Goal: Task Accomplishment & Management: Manage account settings

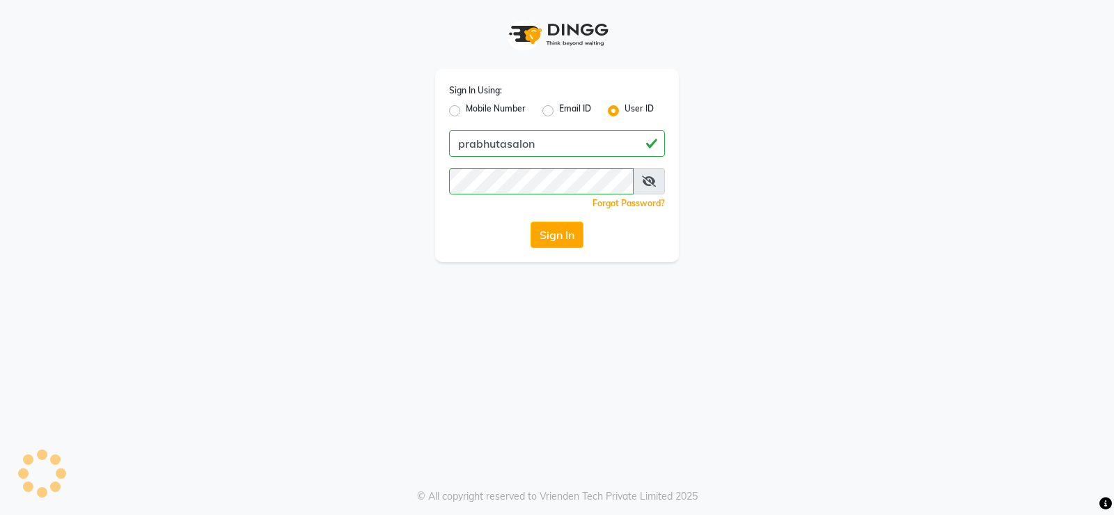
click at [565, 245] on button "Sign In" at bounding box center [557, 234] width 53 height 26
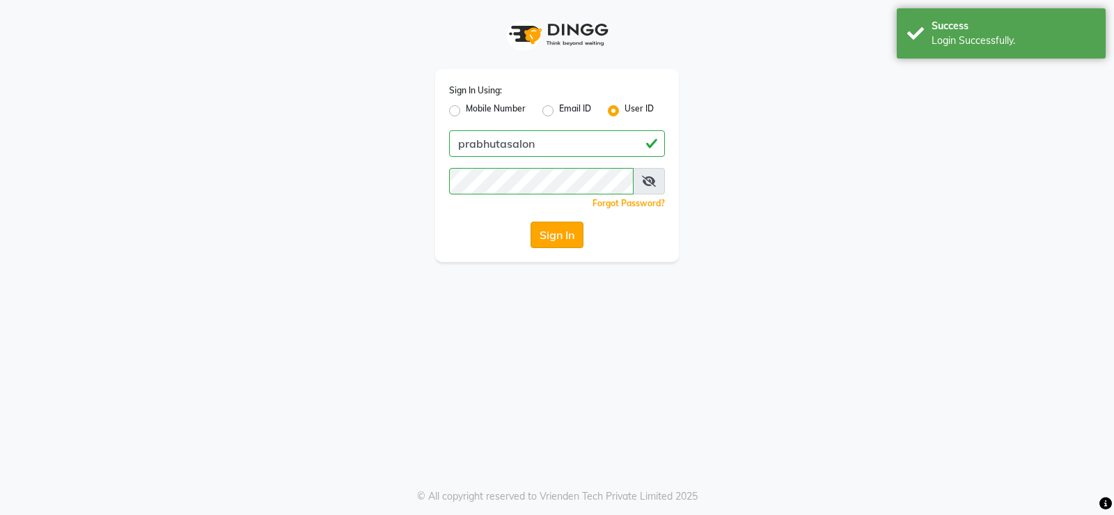
click at [554, 226] on button "Sign In" at bounding box center [557, 234] width 53 height 26
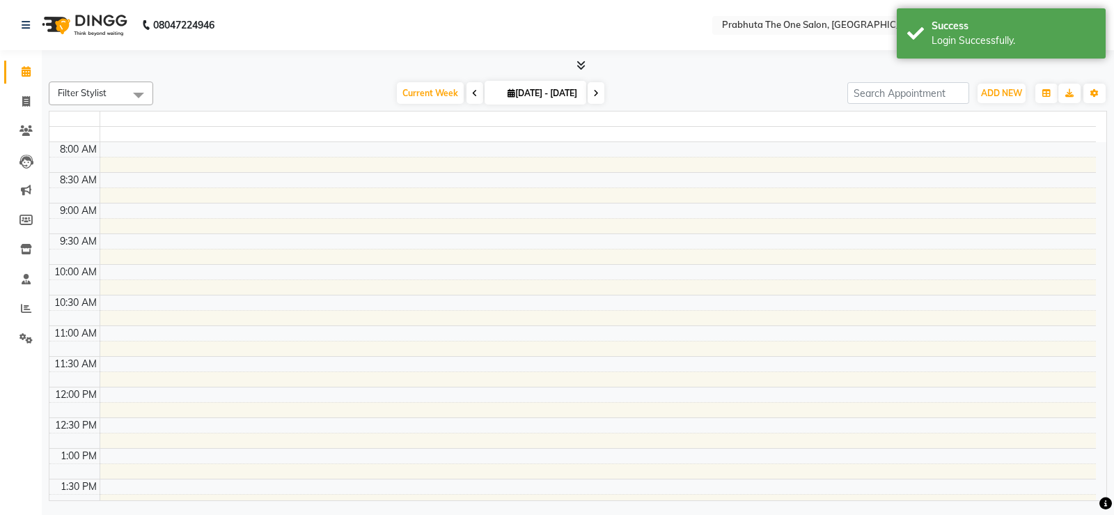
select select "en"
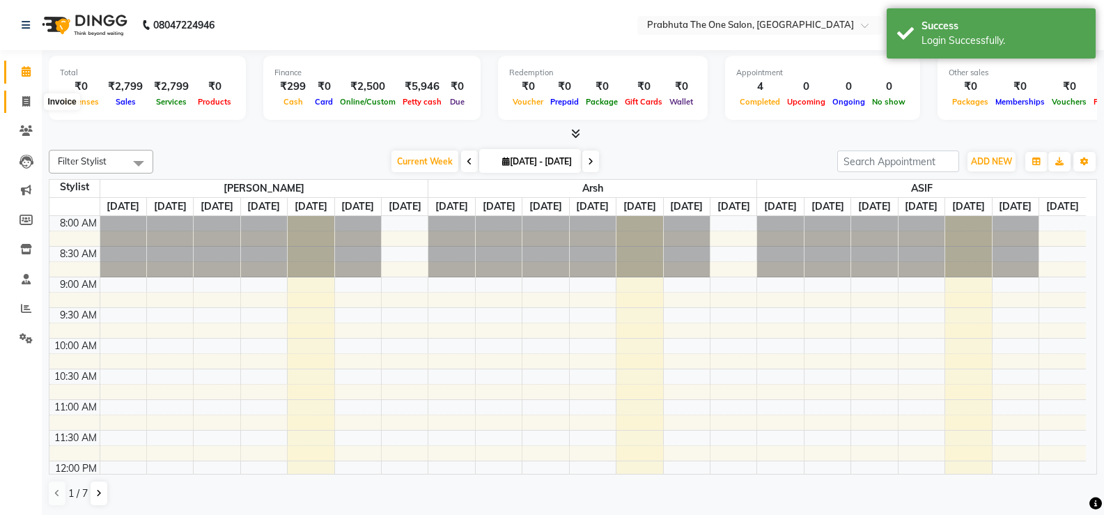
click at [17, 100] on span at bounding box center [26, 102] width 24 height 16
select select "service"
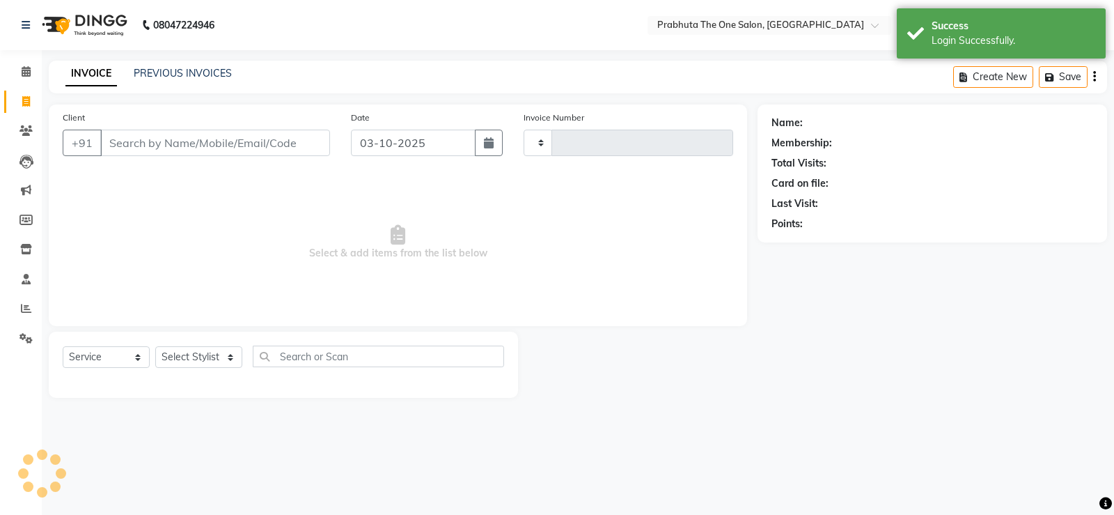
type input "1433"
select select "5326"
click at [197, 139] on input "Client" at bounding box center [215, 143] width 230 height 26
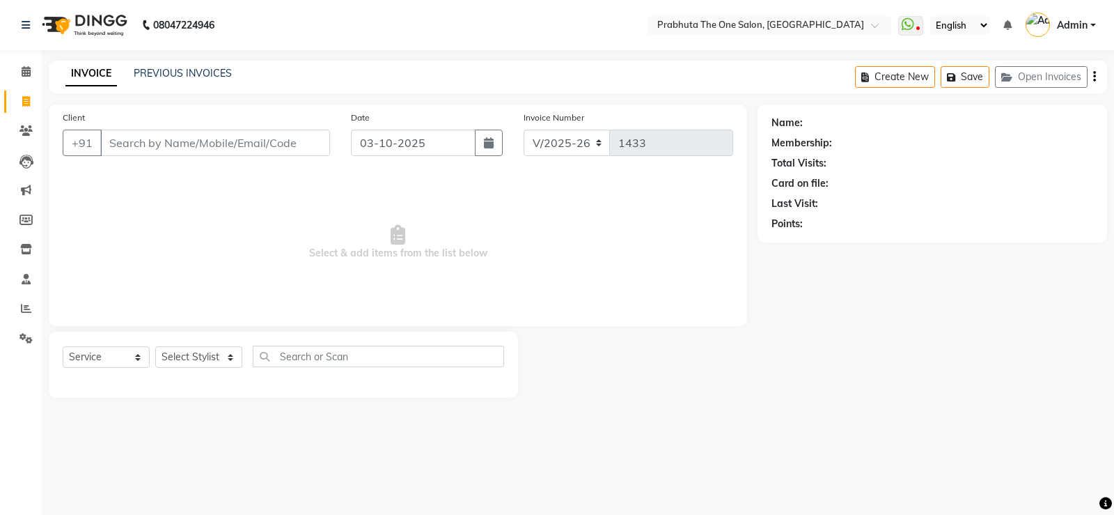
click at [249, 137] on input "Client" at bounding box center [215, 143] width 230 height 26
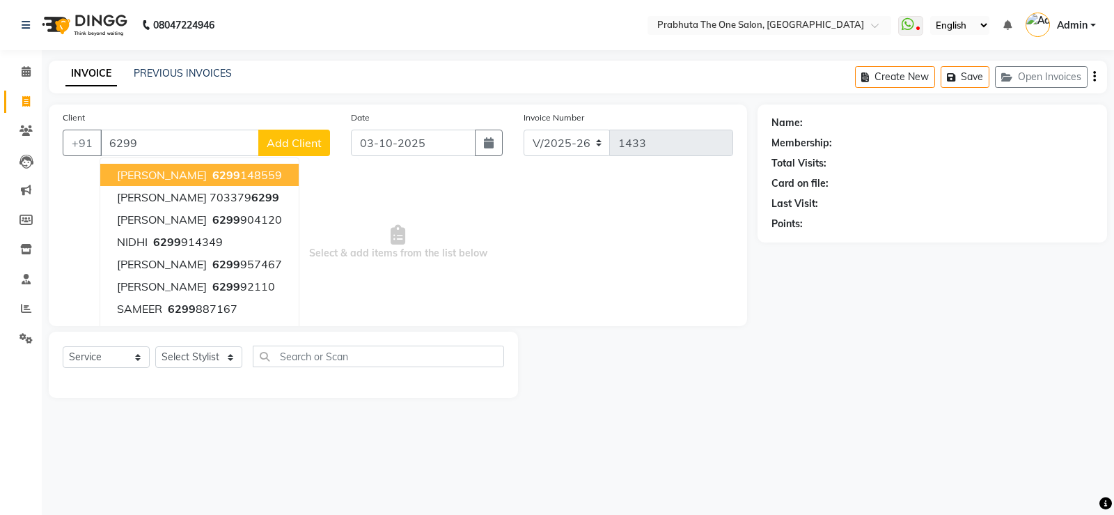
type input "62991"
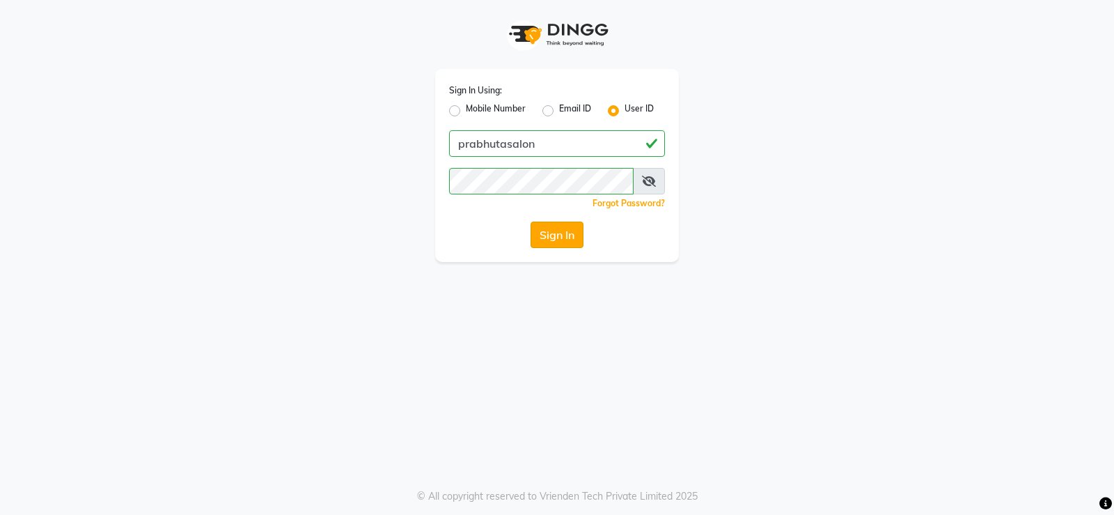
click at [574, 236] on button "Sign In" at bounding box center [557, 234] width 53 height 26
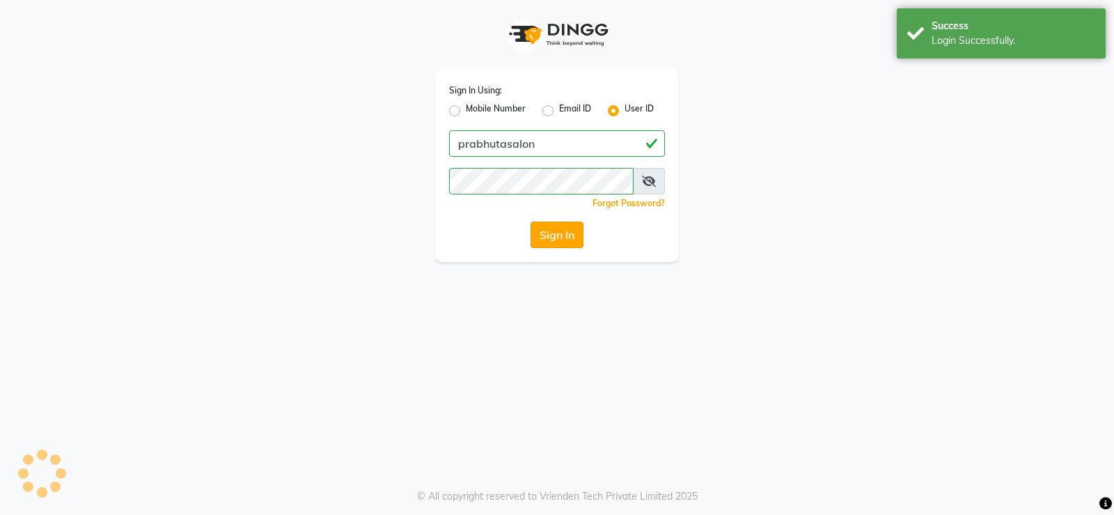
click at [574, 236] on button "Sign In" at bounding box center [557, 234] width 53 height 26
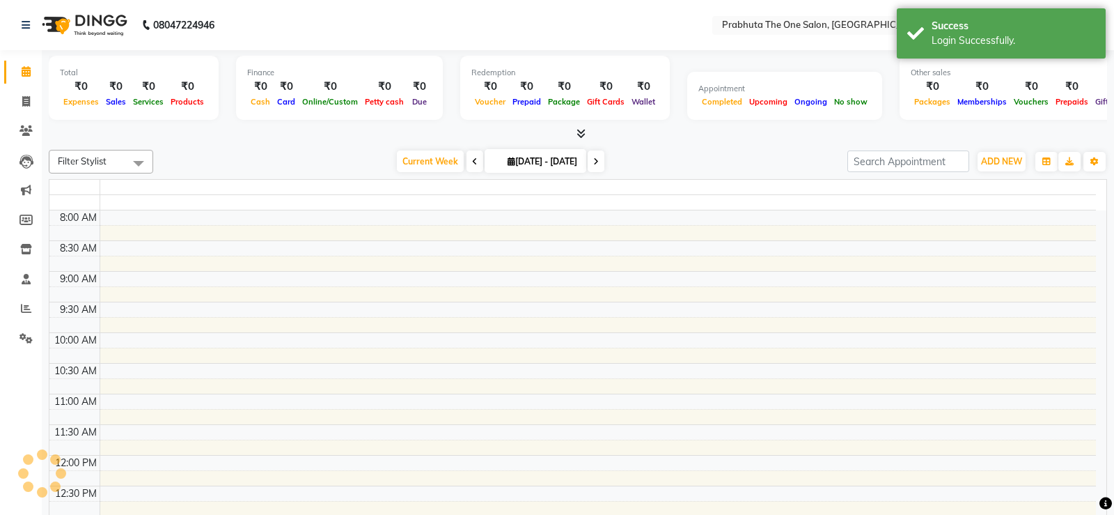
select select "en"
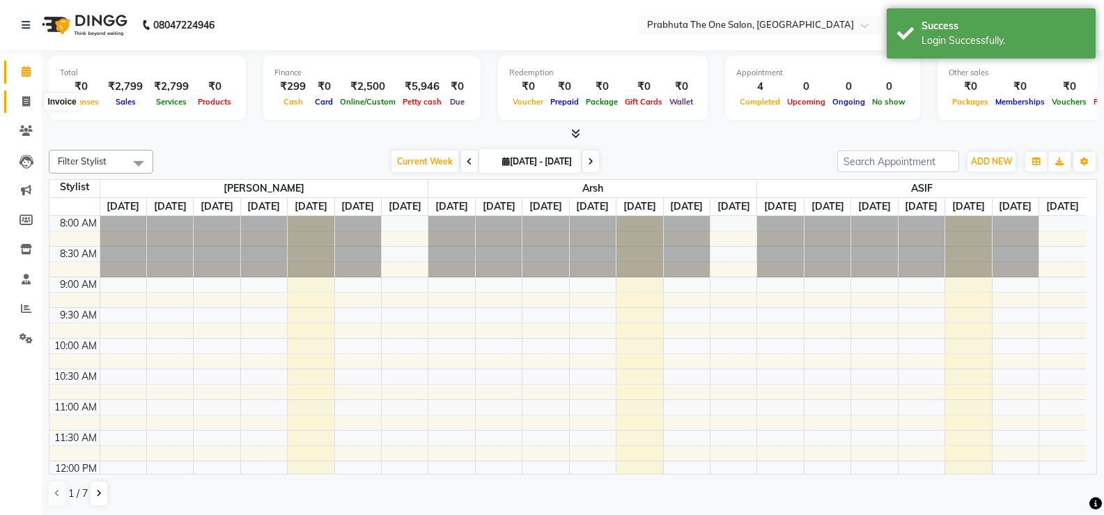
click at [26, 94] on span at bounding box center [26, 102] width 24 height 16
select select "service"
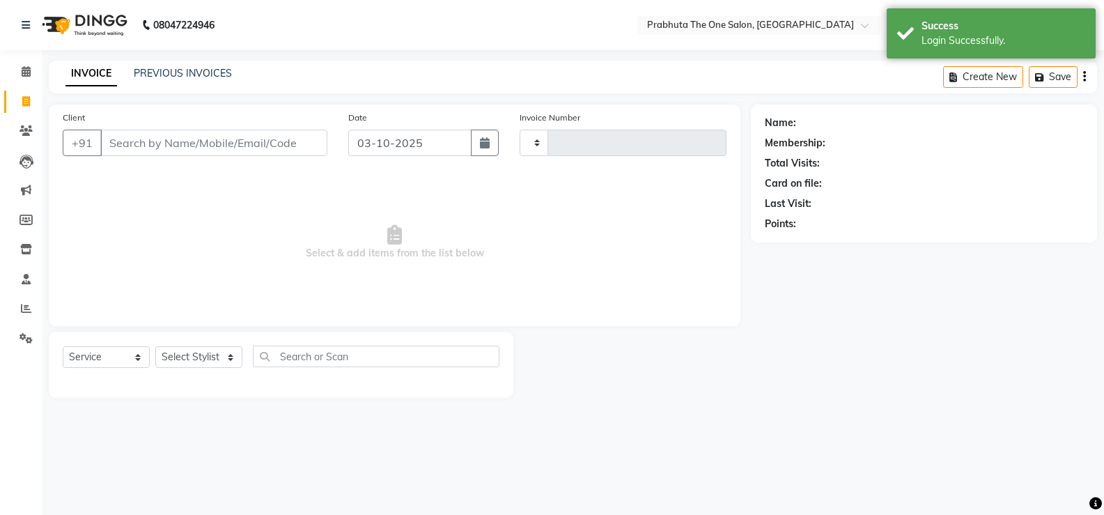
type input "1433"
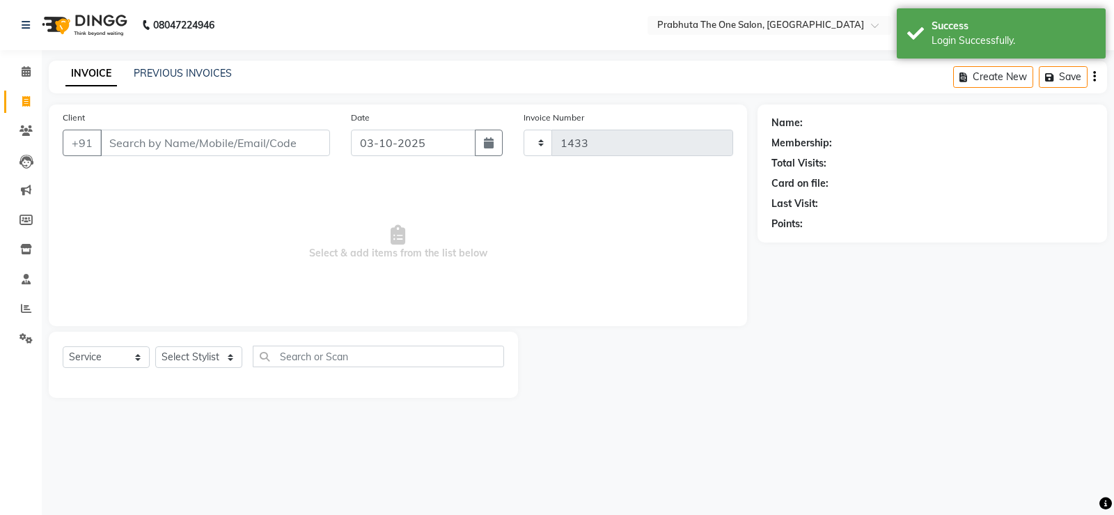
select select "5326"
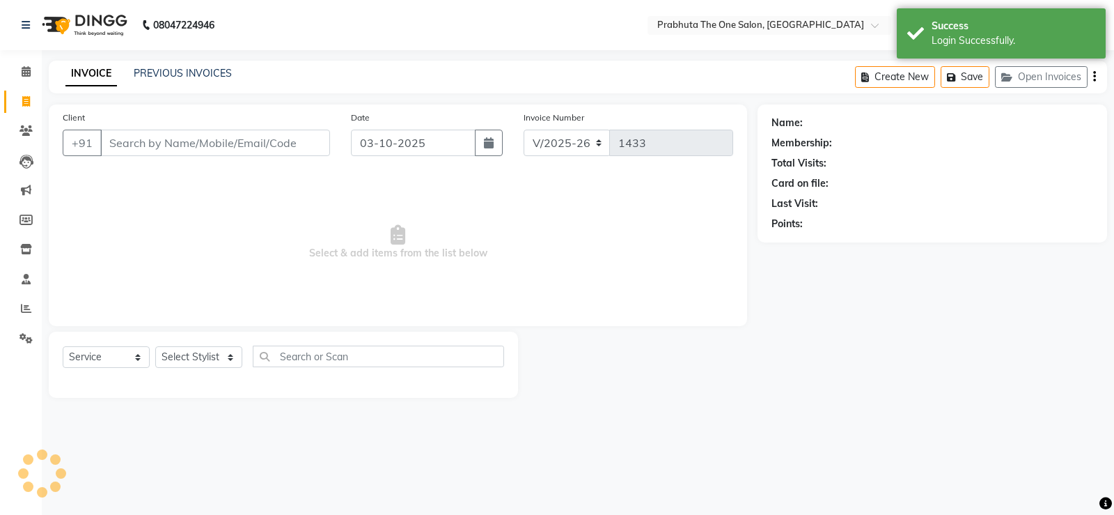
click at [186, 140] on input "Client" at bounding box center [215, 143] width 230 height 26
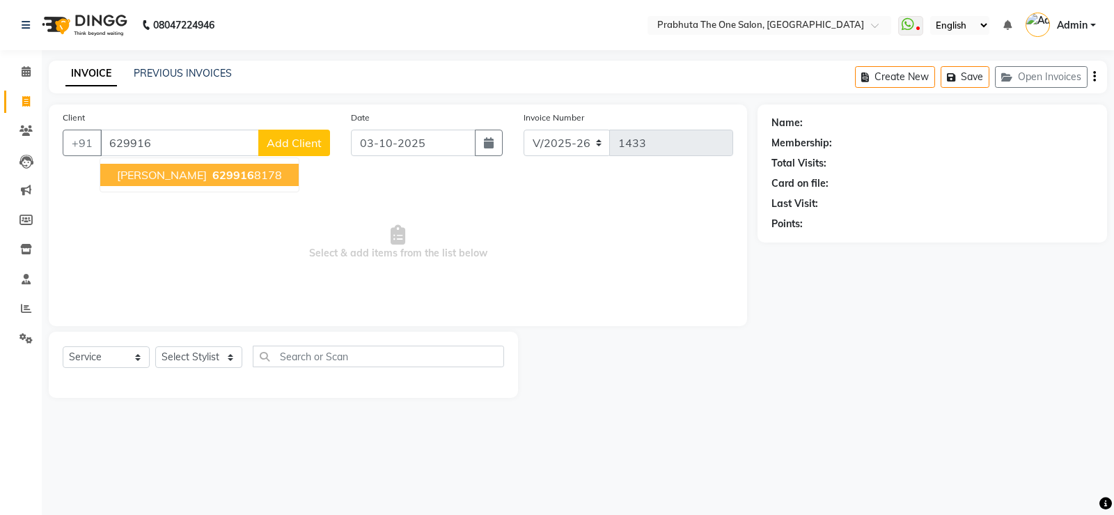
click at [143, 168] on span "[PERSON_NAME]" at bounding box center [162, 175] width 90 height 14
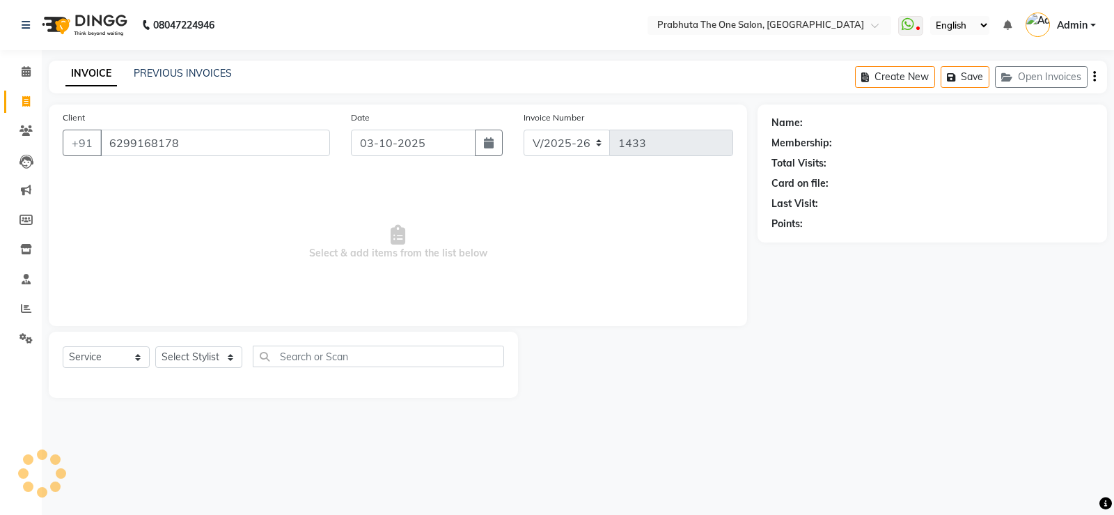
type input "6299168178"
select select "1: Object"
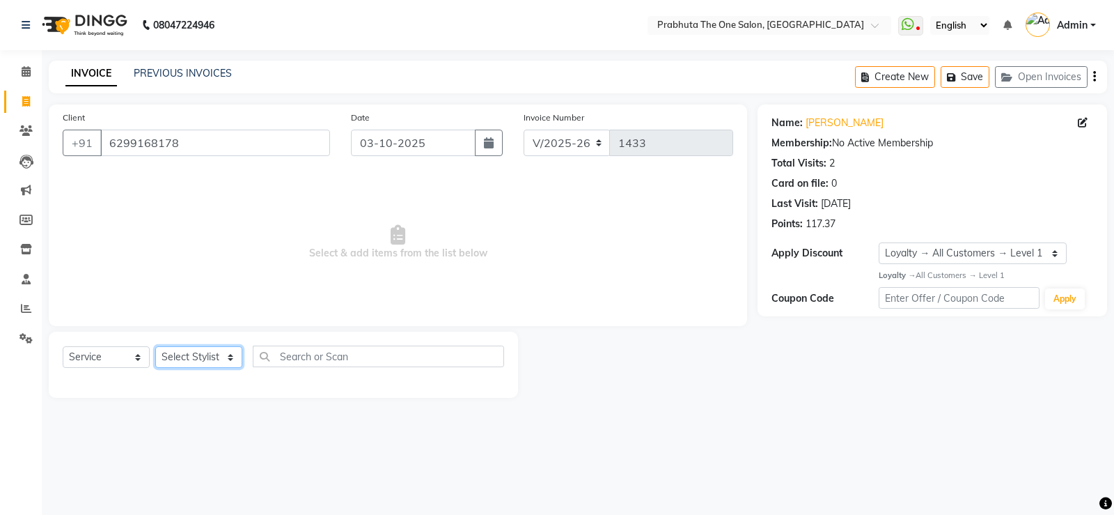
click at [213, 359] on select "Select Stylist [PERSON_NAME] [PERSON_NAME] ausween [PERSON_NAME] [PERSON_NAME] …" at bounding box center [198, 357] width 87 height 22
select select "93246"
click at [155, 346] on select "Select Stylist [PERSON_NAME] [PERSON_NAME] ausween [PERSON_NAME] [PERSON_NAME] …" at bounding box center [198, 357] width 87 height 22
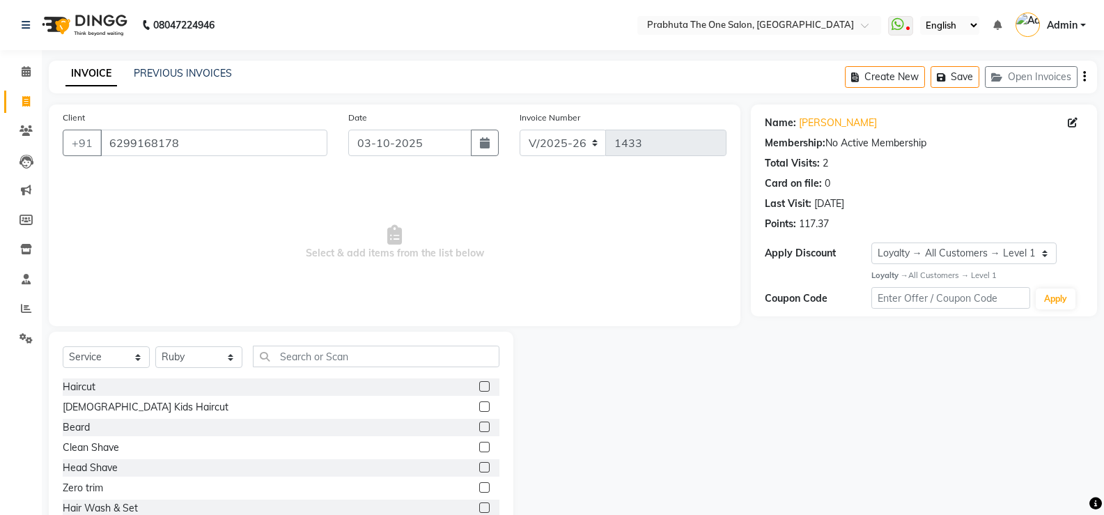
click at [394, 343] on div "Select Service Product Membership Package Voucher Prepaid Gift Card Select Styl…" at bounding box center [281, 434] width 465 height 205
click at [398, 358] on input "text" at bounding box center [376, 356] width 247 height 22
click at [429, 363] on input "text" at bounding box center [376, 356] width 247 height 22
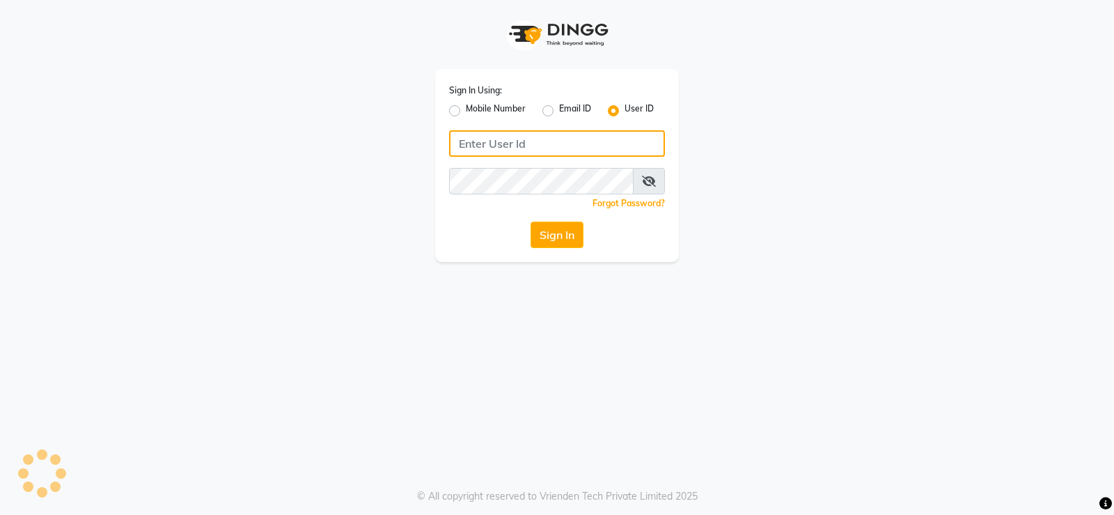
type input "prabhutasalon"
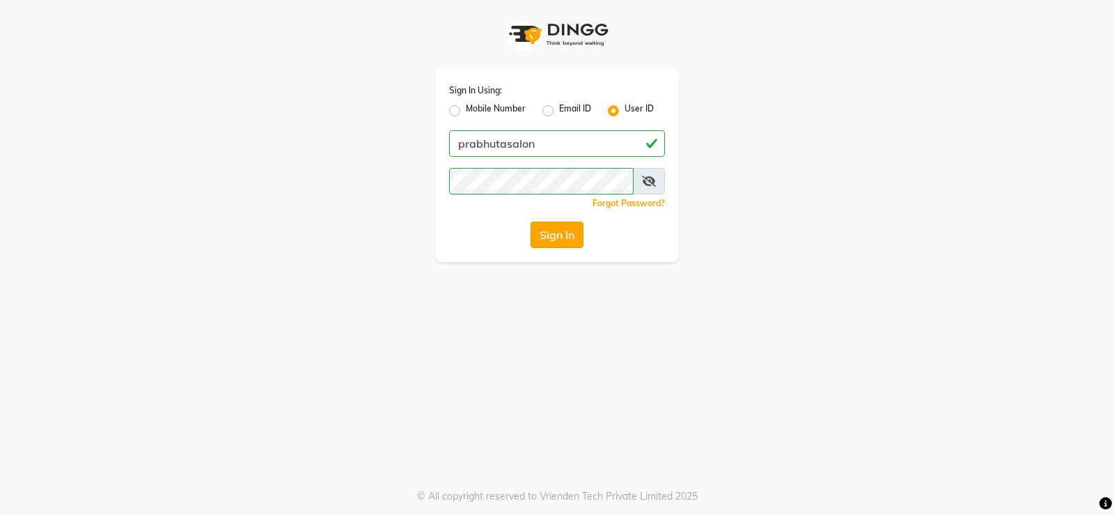
click at [561, 238] on button "Sign In" at bounding box center [557, 234] width 53 height 26
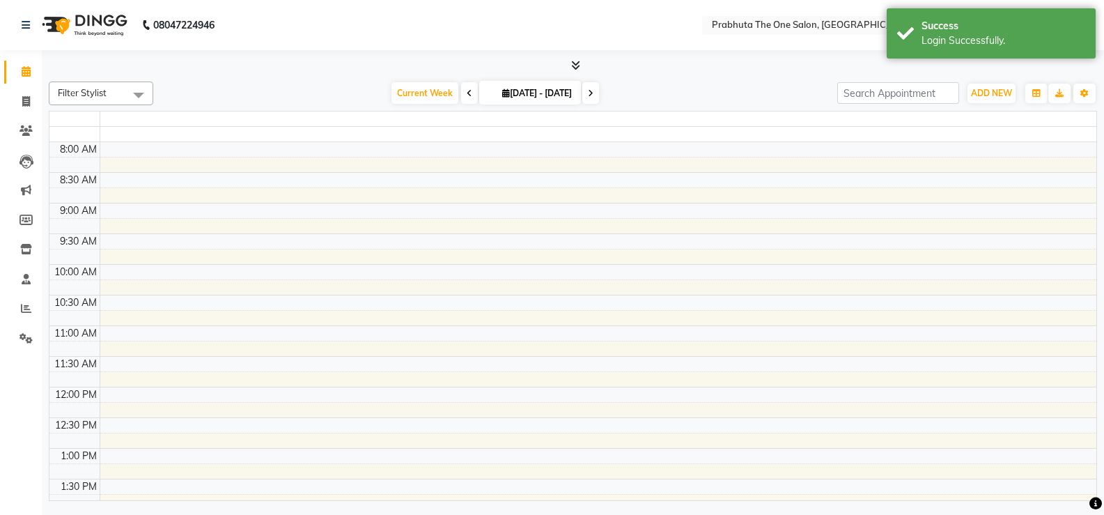
select select "en"
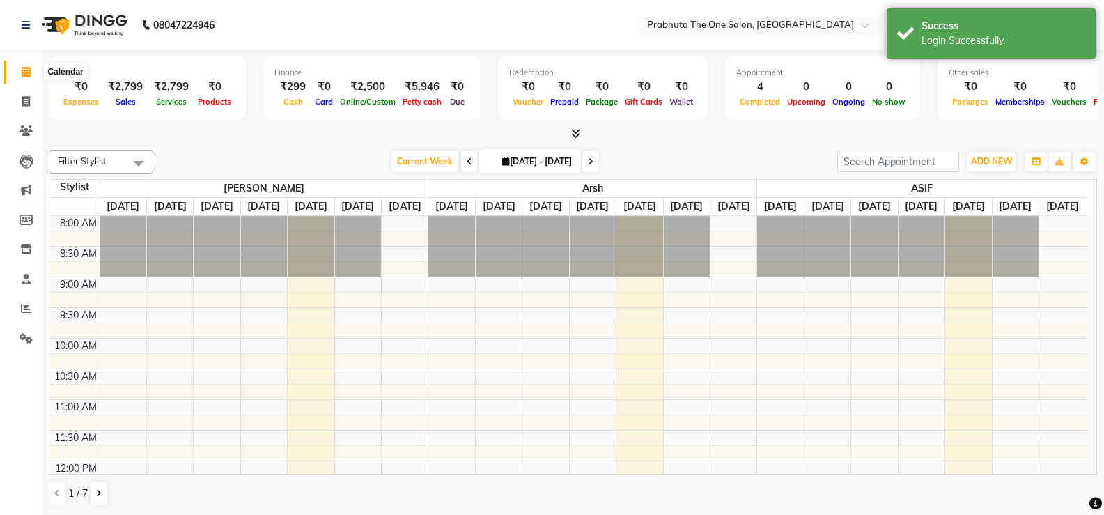
click at [30, 73] on icon at bounding box center [26, 71] width 9 height 10
click at [25, 97] on icon at bounding box center [26, 101] width 8 height 10
select select "service"
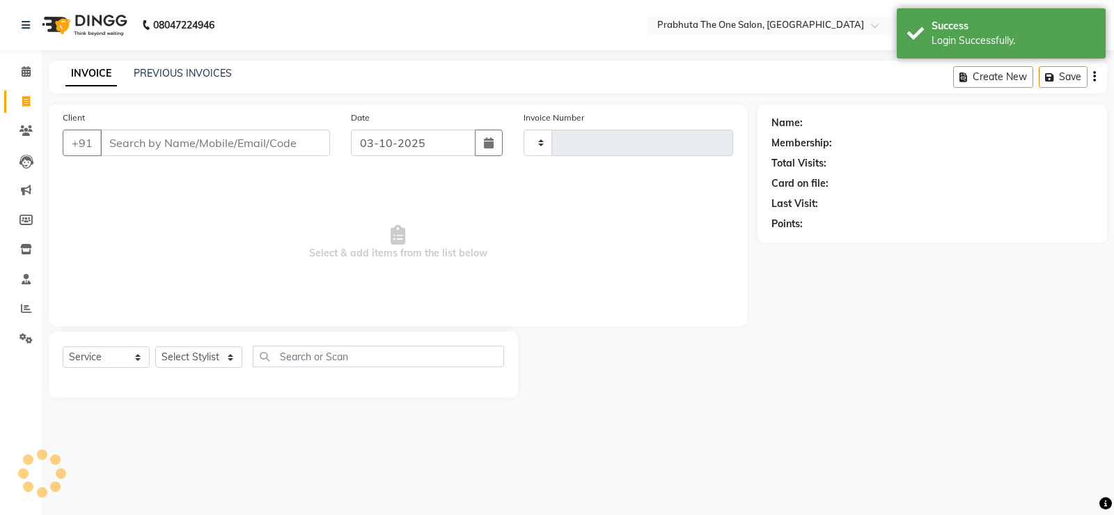
type input "1433"
select select "5326"
click at [162, 134] on input "Client" at bounding box center [215, 143] width 230 height 26
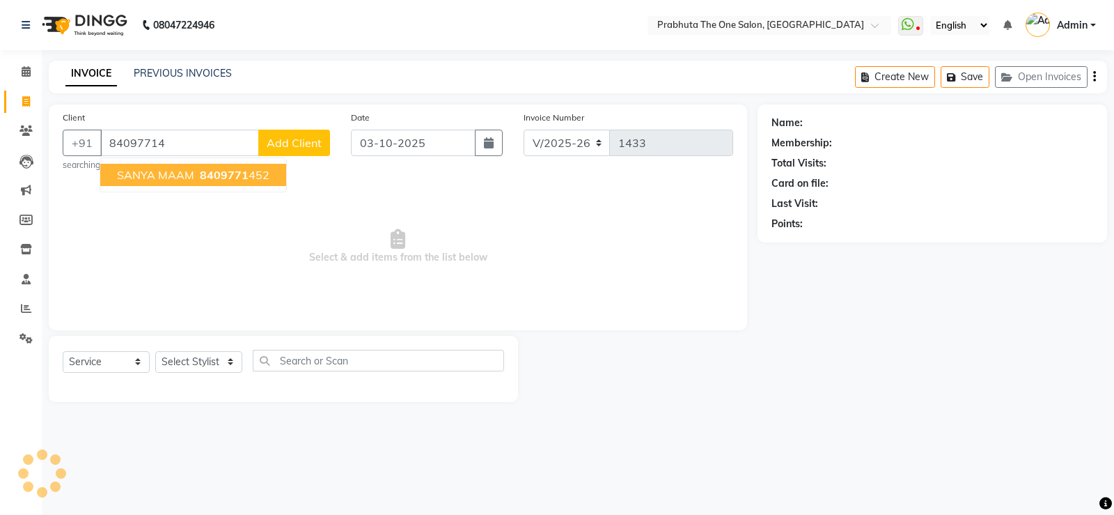
click at [233, 179] on span "8409771" at bounding box center [224, 175] width 49 height 14
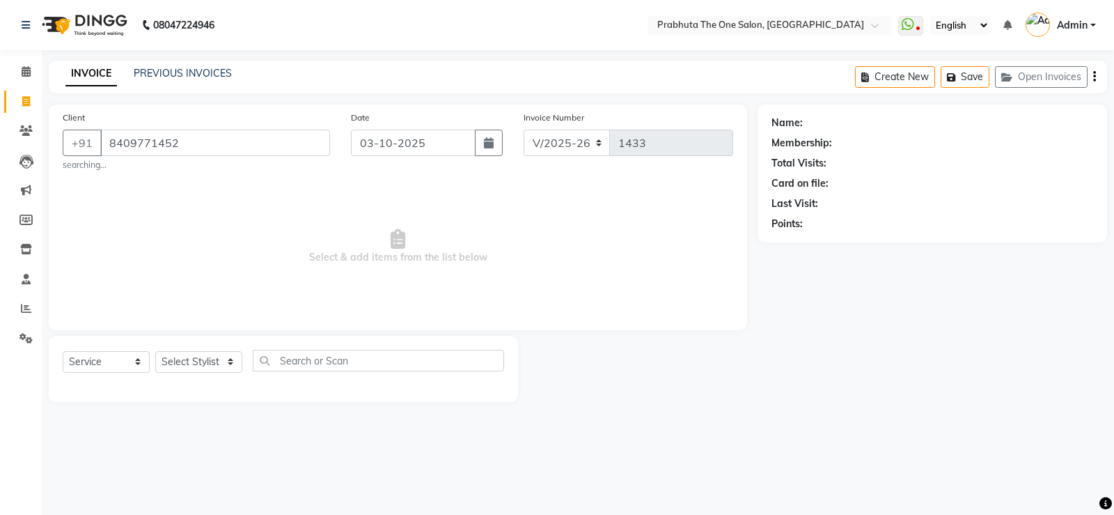
type input "8409771452"
select select "1: Object"
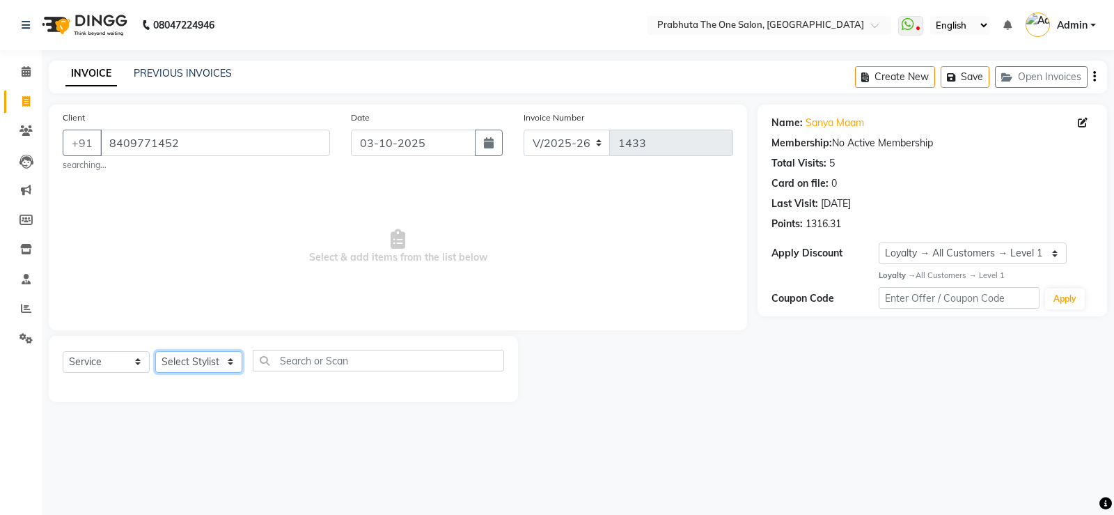
click at [199, 355] on select "Select Stylist [PERSON_NAME] [PERSON_NAME] ausween [PERSON_NAME] [PERSON_NAME] …" at bounding box center [198, 362] width 87 height 22
select select "60971"
click at [155, 351] on select "Select Stylist [PERSON_NAME] [PERSON_NAME] ausween [PERSON_NAME] [PERSON_NAME] …" at bounding box center [198, 362] width 87 height 22
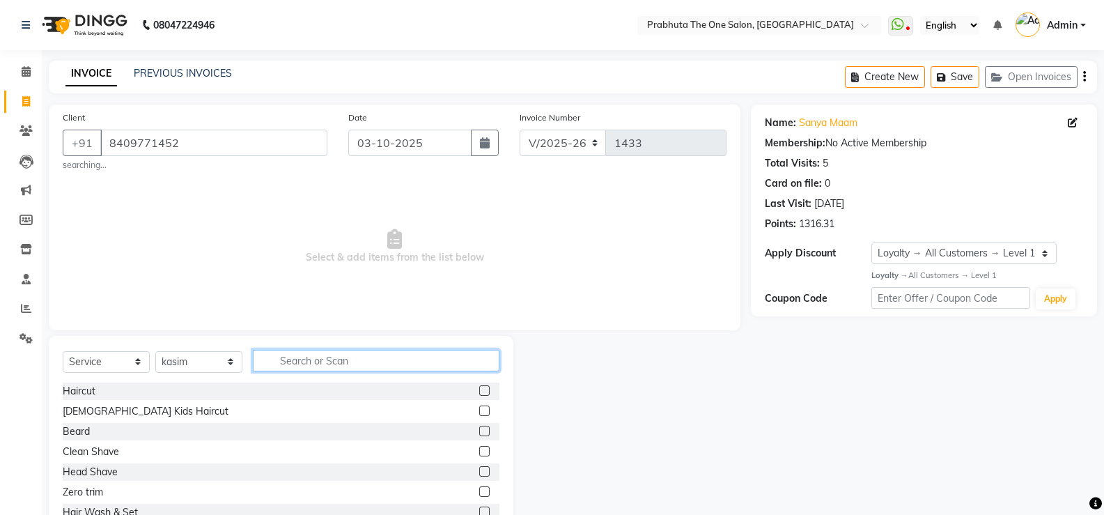
click at [476, 355] on input "text" at bounding box center [376, 361] width 247 height 22
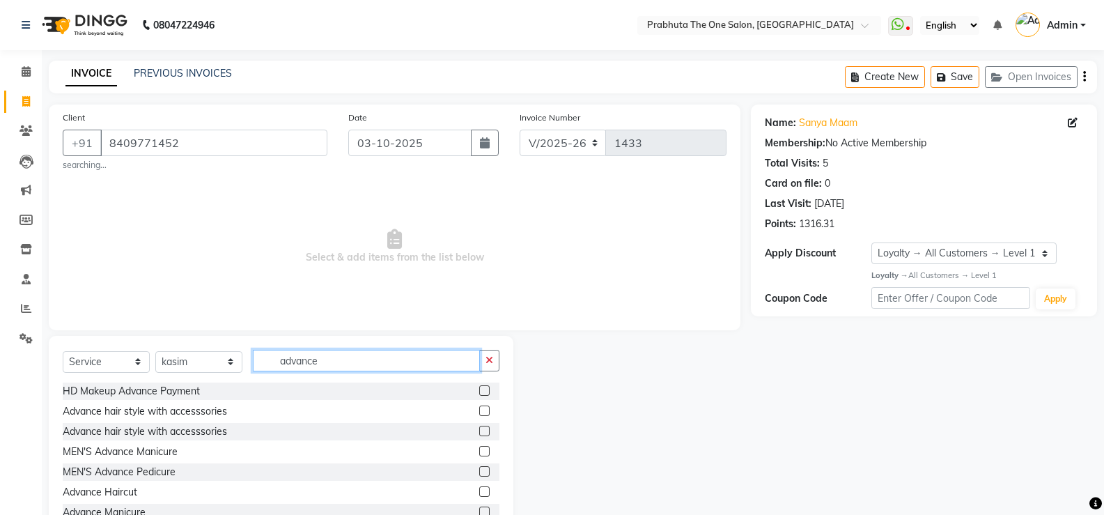
type input "advance"
click at [479, 491] on label at bounding box center [484, 491] width 10 height 10
click at [479, 491] on input "checkbox" at bounding box center [483, 492] width 9 height 9
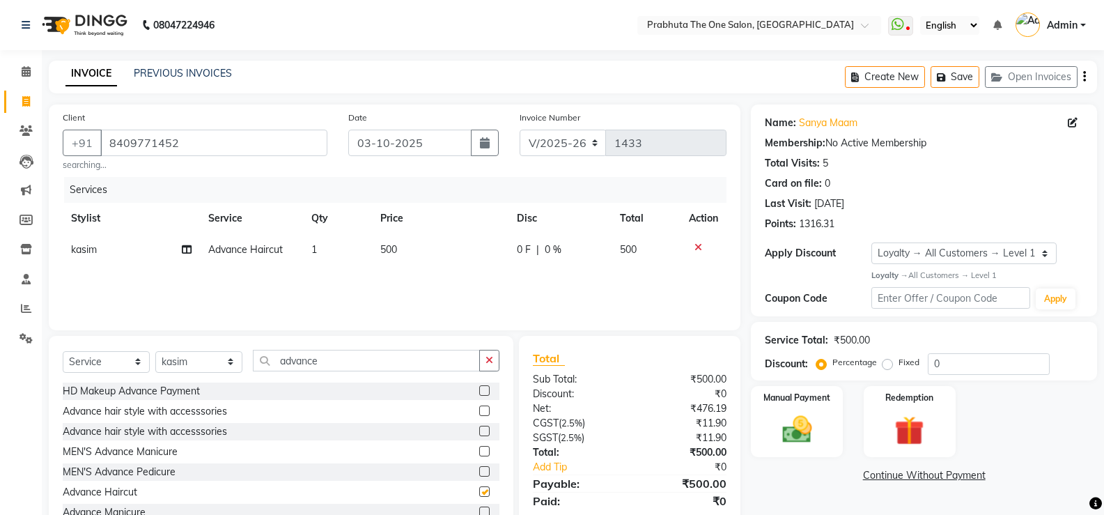
checkbox input "false"
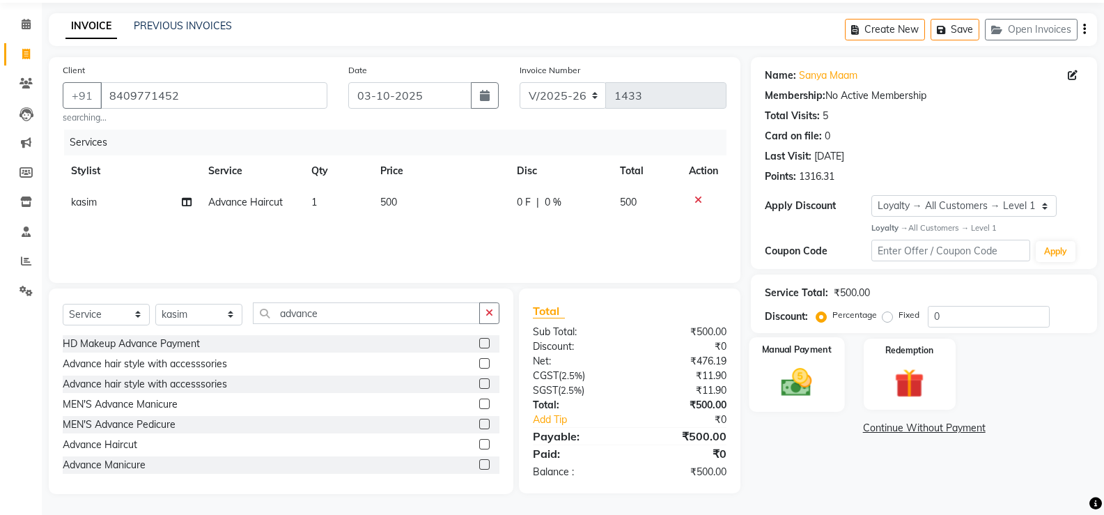
click at [772, 353] on label "Manual Payment" at bounding box center [797, 349] width 70 height 13
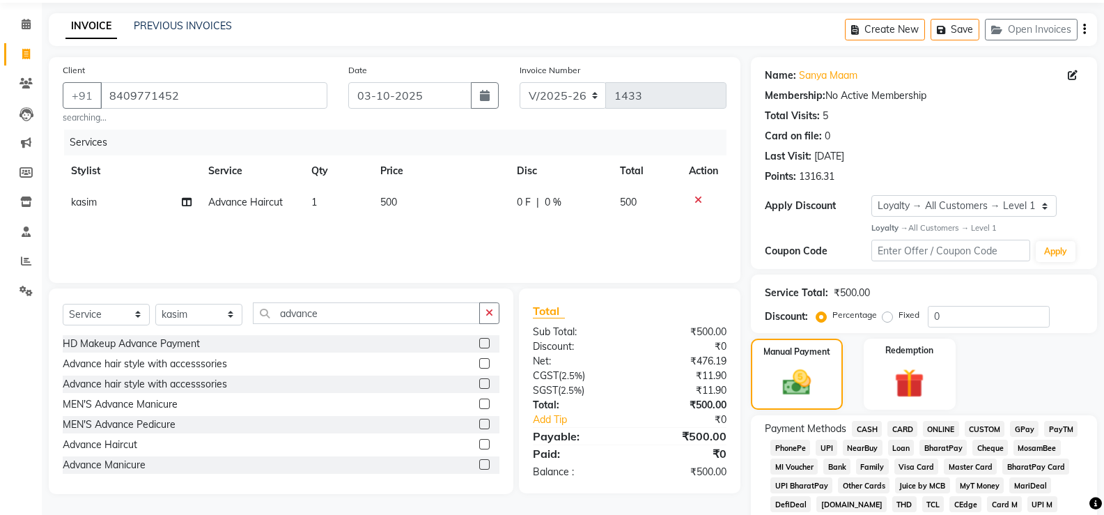
click at [871, 424] on span "CASH" at bounding box center [867, 429] width 30 height 16
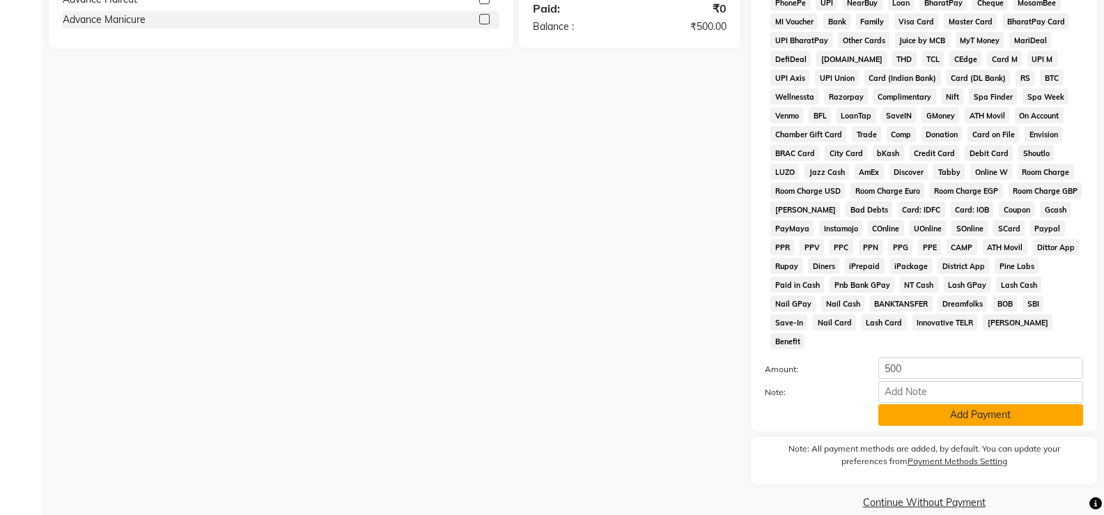
click at [962, 404] on button "Add Payment" at bounding box center [980, 415] width 205 height 22
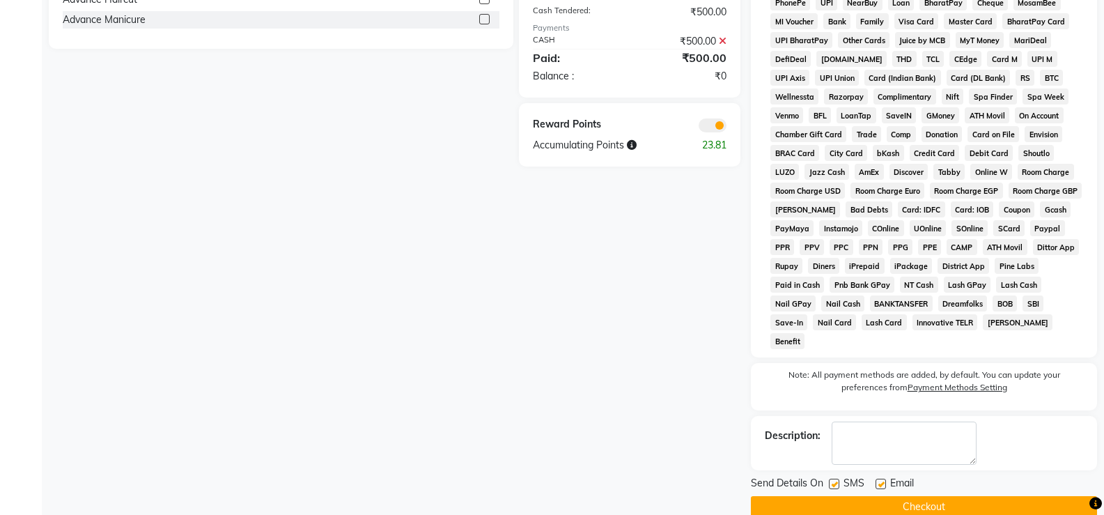
click at [1004, 496] on button "Checkout" at bounding box center [924, 507] width 346 height 22
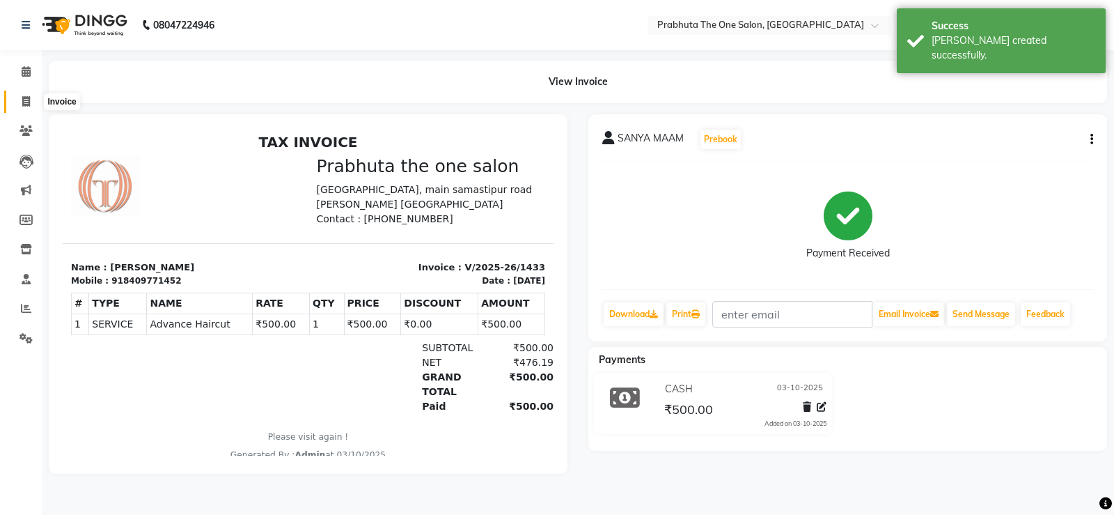
click at [29, 97] on icon at bounding box center [26, 101] width 8 height 10
select select "service"
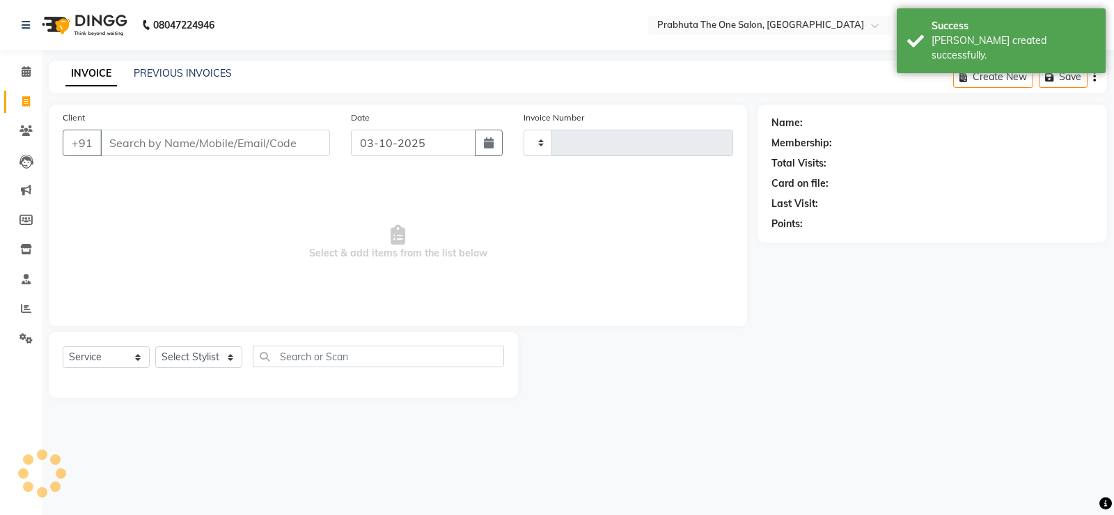
type input "1434"
select select "5326"
click at [220, 148] on input "Client" at bounding box center [215, 143] width 230 height 26
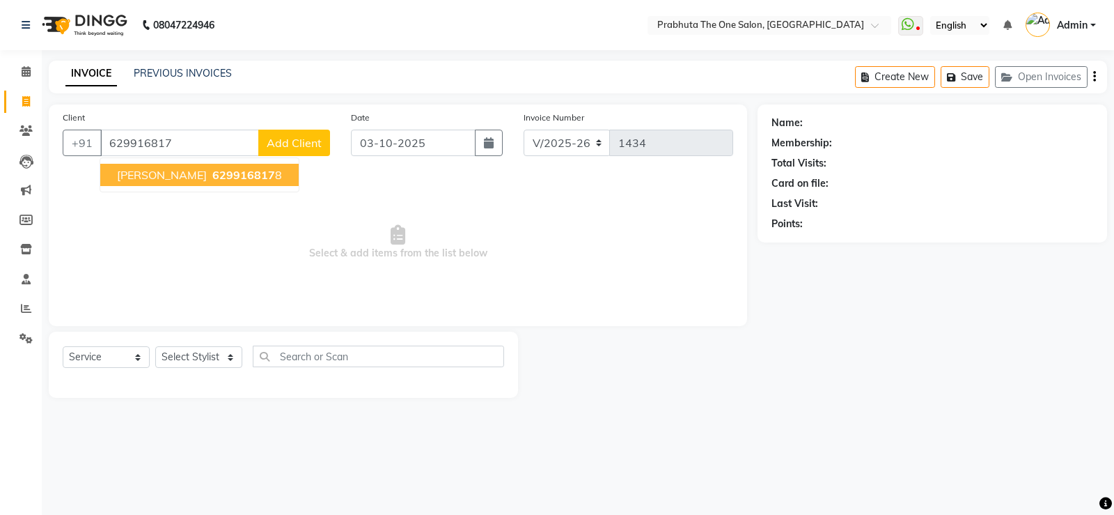
click at [195, 159] on ngb-typeahead-window "mahi rajput 629916817 8" at bounding box center [200, 174] width 200 height 35
click at [190, 165] on button "mahi rajput 629916817 8" at bounding box center [199, 175] width 199 height 22
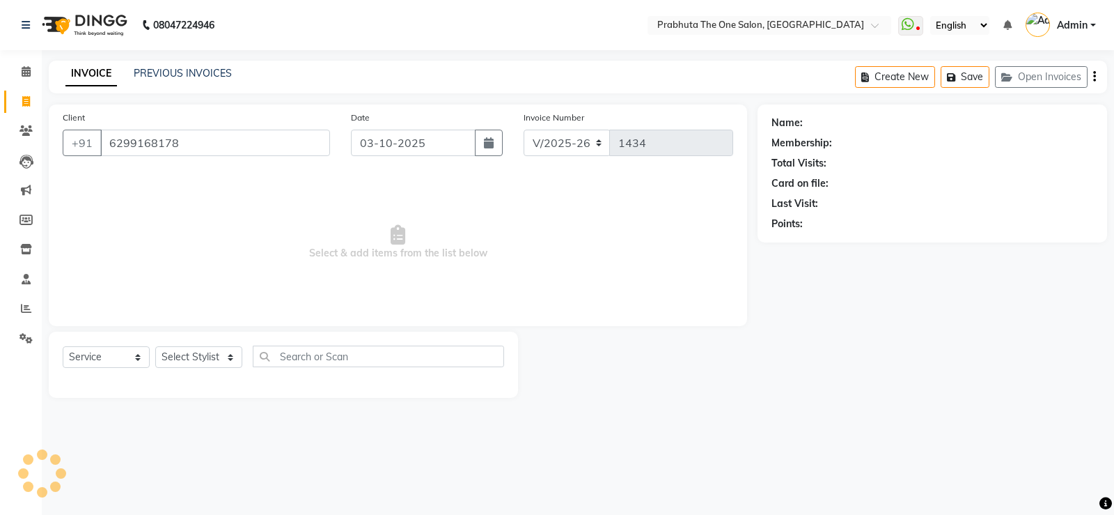
type input "6299168178"
select select "1: Object"
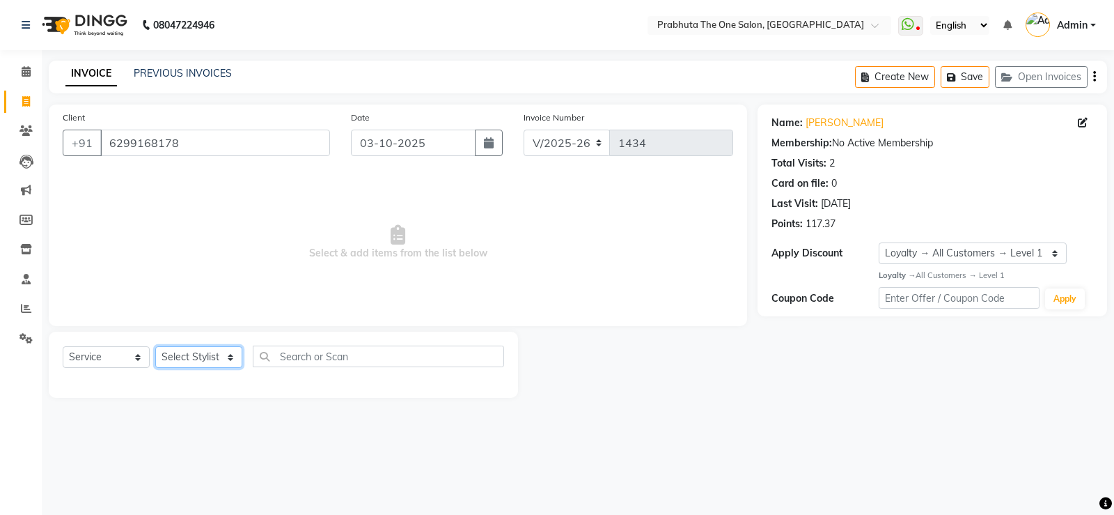
drag, startPoint x: 205, startPoint y: 355, endPoint x: 209, endPoint y: 346, distance: 9.1
click at [205, 355] on select "Select Stylist [PERSON_NAME] [PERSON_NAME] ausween [PERSON_NAME] [PERSON_NAME] …" at bounding box center [198, 357] width 87 height 22
click at [155, 346] on select "Select Stylist [PERSON_NAME] [PERSON_NAME] ausween [PERSON_NAME] [PERSON_NAME] …" at bounding box center [198, 357] width 87 height 22
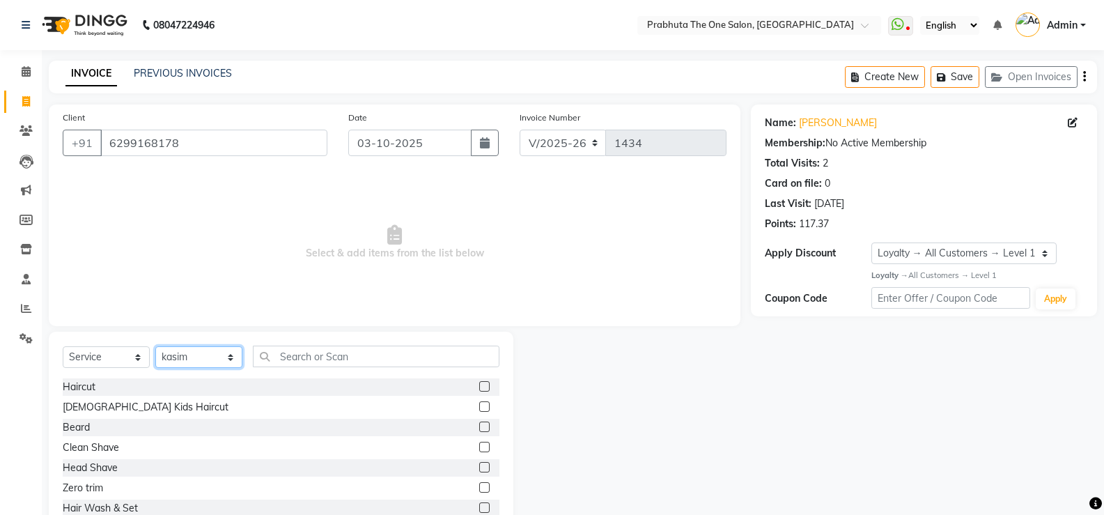
click at [202, 352] on select "Select Stylist [PERSON_NAME] [PERSON_NAME] ausween [PERSON_NAME] [PERSON_NAME] …" at bounding box center [198, 357] width 87 height 22
select select "93246"
click at [155, 346] on select "Select Stylist [PERSON_NAME] [PERSON_NAME] ausween [PERSON_NAME] [PERSON_NAME] …" at bounding box center [198, 357] width 87 height 22
click at [458, 362] on input "text" at bounding box center [376, 356] width 247 height 22
click at [432, 361] on input "text" at bounding box center [376, 356] width 247 height 22
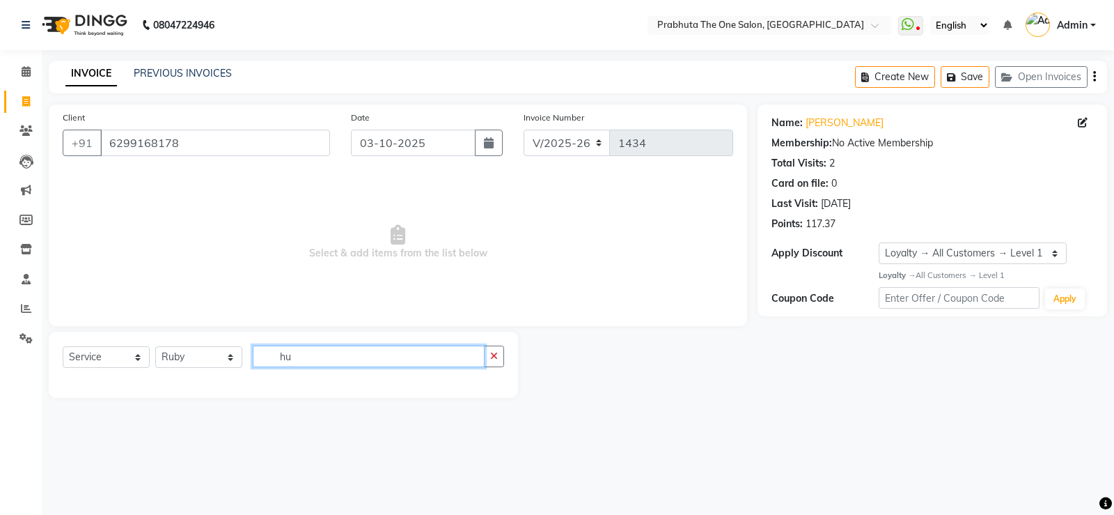
type input "h"
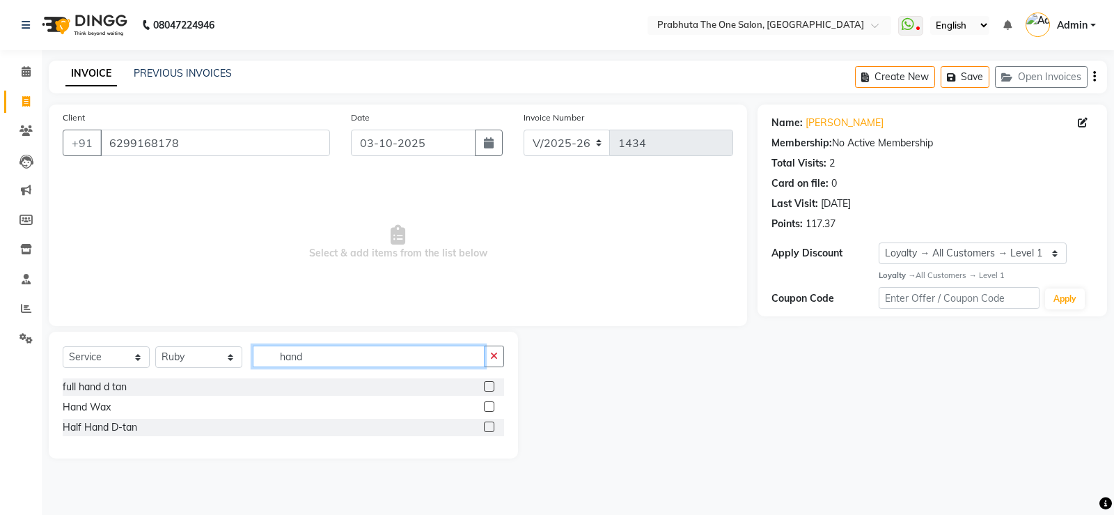
type input "hand"
click at [488, 405] on label at bounding box center [489, 406] width 10 height 10
click at [488, 405] on input "checkbox" at bounding box center [488, 407] width 9 height 9
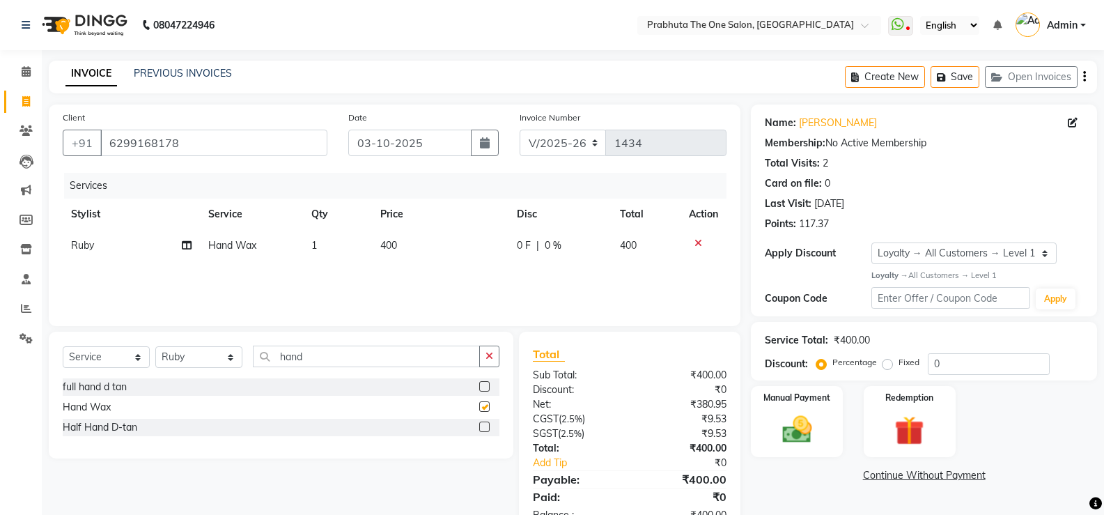
checkbox input "false"
click at [368, 347] on input "hand" at bounding box center [366, 356] width 227 height 22
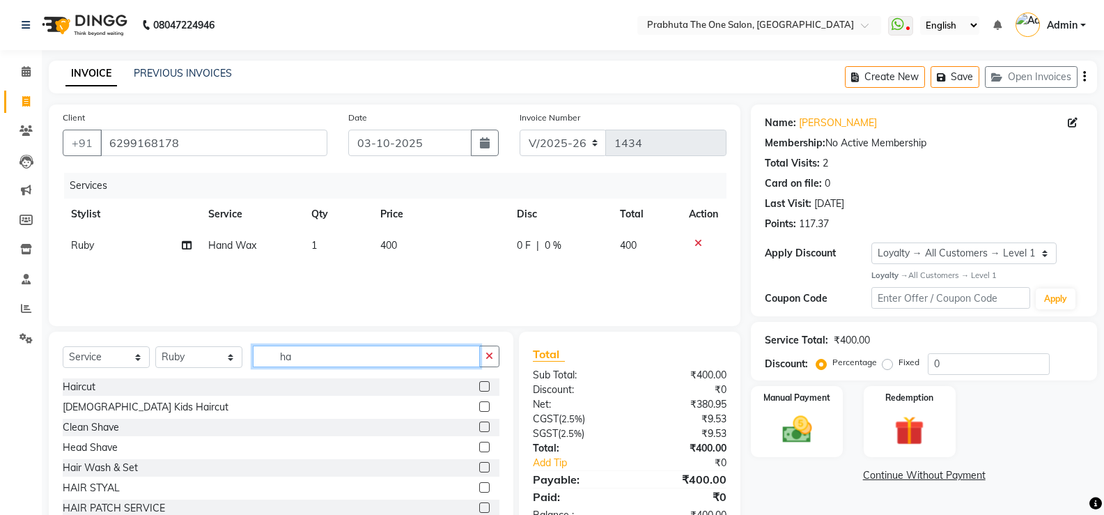
type input "h"
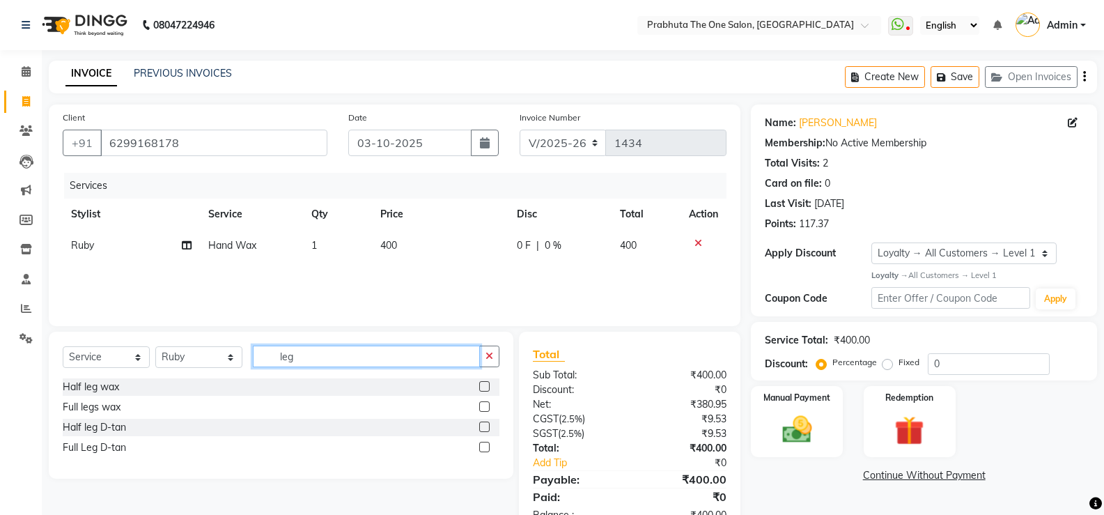
type input "leg"
click at [482, 406] on label at bounding box center [484, 406] width 10 height 10
click at [482, 406] on input "checkbox" at bounding box center [483, 407] width 9 height 9
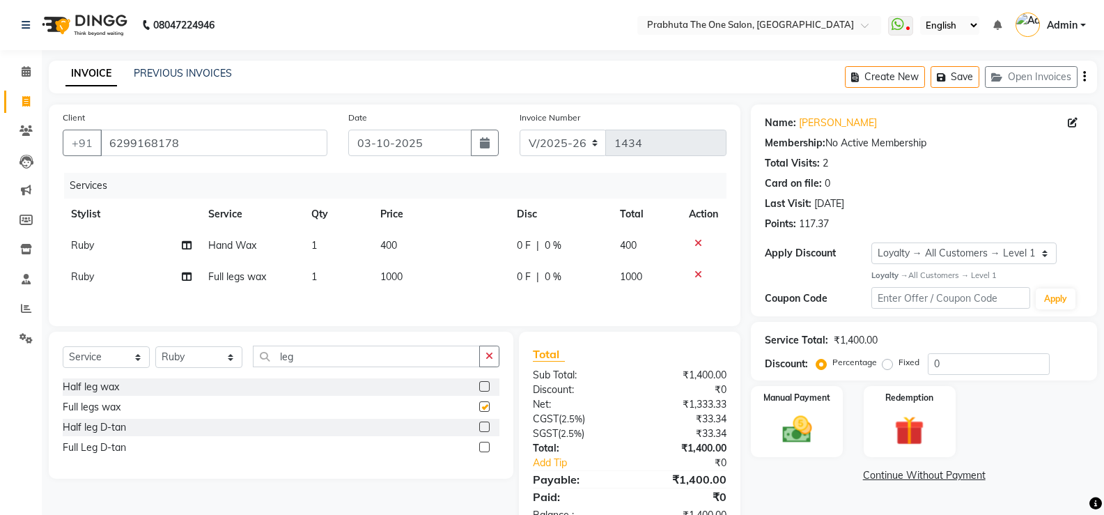
checkbox input "false"
click at [423, 257] on td "400" at bounding box center [440, 245] width 137 height 31
select select "93246"
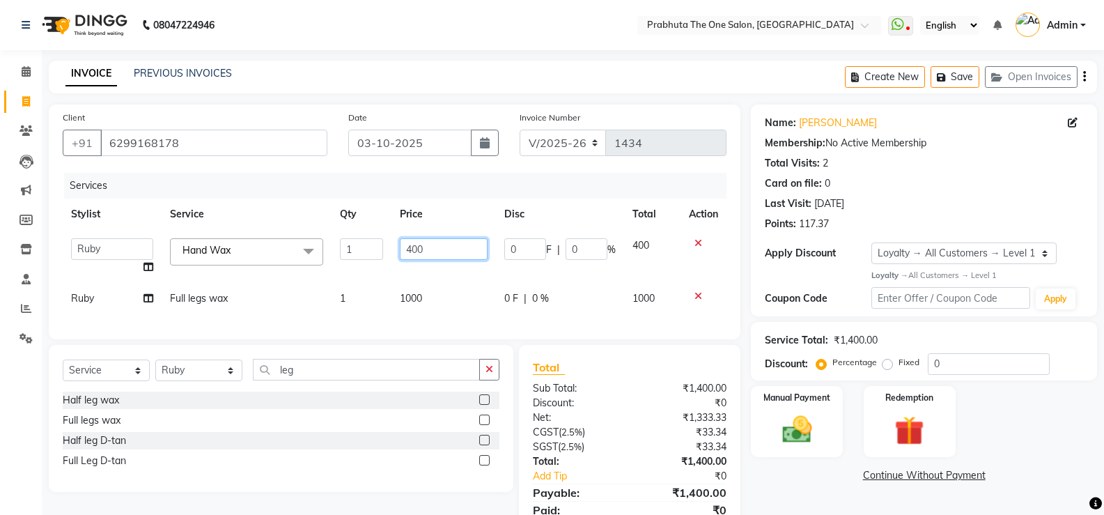
click at [430, 251] on input "400" at bounding box center [443, 249] width 87 height 22
type input "4"
type input "500"
click at [405, 375] on div "Select Service Product Membership Package Voucher Prepaid Gift Card Select Styl…" at bounding box center [281, 375] width 437 height 33
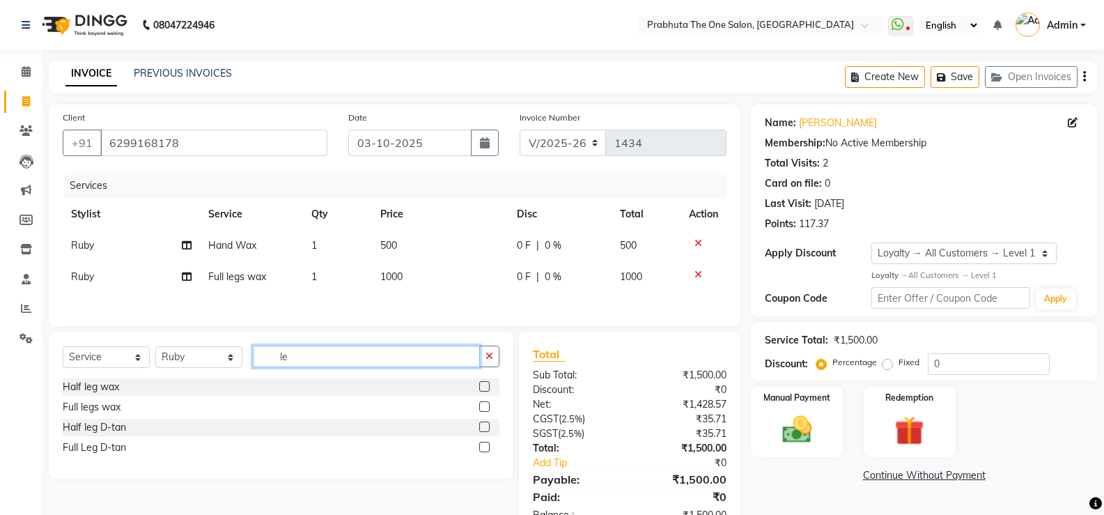
type input "l"
type input "under"
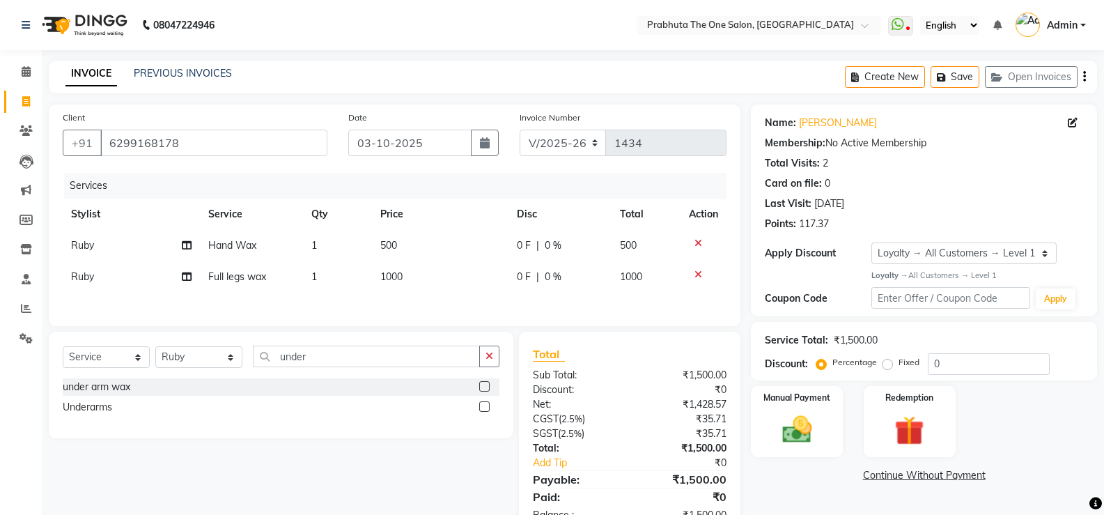
click at [484, 407] on label at bounding box center [484, 406] width 10 height 10
click at [484, 407] on input "checkbox" at bounding box center [483, 407] width 9 height 9
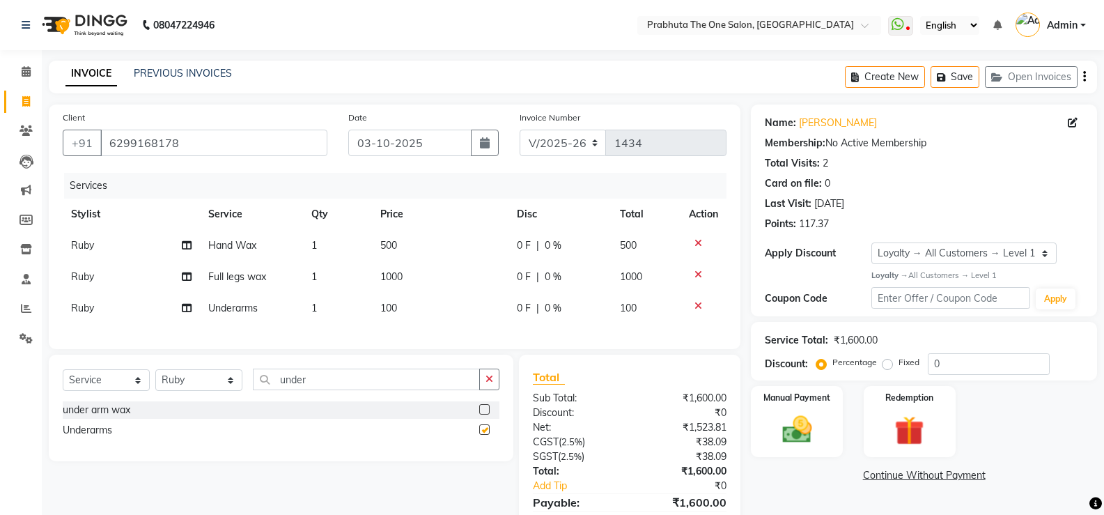
checkbox input "false"
click at [440, 313] on td "100" at bounding box center [440, 308] width 137 height 31
select select "93246"
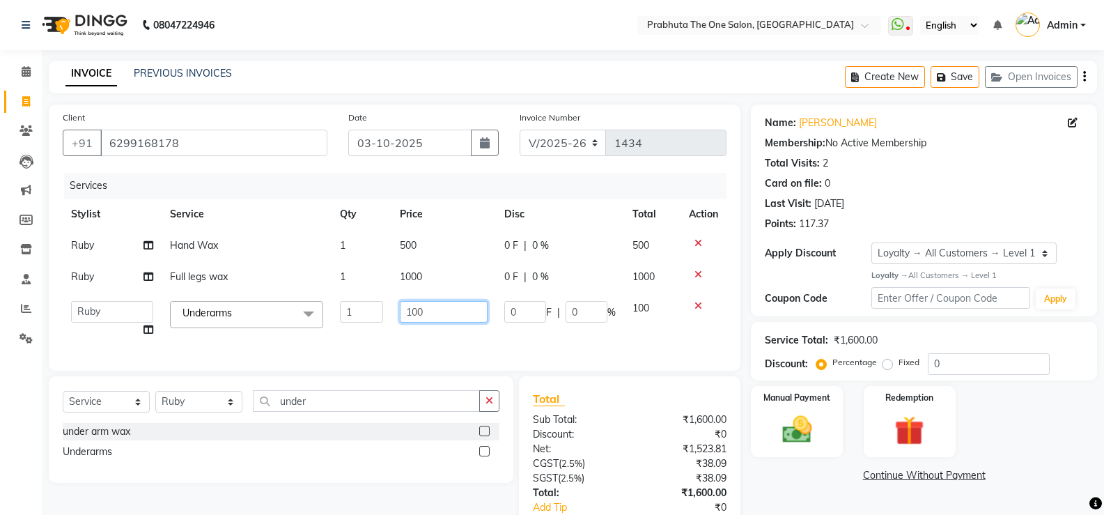
click at [440, 311] on input "100" at bounding box center [443, 312] width 87 height 22
type input "1"
type input "150"
click at [463, 345] on div "Services Stylist Service Qty Price Disc Total Action Ruby Hand Wax 1 500 0 F | …" at bounding box center [395, 265] width 664 height 184
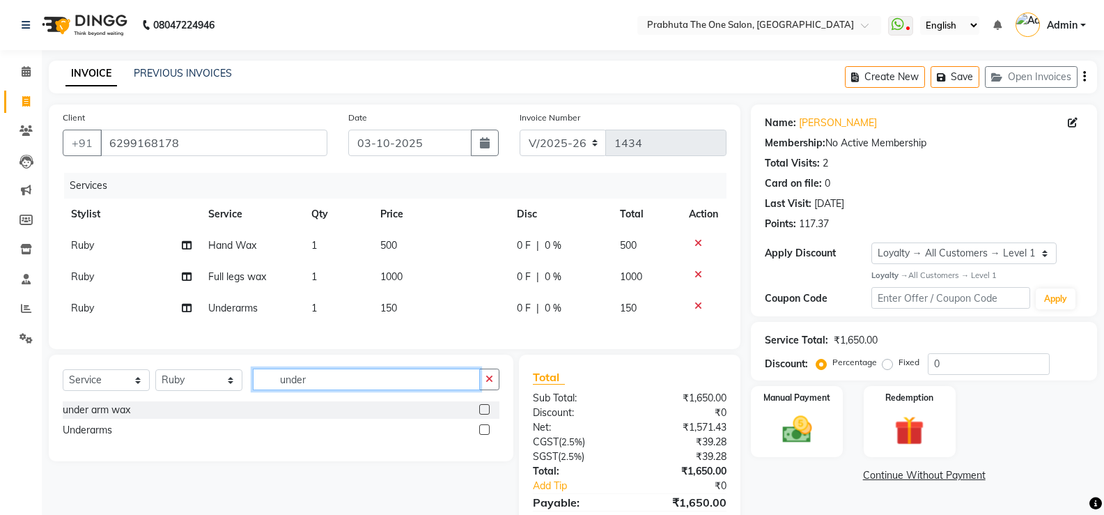
click at [357, 389] on input "under" at bounding box center [366, 379] width 227 height 22
type input "u"
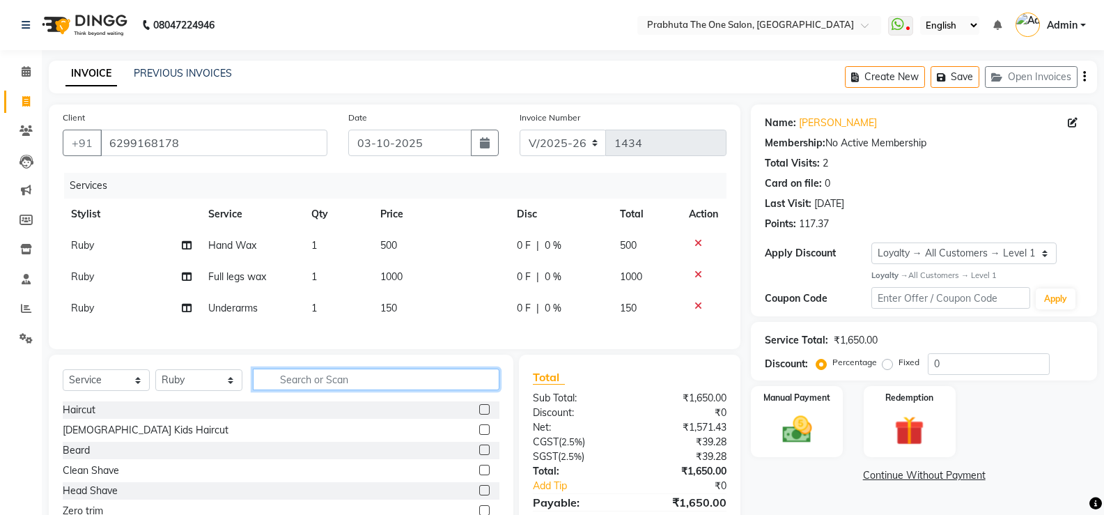
type input "f"
type input "s"
type input "b"
type input "t"
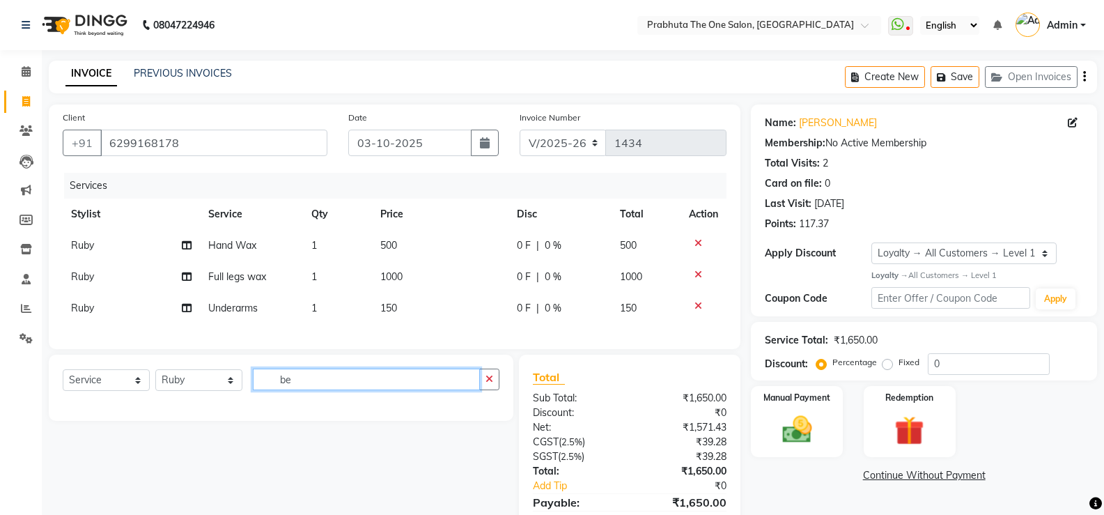
type input "b"
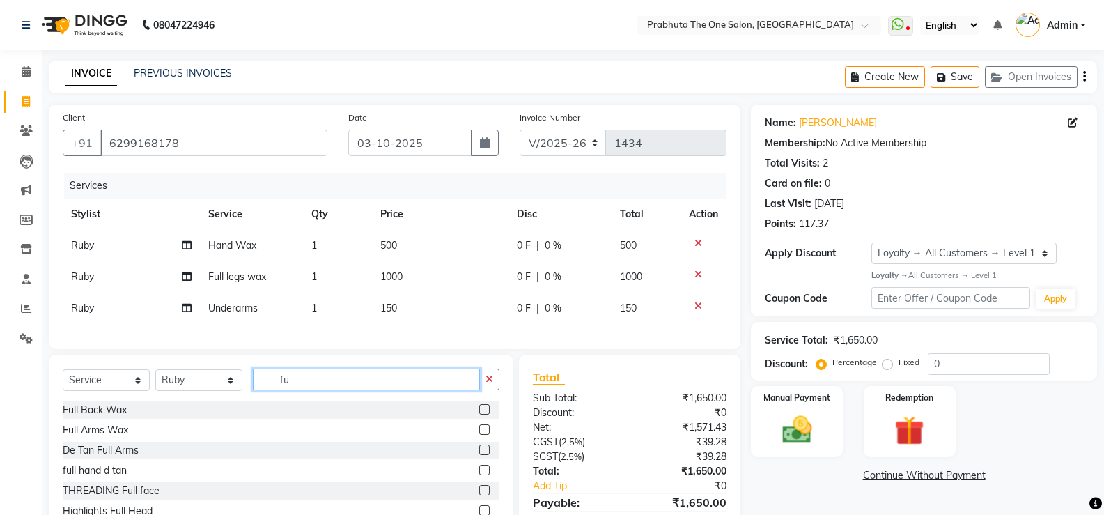
type input "f"
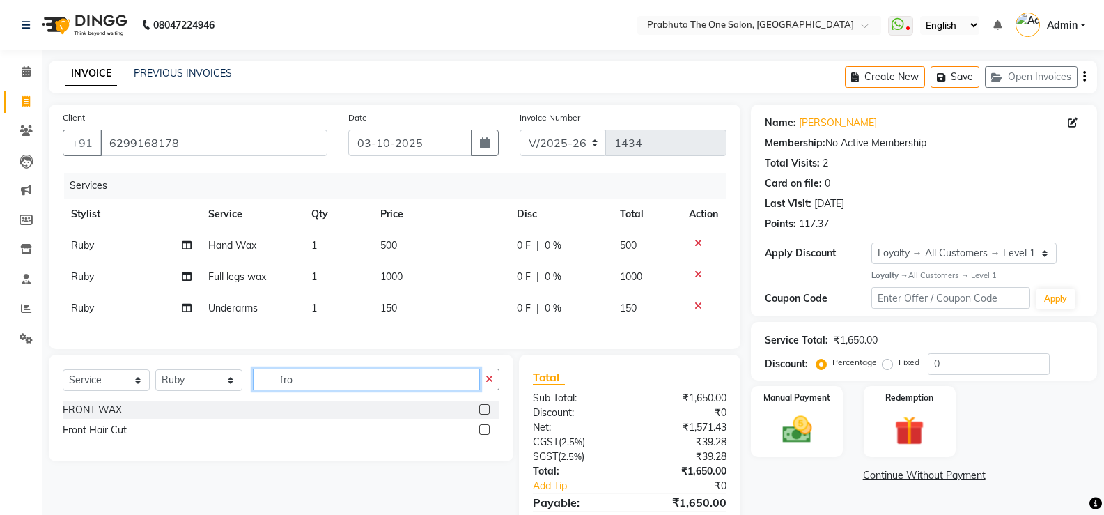
type input "fro"
click at [489, 414] on label at bounding box center [484, 409] width 10 height 10
click at [488, 414] on input "checkbox" at bounding box center [483, 409] width 9 height 9
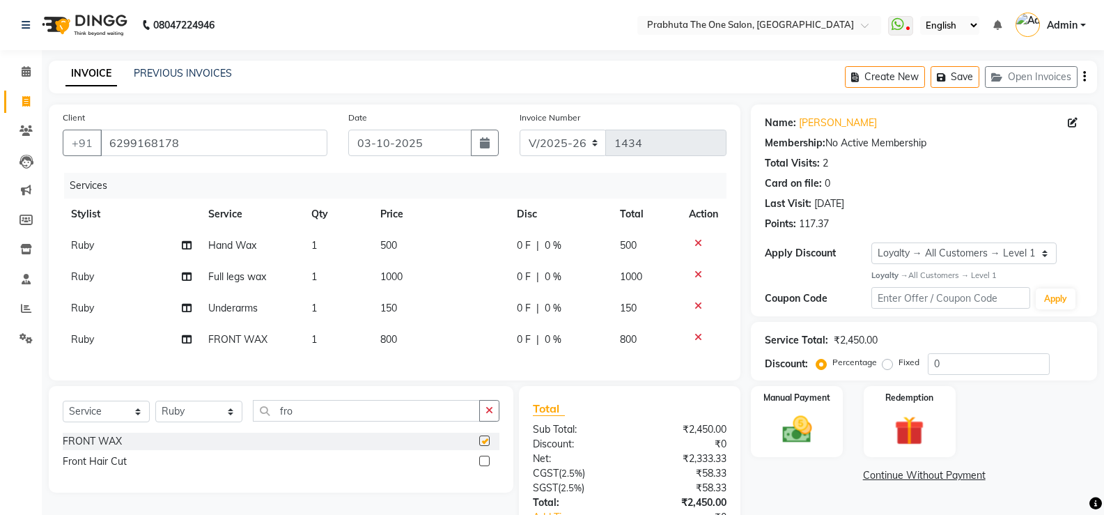
checkbox input "false"
click at [421, 349] on td "800" at bounding box center [440, 339] width 137 height 31
select select "93246"
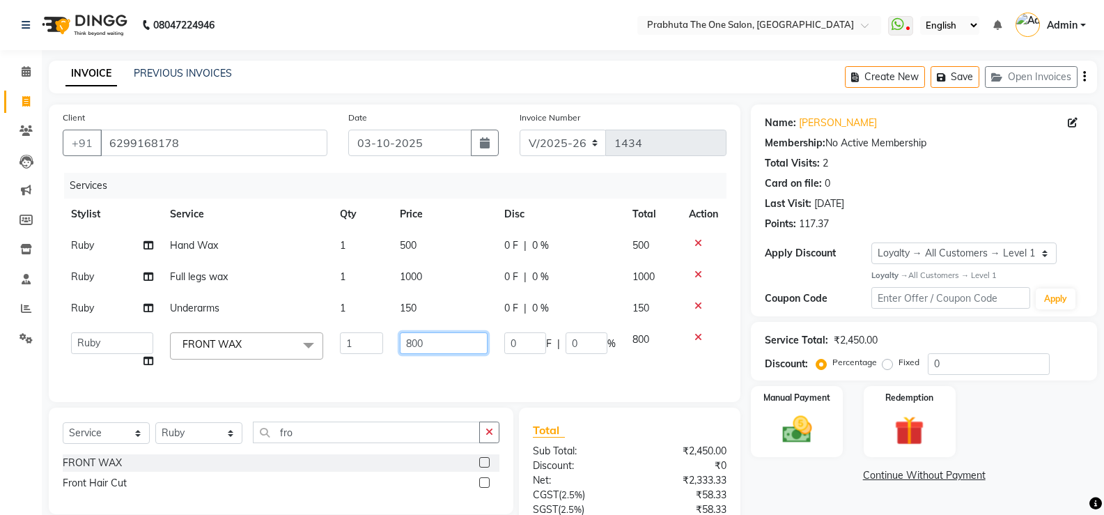
click at [429, 343] on input "800" at bounding box center [443, 343] width 87 height 22
type input "8"
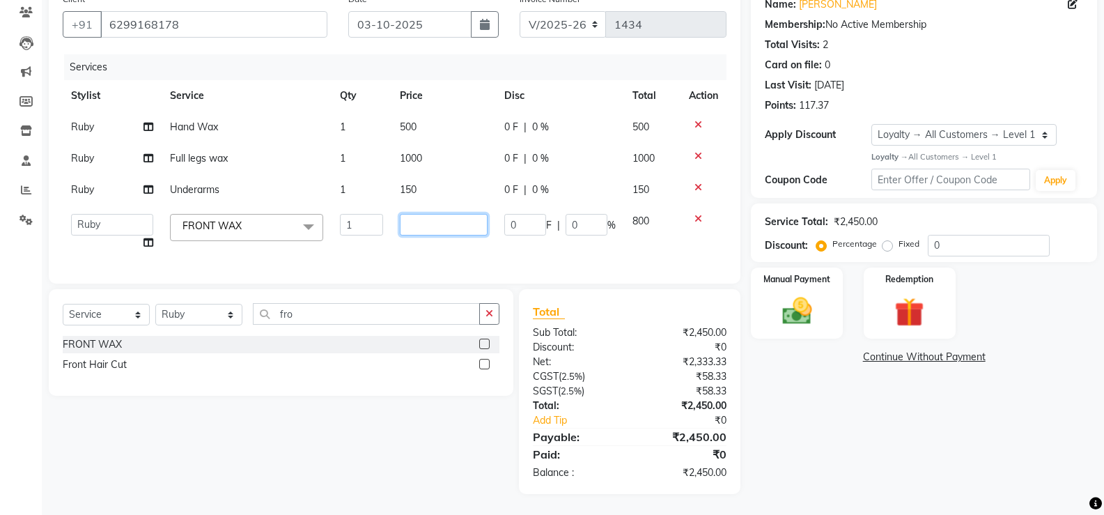
scroll to position [129, 0]
click at [418, 217] on input "number" at bounding box center [443, 225] width 87 height 22
type input "200"
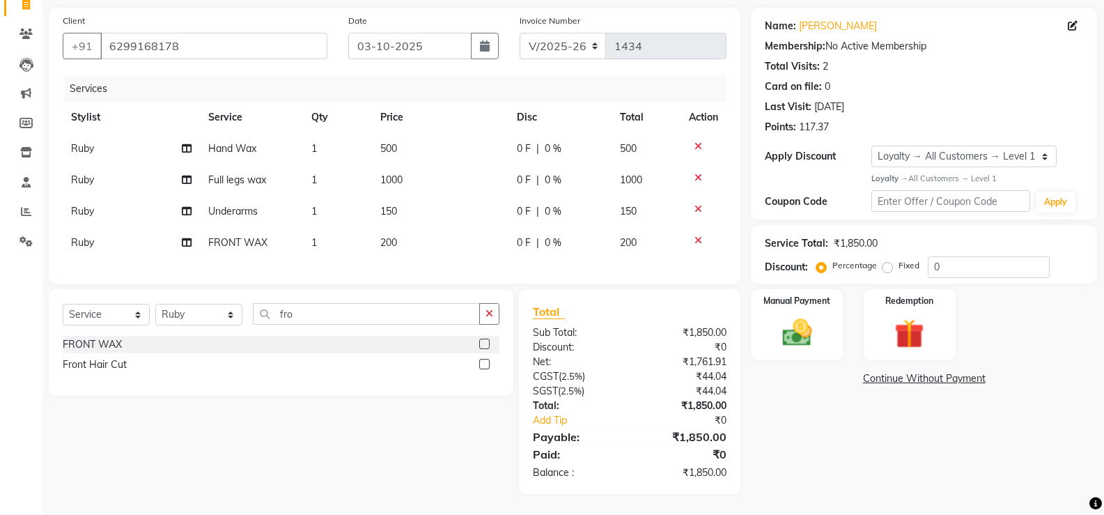
scroll to position [107, 0]
click at [465, 248] on div "Services Stylist Service Qty Price Disc Total Action Ruby Hand Wax 1 500 0 F | …" at bounding box center [395, 173] width 664 height 194
click at [518, 204] on span "0 F" at bounding box center [524, 211] width 14 height 15
select select "93246"
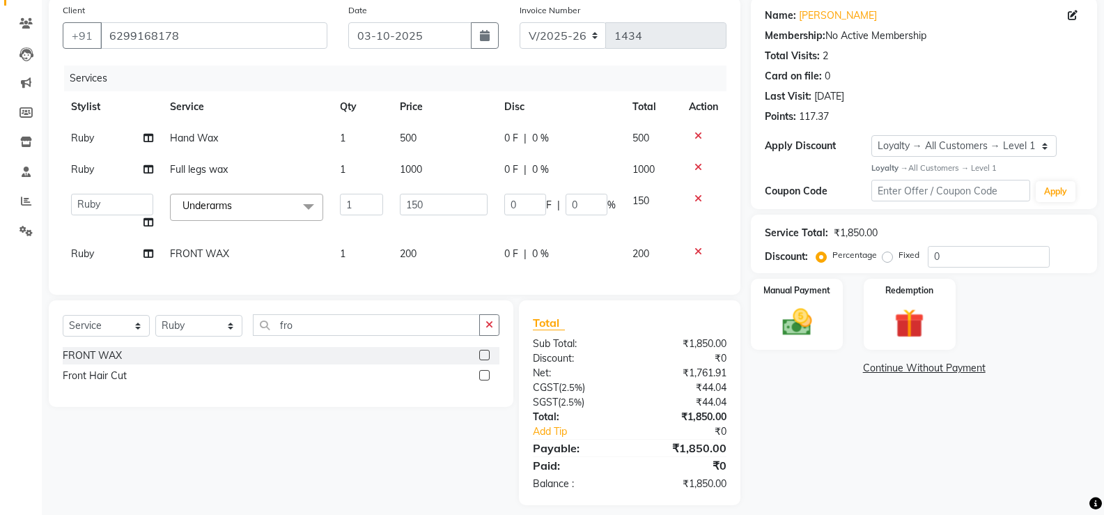
scroll to position [129, 0]
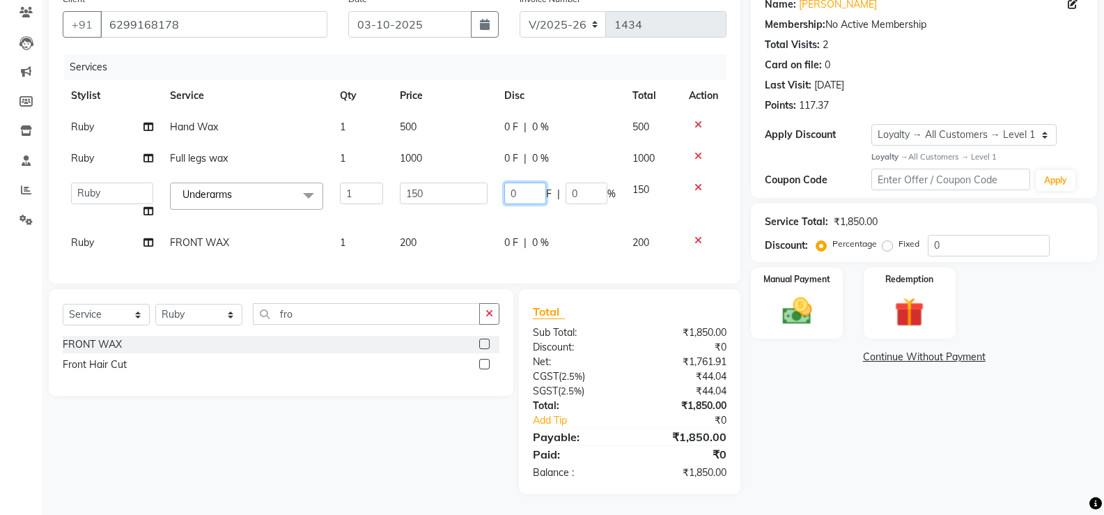
click at [536, 182] on input "0" at bounding box center [525, 193] width 42 height 22
type input "50"
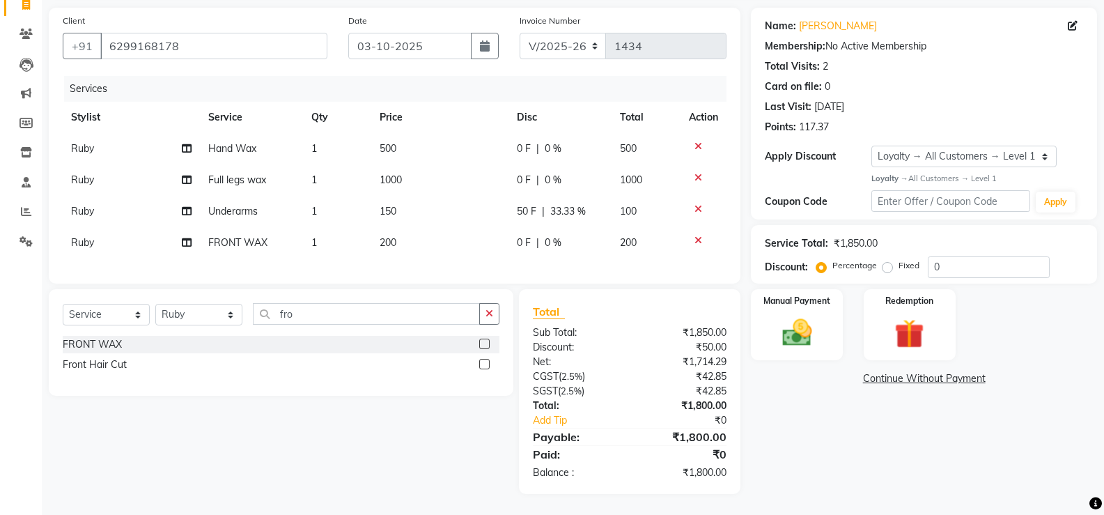
click at [586, 235] on div "0 F | 0 %" at bounding box center [560, 242] width 87 height 15
select select "93246"
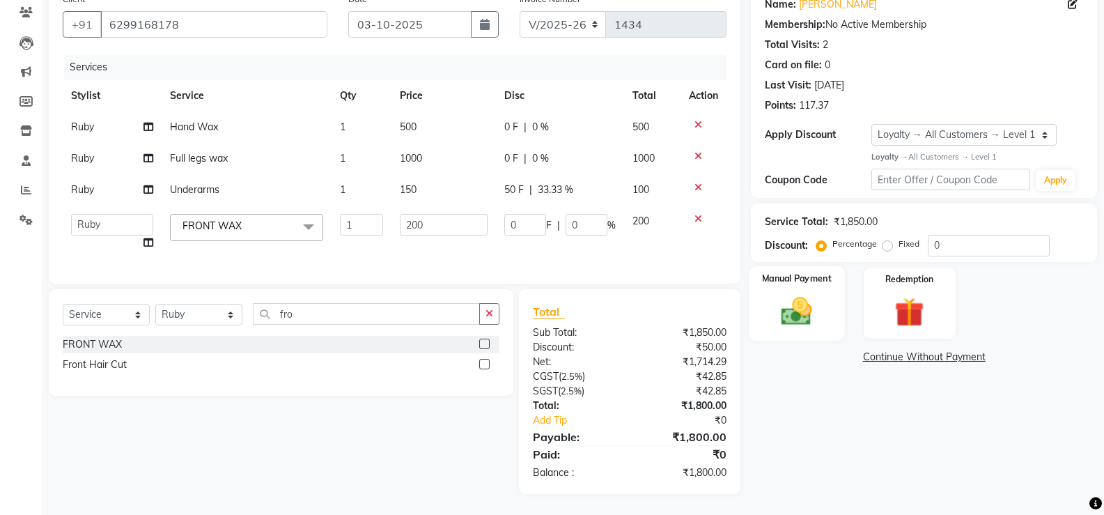
click at [806, 300] on img at bounding box center [796, 311] width 49 height 36
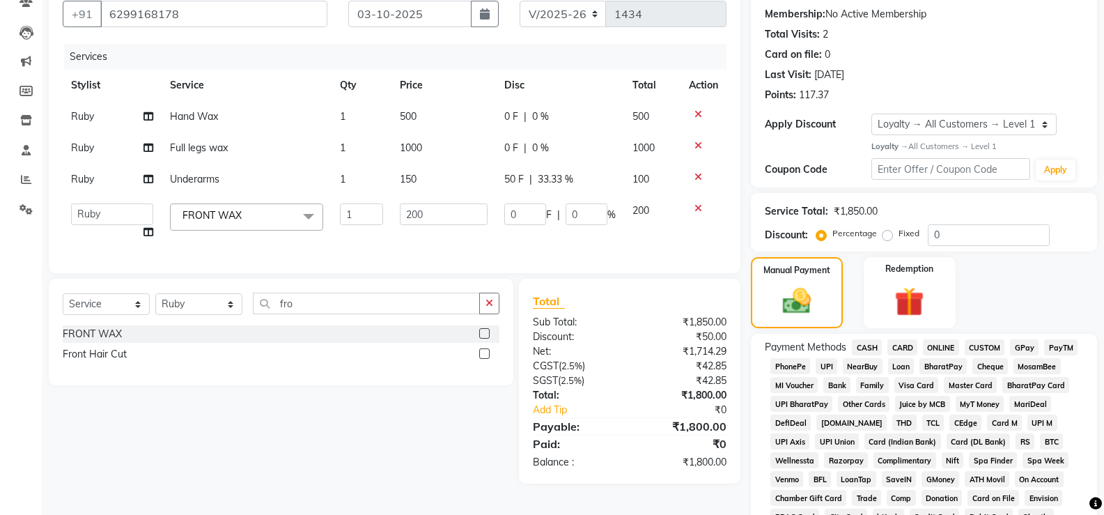
click at [873, 347] on span "CASH" at bounding box center [867, 347] width 30 height 16
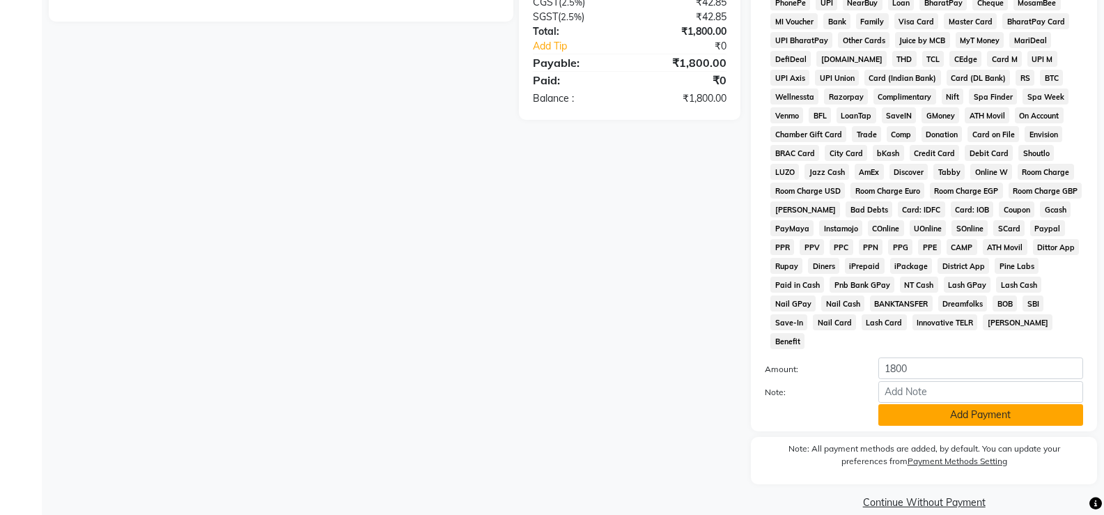
click at [1038, 404] on button "Add Payment" at bounding box center [980, 415] width 205 height 22
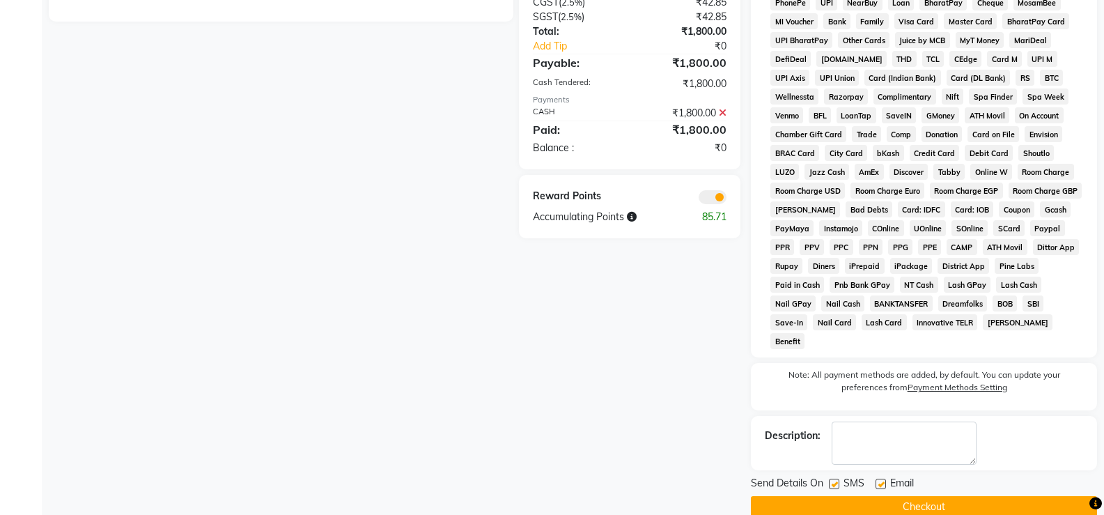
click at [1057, 496] on button "Checkout" at bounding box center [924, 507] width 346 height 22
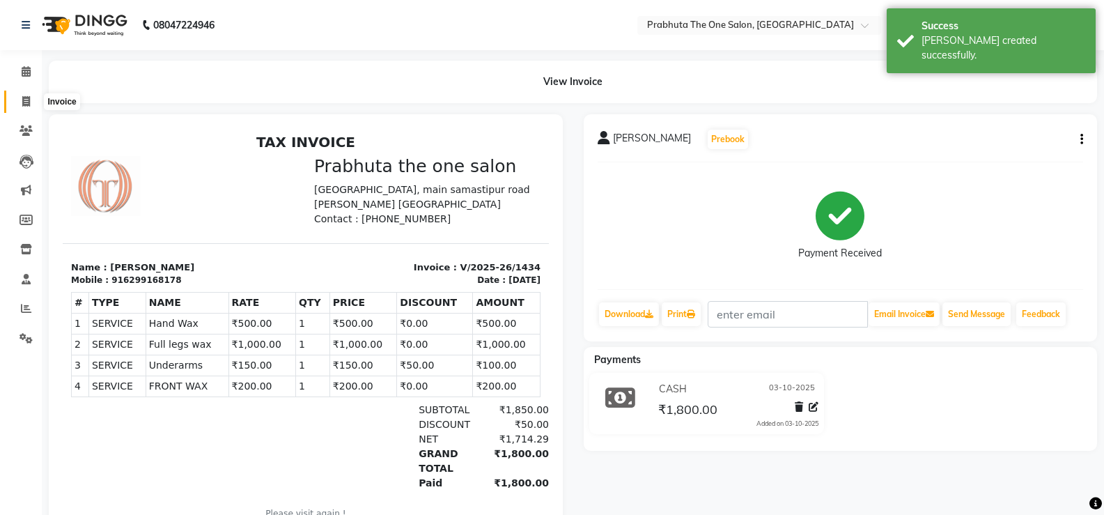
drag, startPoint x: 17, startPoint y: 96, endPoint x: 22, endPoint y: 80, distance: 16.6
click at [20, 96] on span at bounding box center [26, 102] width 24 height 16
select select "service"
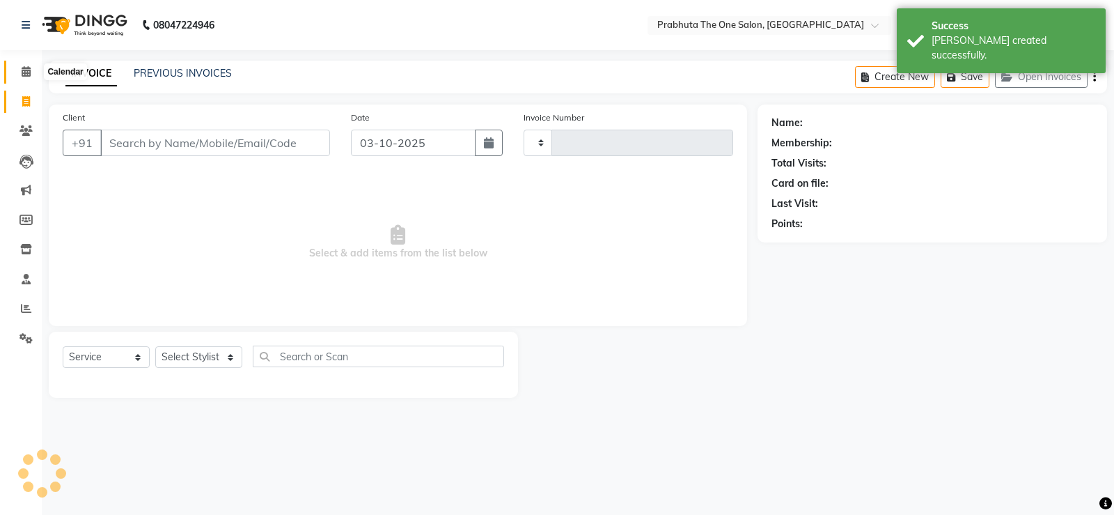
click at [25, 70] on icon at bounding box center [26, 71] width 9 height 10
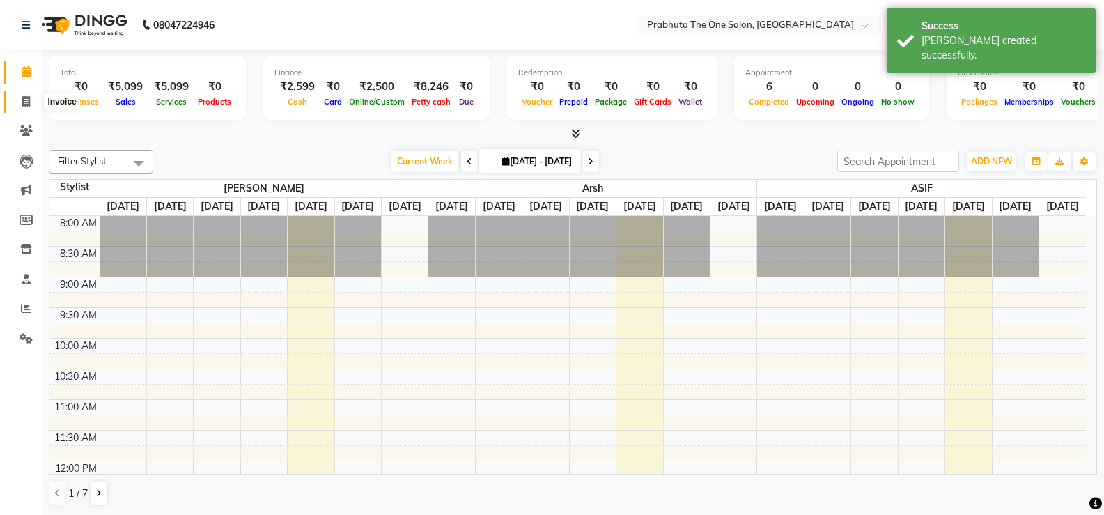
click at [25, 100] on icon at bounding box center [26, 101] width 8 height 10
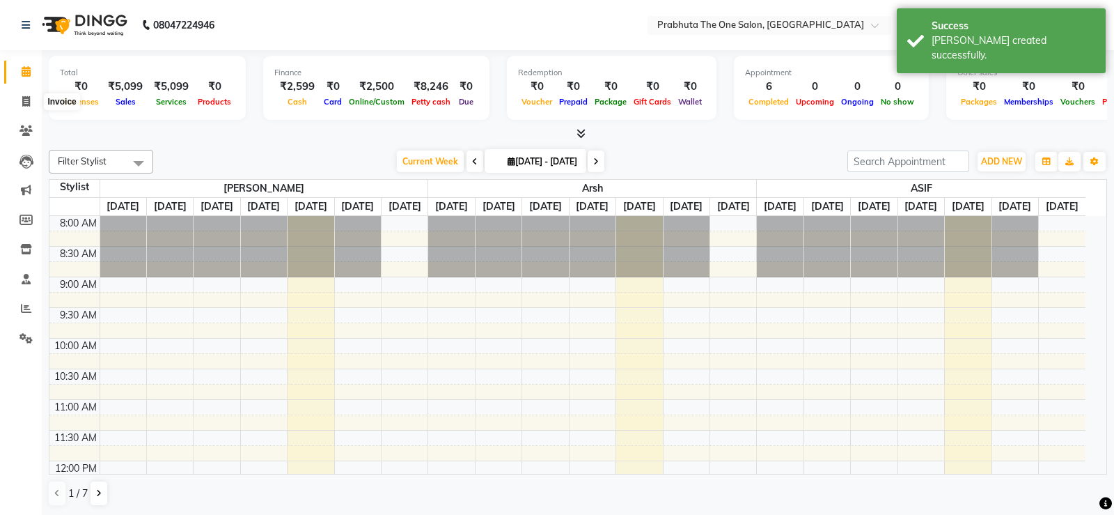
select select "5326"
select select "service"
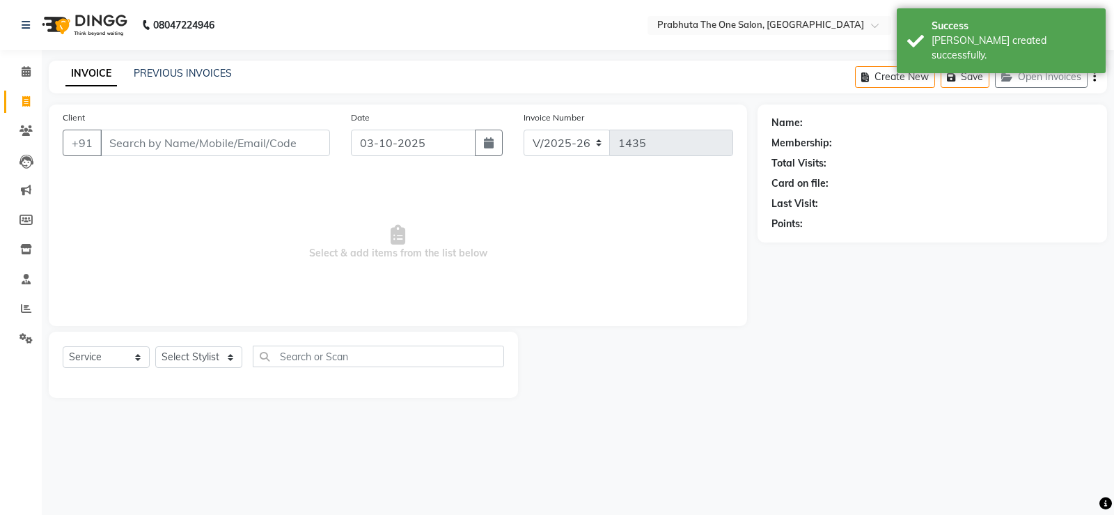
click at [320, 141] on input "Client" at bounding box center [215, 143] width 230 height 26
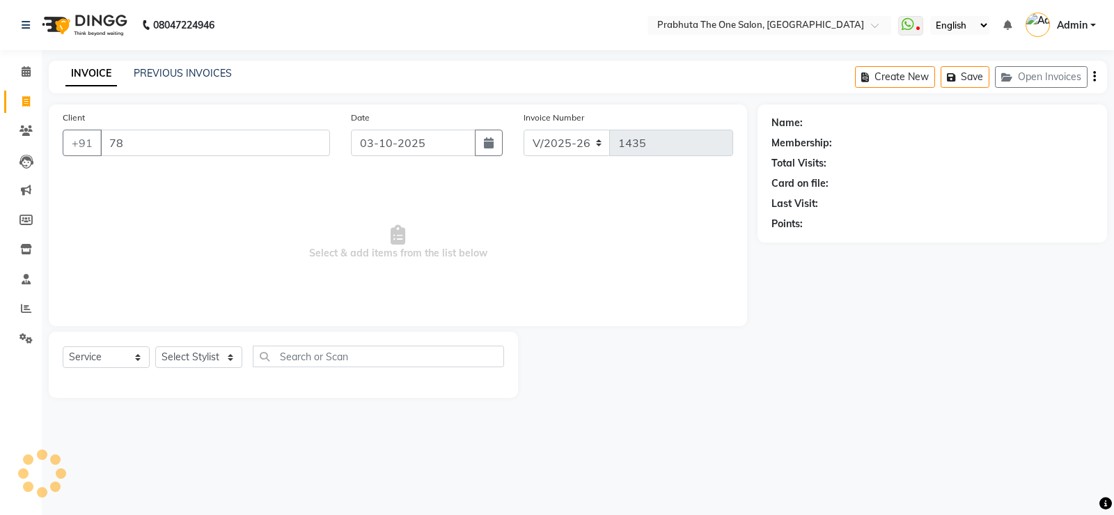
type input "7"
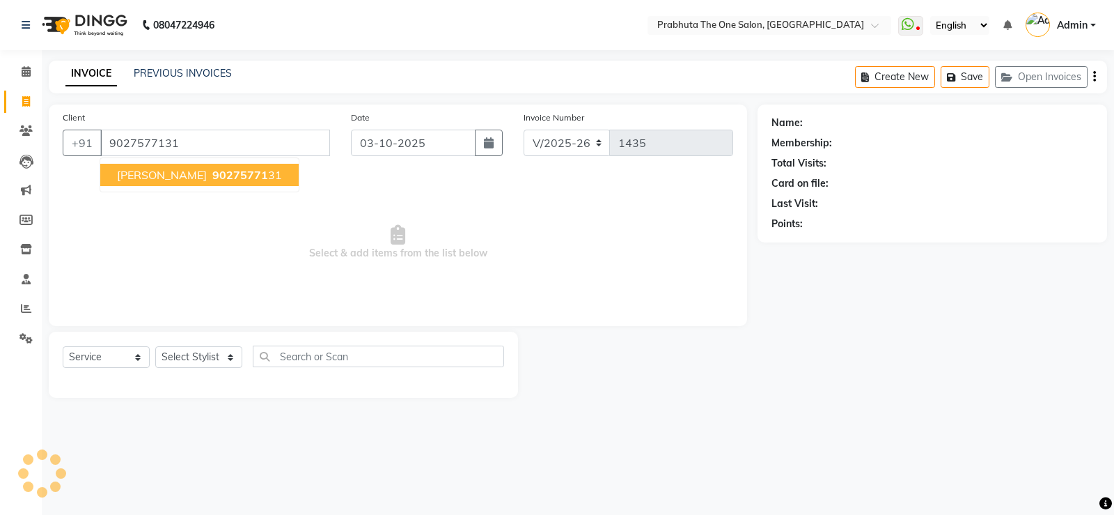
type input "9027577131"
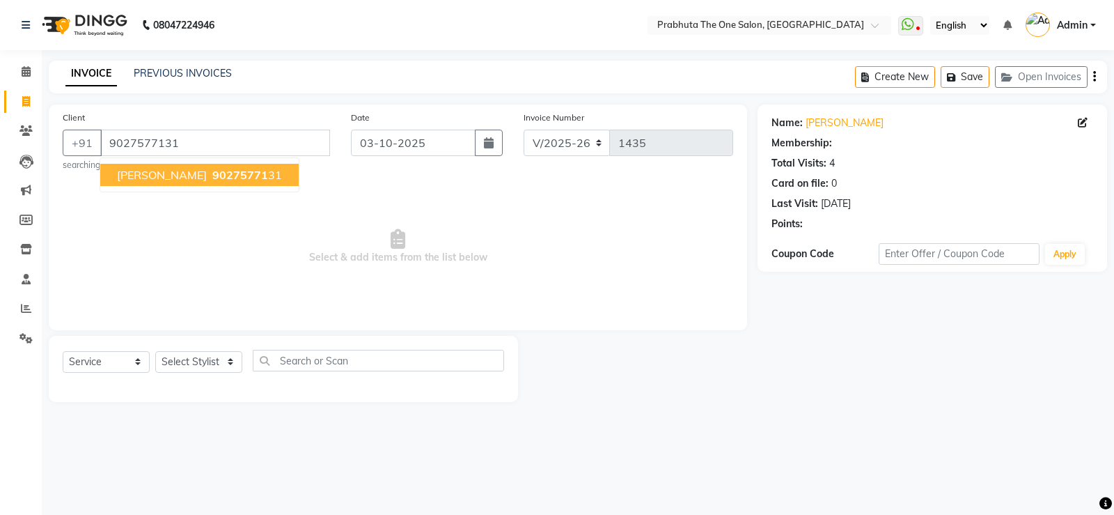
select select "1: Object"
click at [128, 180] on span "[PERSON_NAME]" at bounding box center [162, 175] width 90 height 14
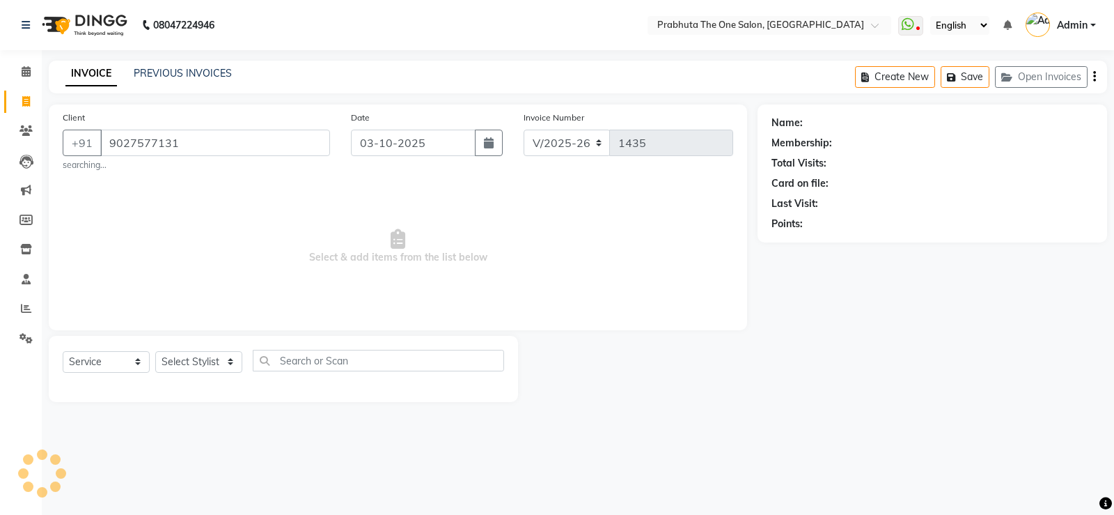
select select "1: Object"
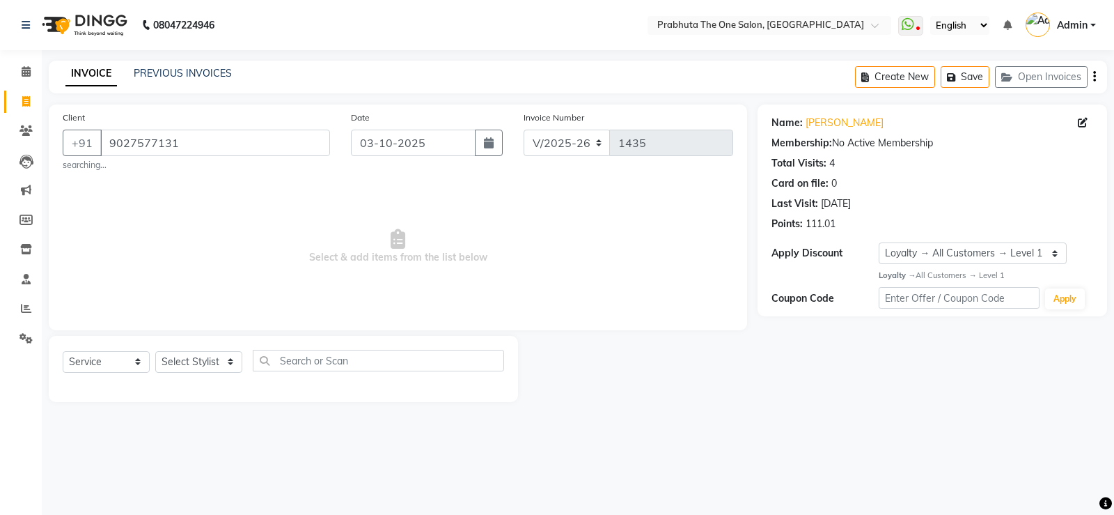
click at [1077, 120] on div "Name: [PERSON_NAME]" at bounding box center [933, 123] width 322 height 15
click at [1085, 123] on icon at bounding box center [1083, 123] width 10 height 10
select select "[DEMOGRAPHIC_DATA]"
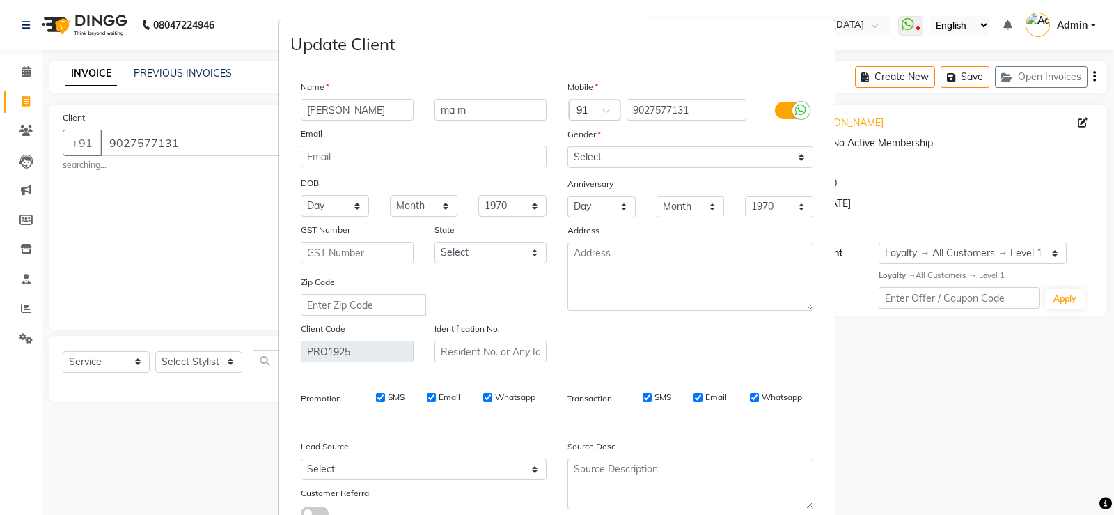
click at [781, 104] on label at bounding box center [790, 110] width 31 height 17
click at [0, 0] on input "checkbox" at bounding box center [0, 0] width 0 height 0
click at [788, 104] on label at bounding box center [790, 110] width 31 height 17
click at [0, 0] on input "checkbox" at bounding box center [0, 0] width 0 height 0
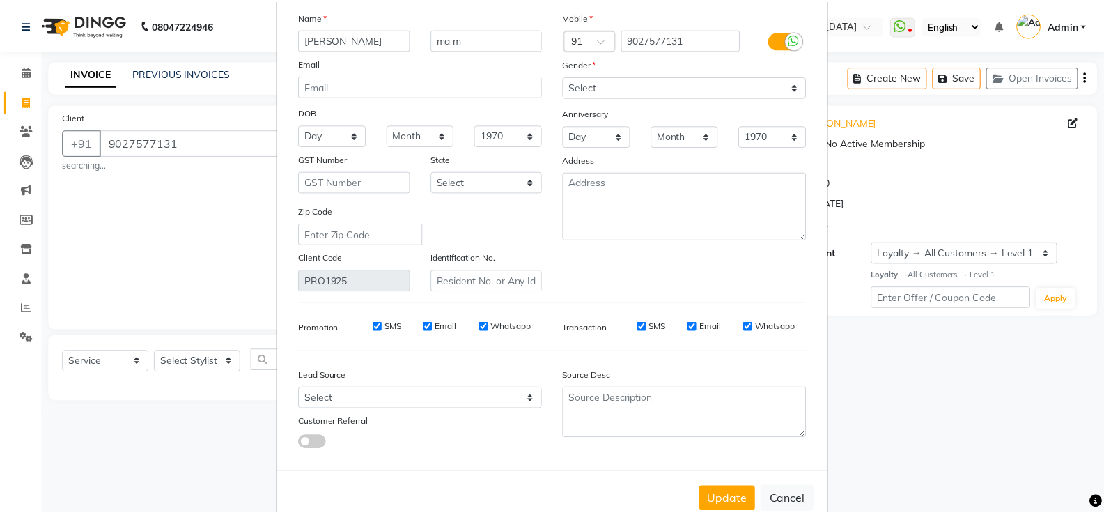
scroll to position [103, 0]
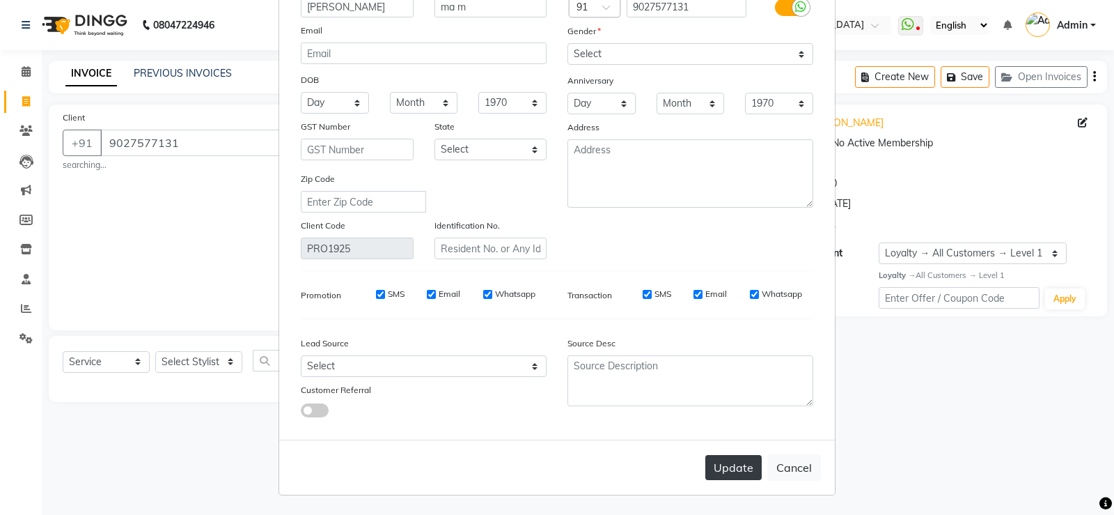
click at [735, 467] on button "Update" at bounding box center [734, 467] width 56 height 25
select select
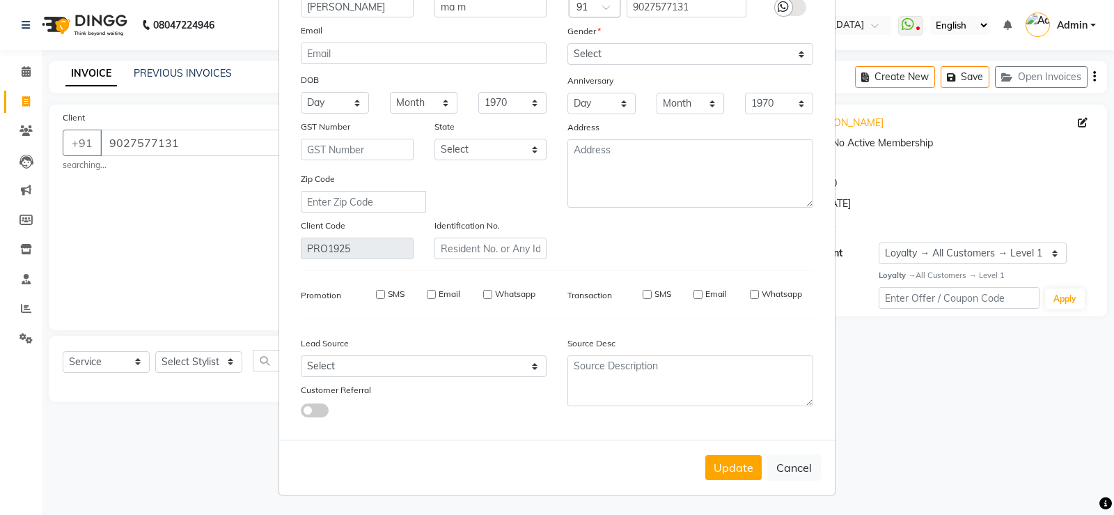
select select
checkbox input "false"
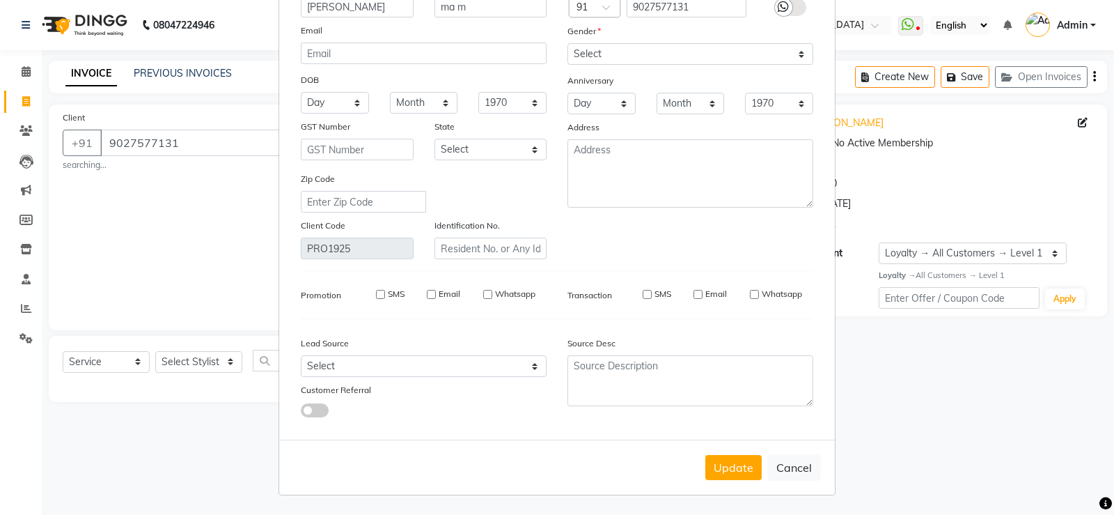
checkbox input "false"
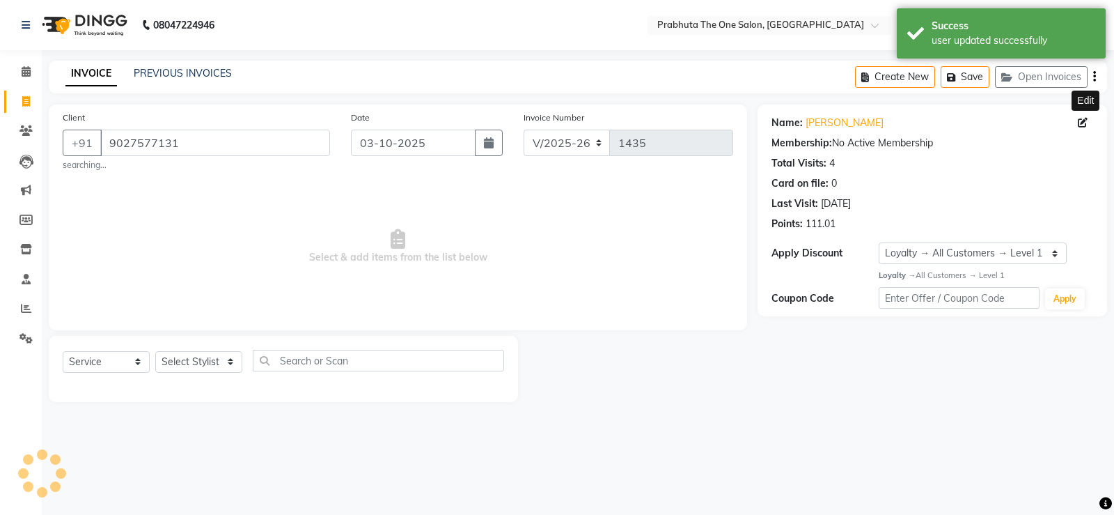
select select "1: Object"
click at [181, 352] on select "Select Stylist [PERSON_NAME] [PERSON_NAME] ausween [PERSON_NAME] [PERSON_NAME] …" at bounding box center [198, 362] width 87 height 22
select select "60971"
click at [155, 351] on select "Select Stylist [PERSON_NAME] [PERSON_NAME] ausween [PERSON_NAME] [PERSON_NAME] …" at bounding box center [198, 362] width 87 height 22
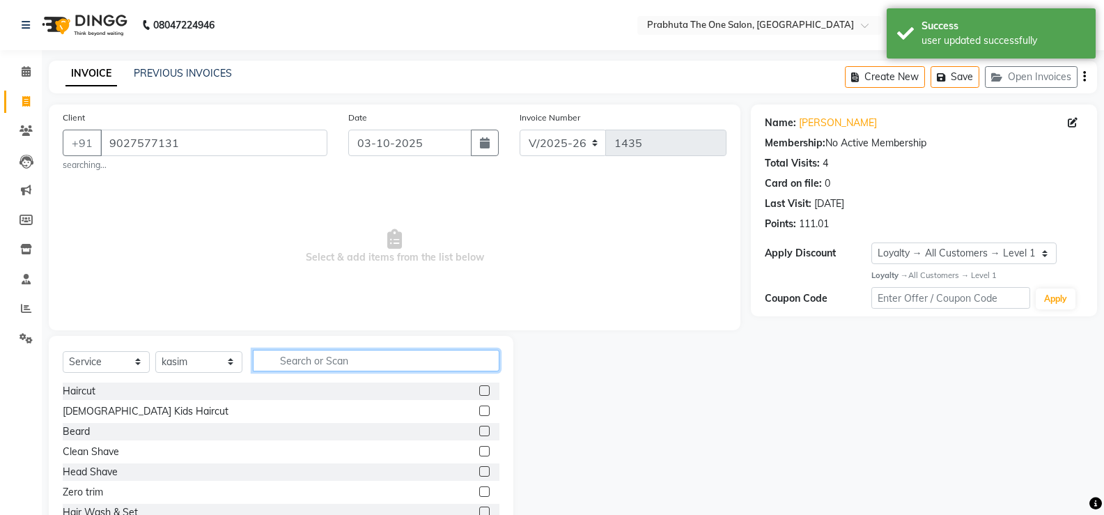
click at [343, 364] on input "text" at bounding box center [376, 361] width 247 height 22
type input "h"
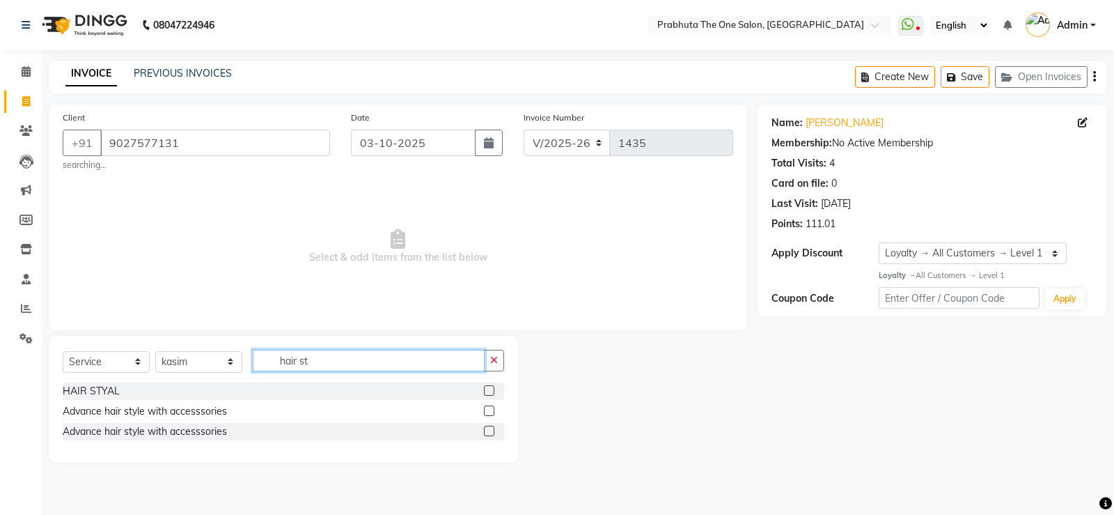
type input "hair st"
click at [494, 389] on label at bounding box center [489, 390] width 10 height 10
click at [493, 389] on input "checkbox" at bounding box center [488, 391] width 9 height 9
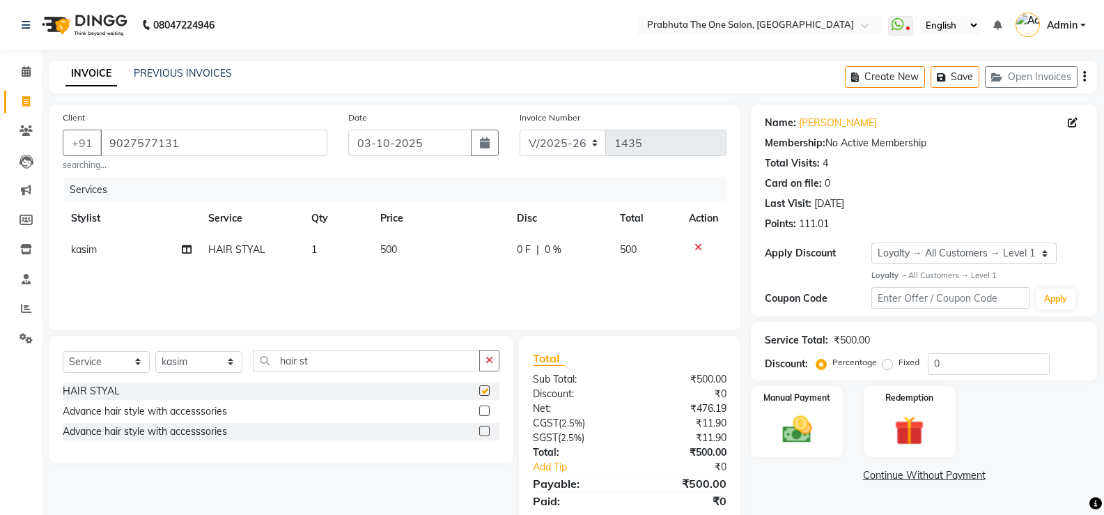
checkbox input "false"
click at [456, 262] on td "500" at bounding box center [440, 249] width 137 height 31
select select "60971"
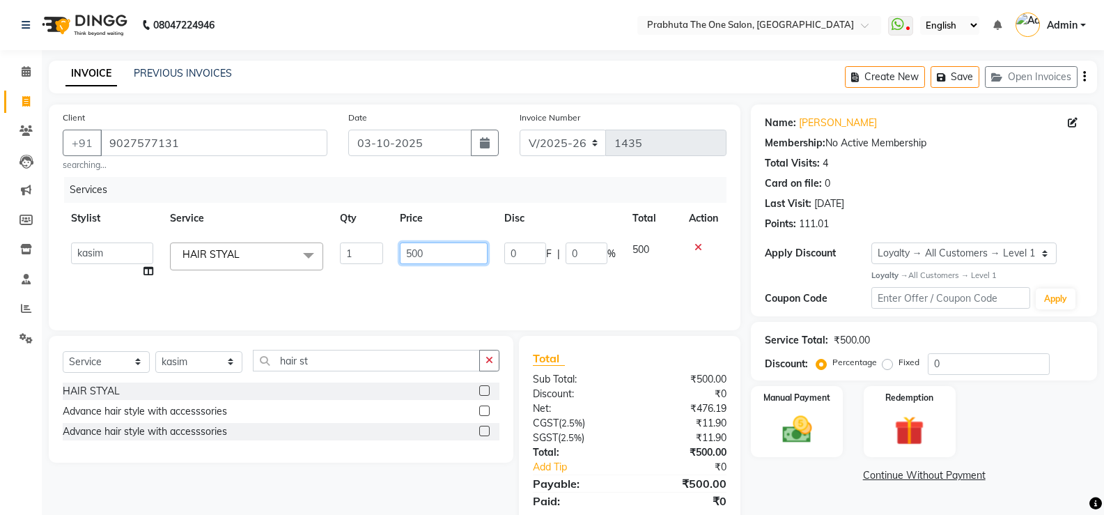
click at [458, 258] on input "500" at bounding box center [443, 253] width 87 height 22
type input "5"
type input "800"
click at [824, 428] on div "Manual Payment" at bounding box center [796, 421] width 95 height 75
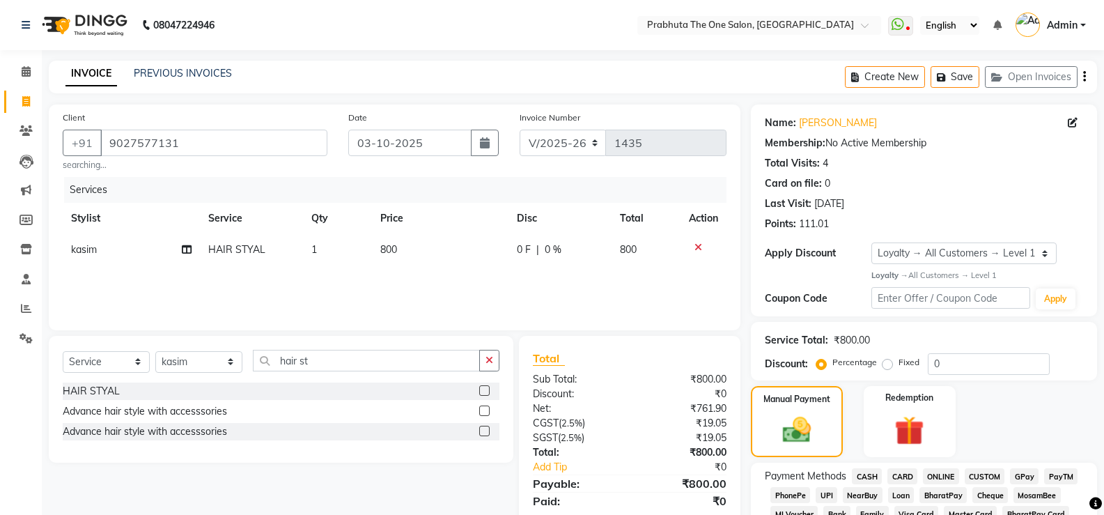
click at [866, 481] on span "CASH" at bounding box center [867, 476] width 30 height 16
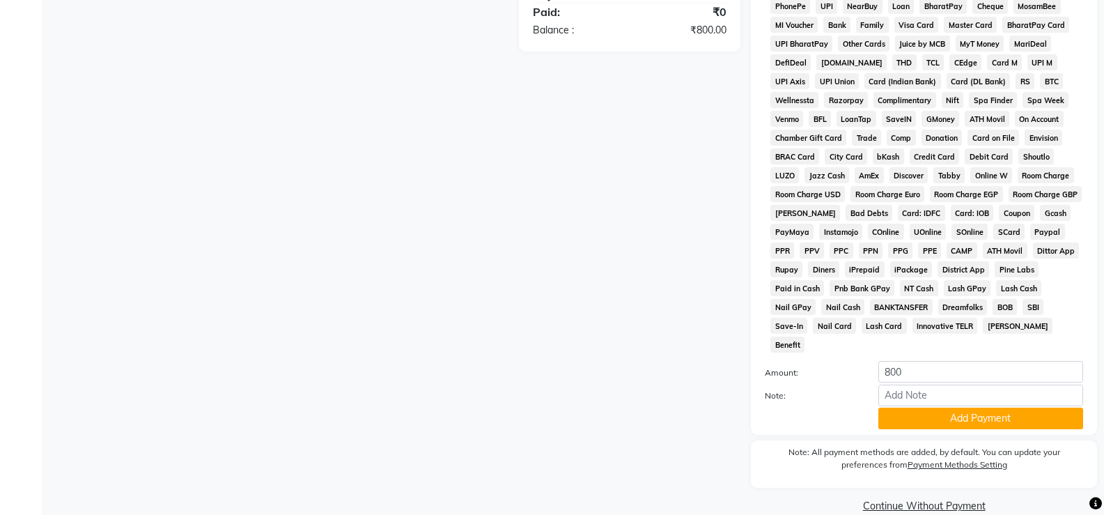
scroll to position [492, 0]
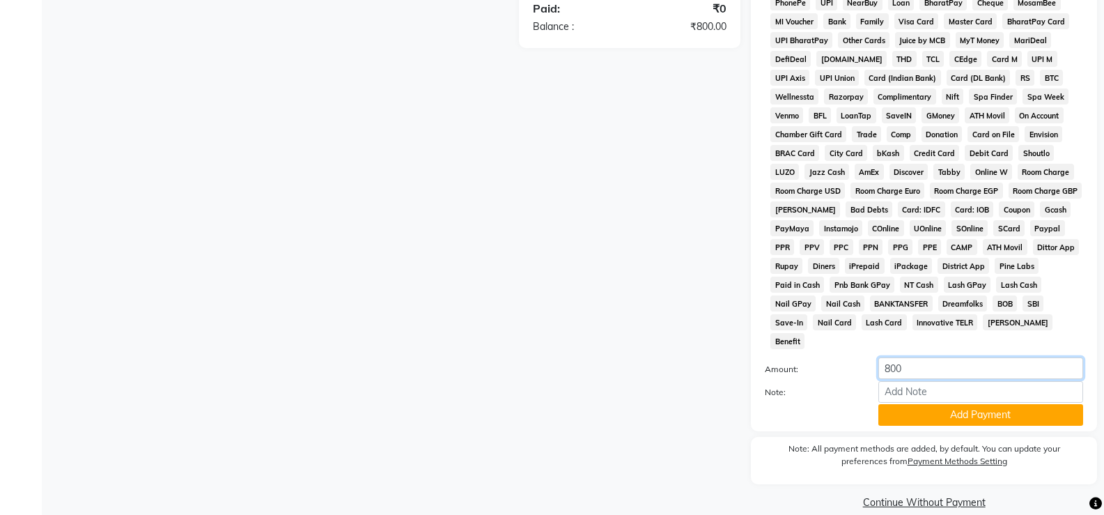
click at [1002, 357] on input "800" at bounding box center [980, 368] width 205 height 22
type input "8"
type input "7"
type input "100"
click at [970, 404] on button "Add Payment" at bounding box center [980, 415] width 205 height 22
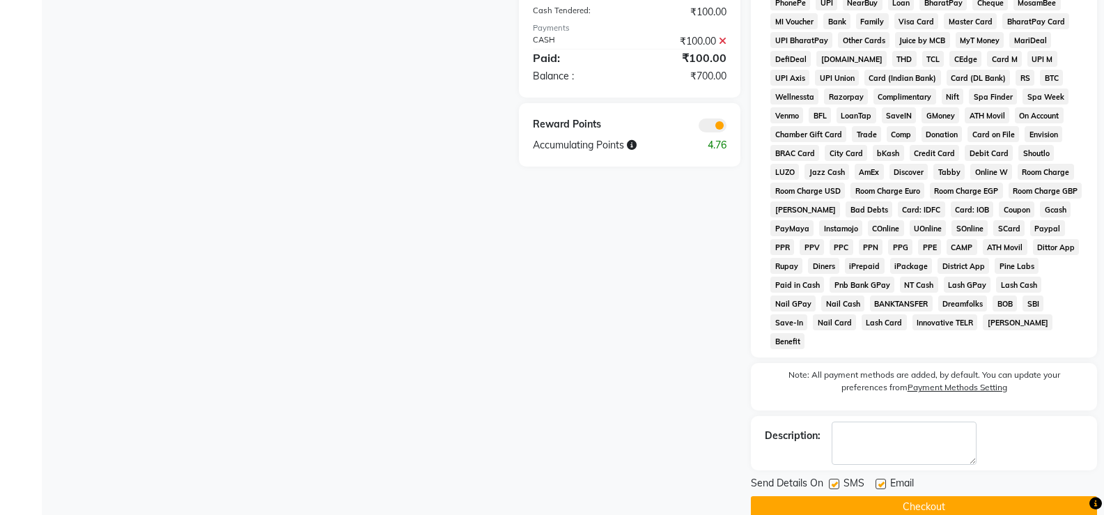
scroll to position [42, 0]
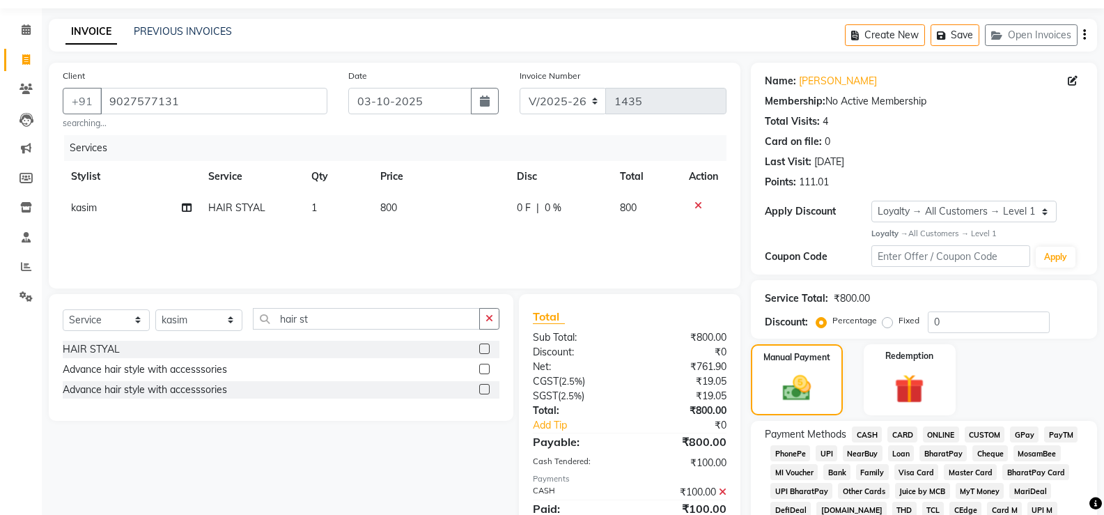
click at [1037, 430] on span "GPay" at bounding box center [1024, 434] width 29 height 16
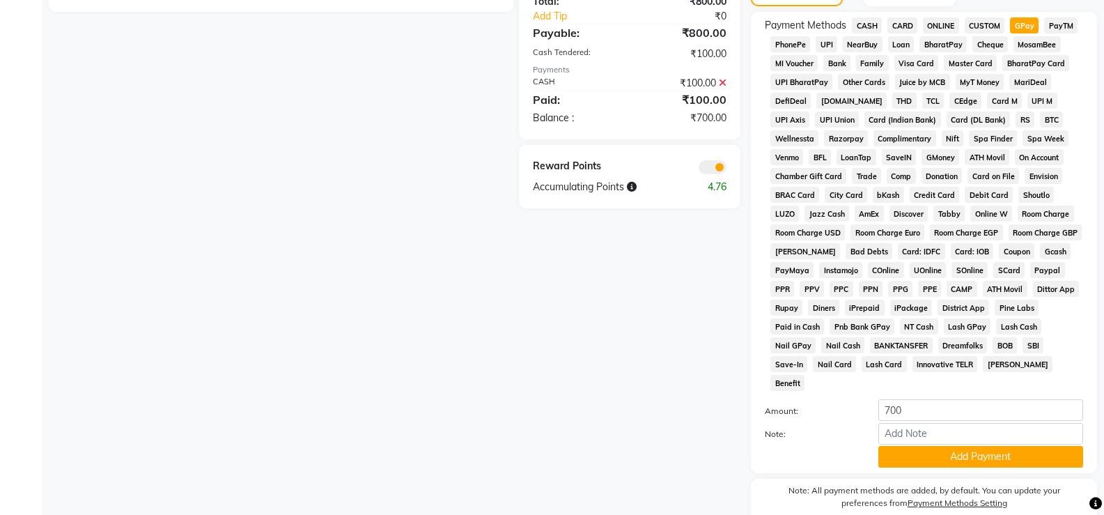
scroll to position [0, 0]
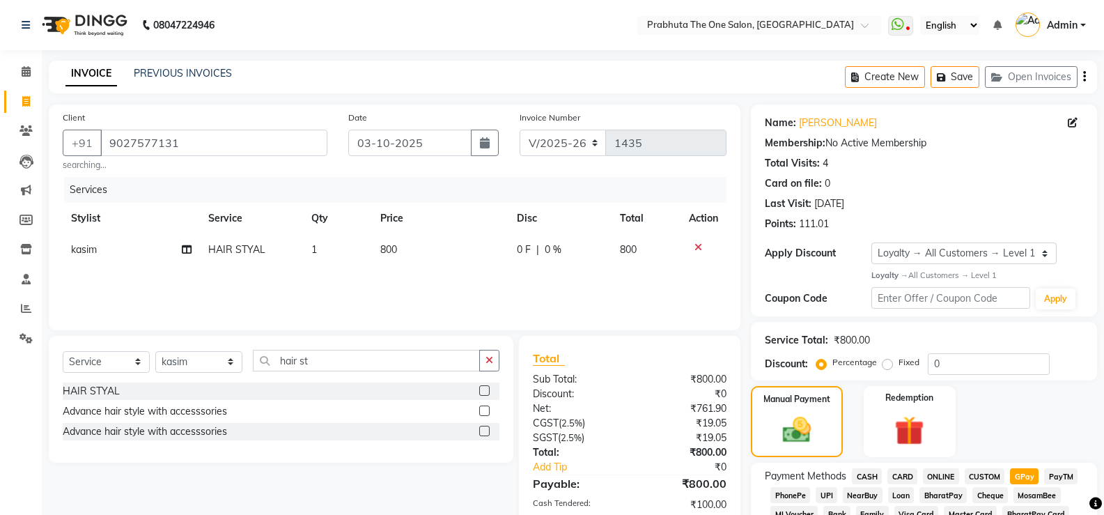
click at [872, 476] on span "CASH" at bounding box center [867, 476] width 30 height 16
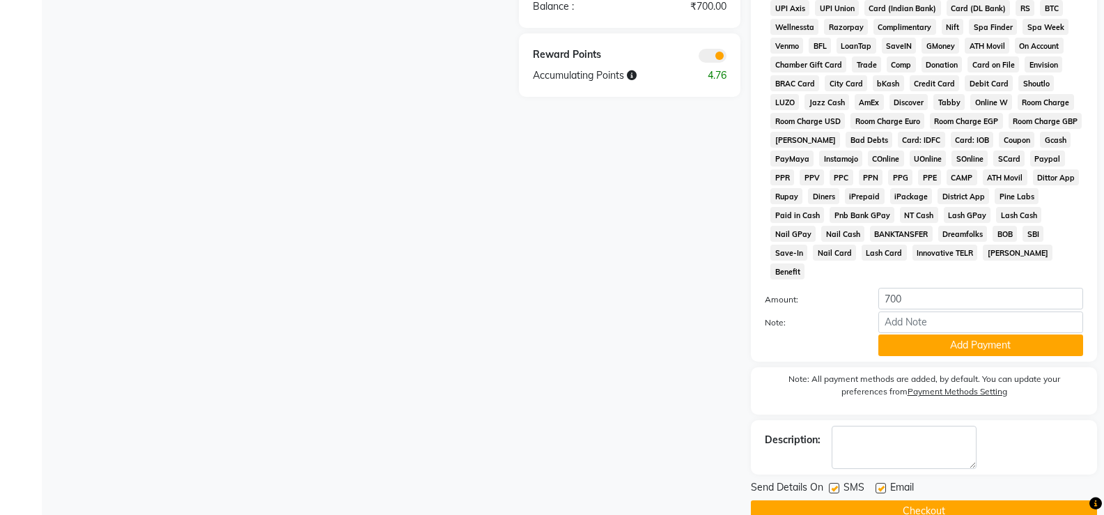
scroll to position [571, 0]
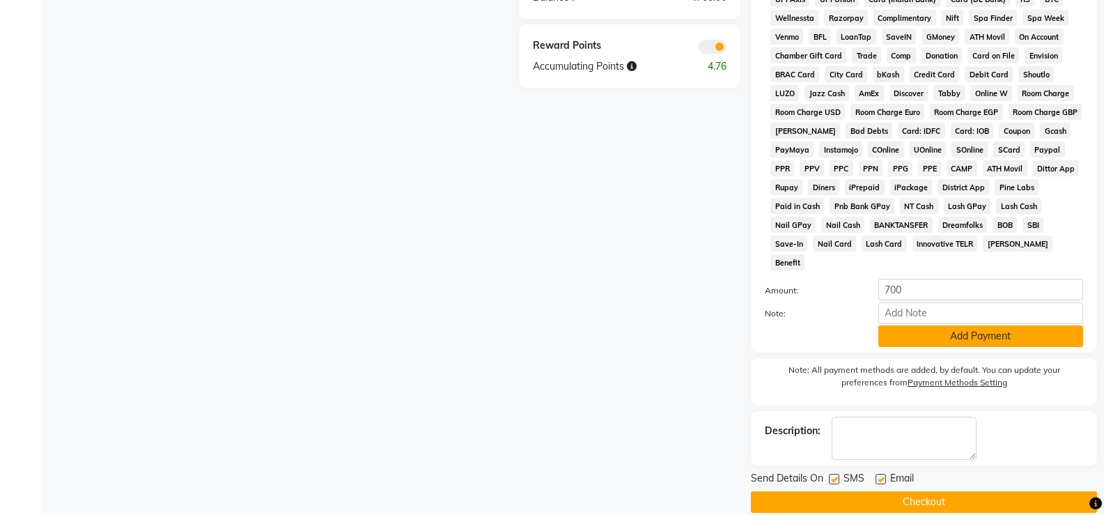
click at [959, 325] on button "Add Payment" at bounding box center [980, 336] width 205 height 22
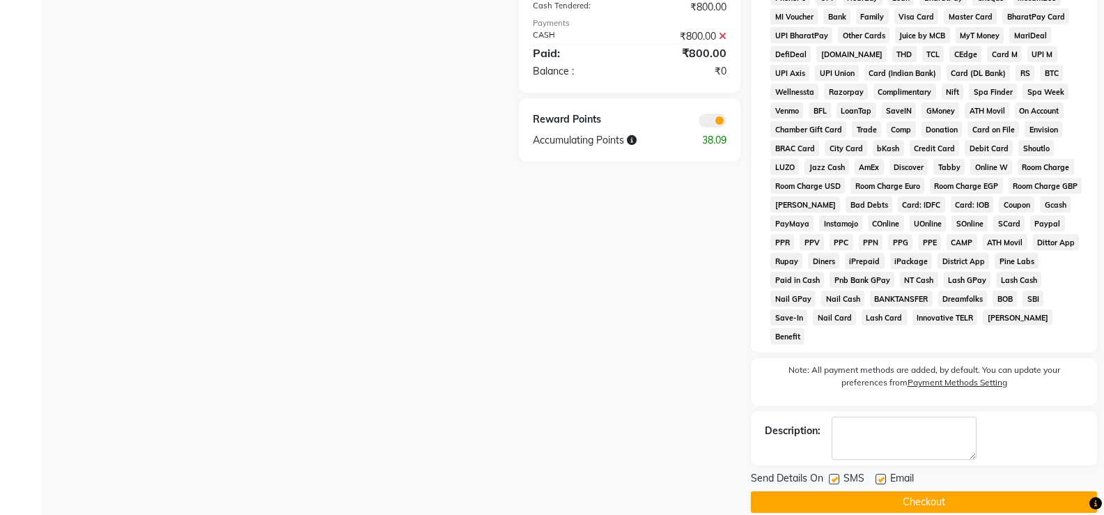
scroll to position [47, 0]
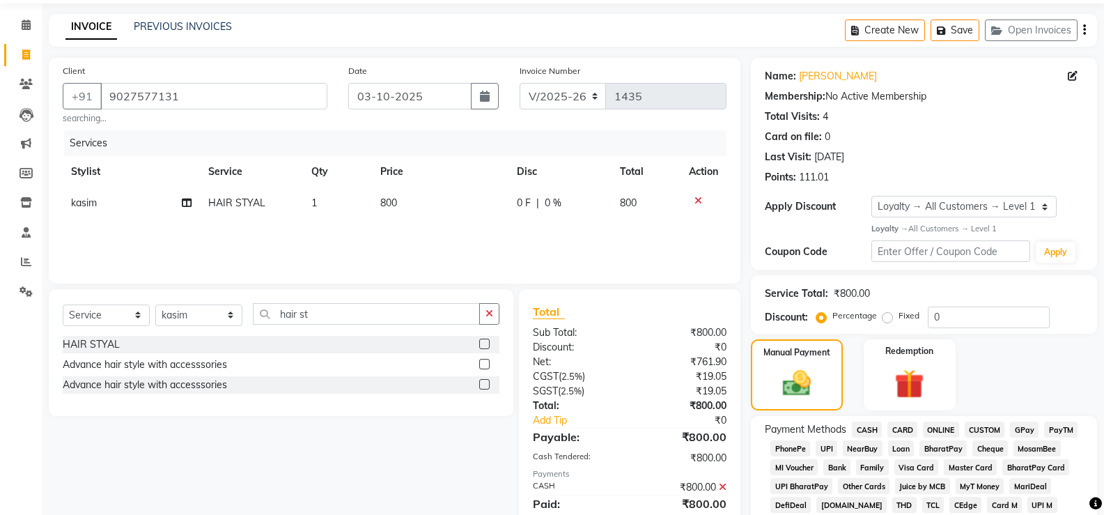
click at [1028, 426] on span "GPay" at bounding box center [1024, 429] width 29 height 16
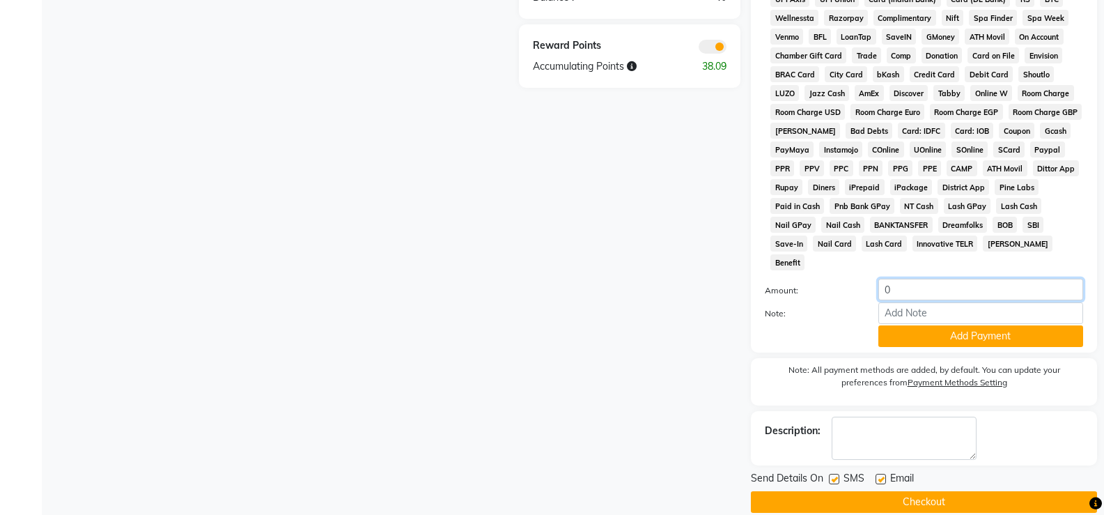
click at [972, 279] on input "0" at bounding box center [980, 290] width 205 height 22
type input "100"
click at [880, 325] on button "Add Payment" at bounding box center [980, 336] width 205 height 22
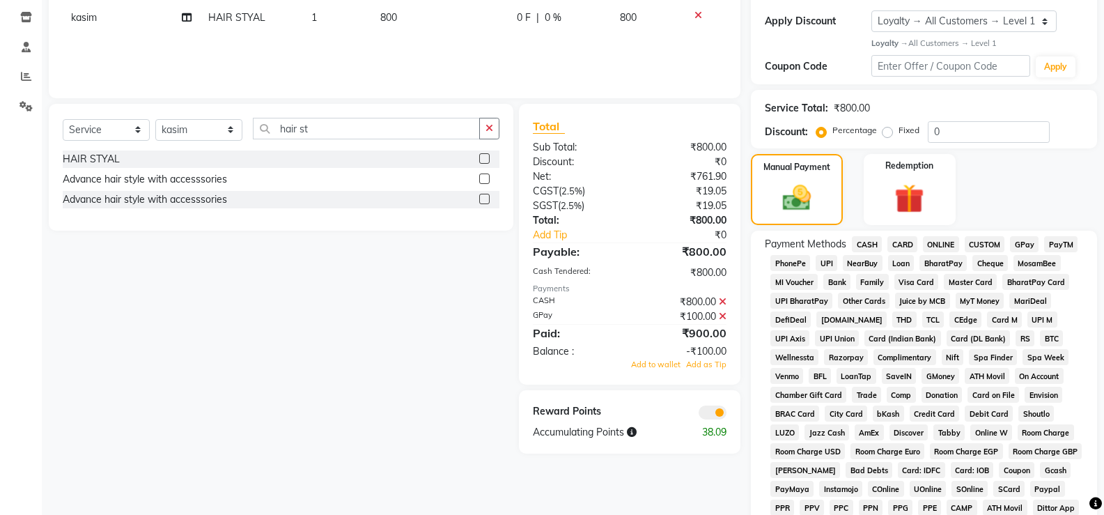
scroll to position [451, 0]
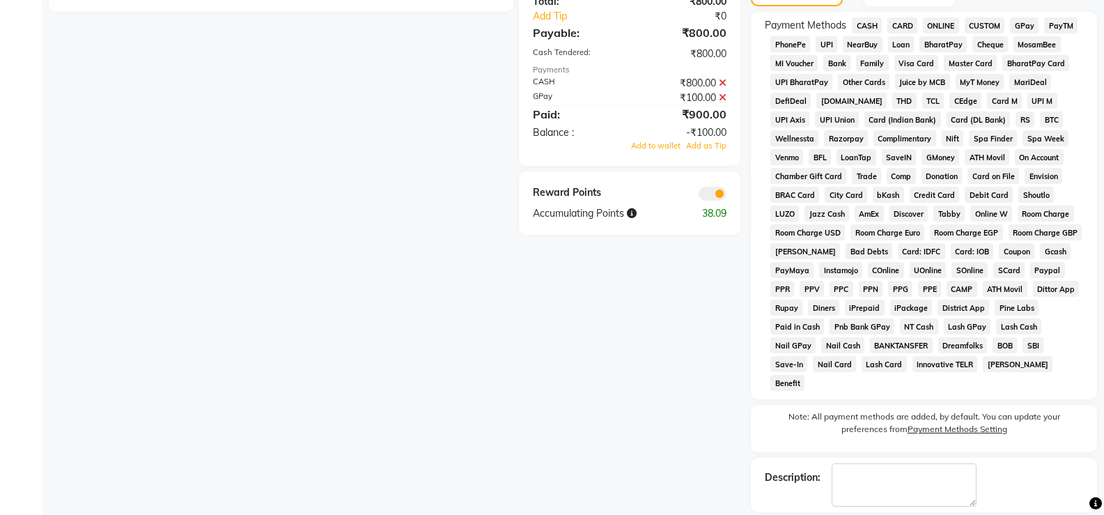
click at [725, 94] on icon at bounding box center [723, 98] width 8 height 10
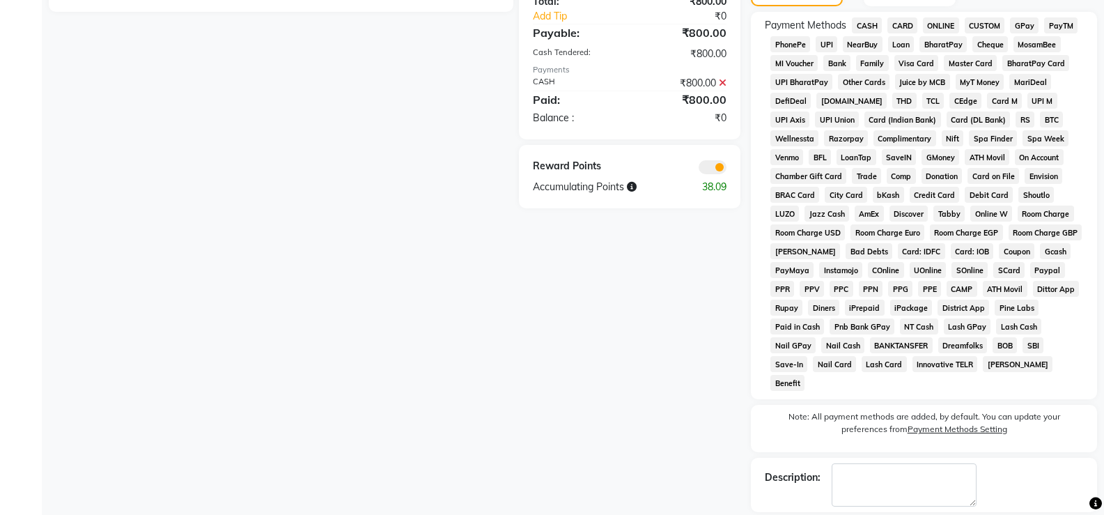
click at [723, 79] on icon at bounding box center [723, 83] width 8 height 10
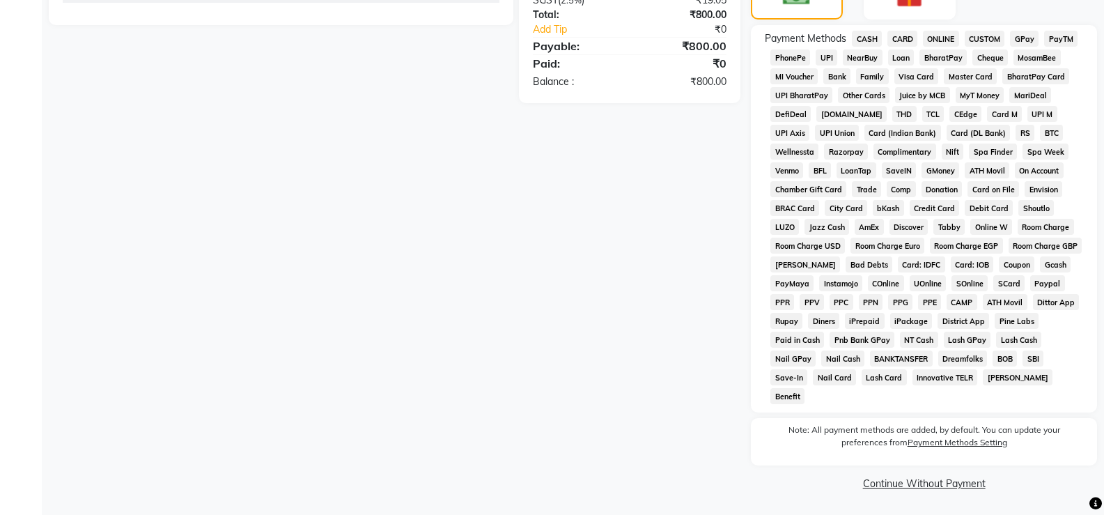
scroll to position [419, 0]
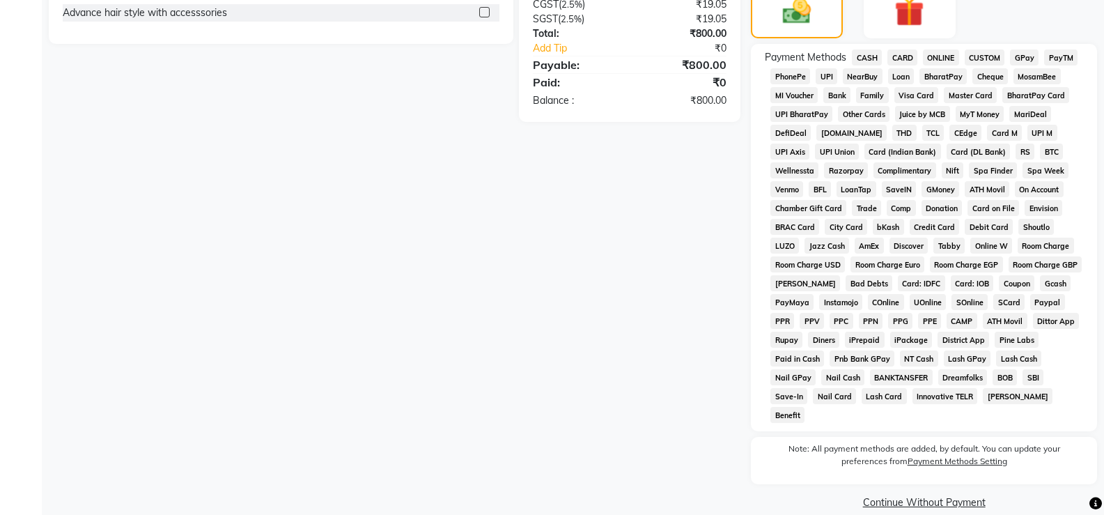
click at [880, 58] on span "CASH" at bounding box center [867, 57] width 30 height 16
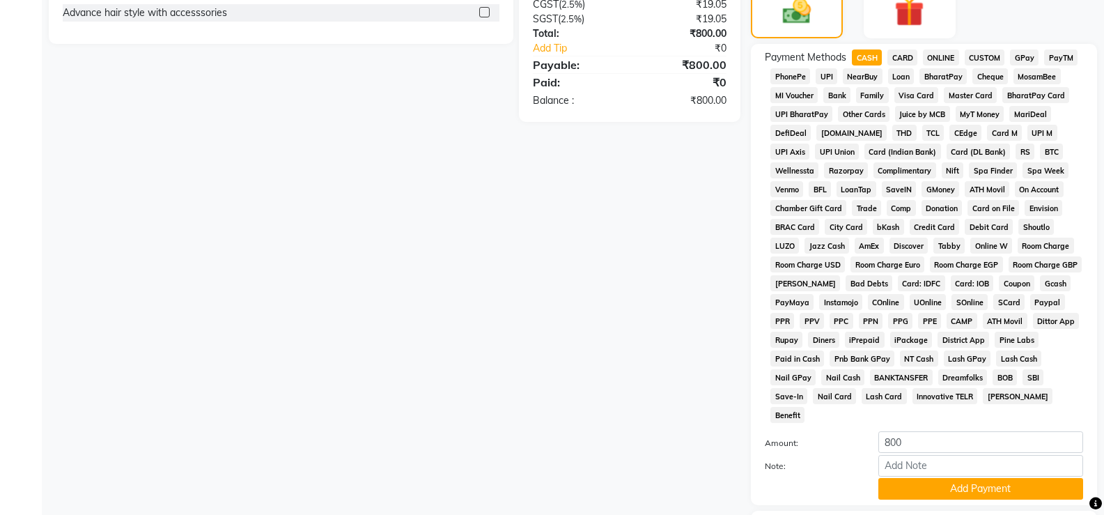
scroll to position [451, 0]
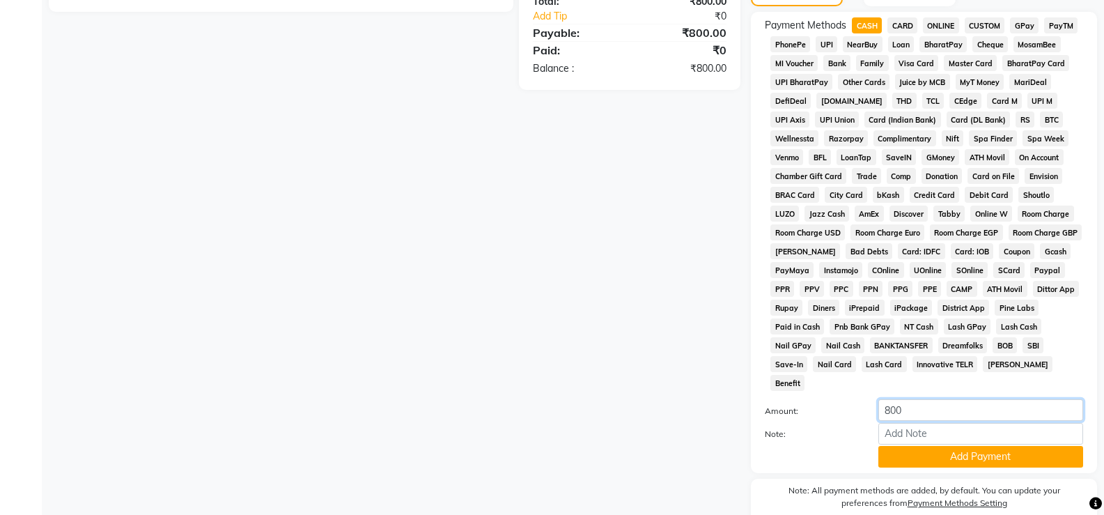
click at [1030, 399] on input "800" at bounding box center [980, 410] width 205 height 22
type input "8"
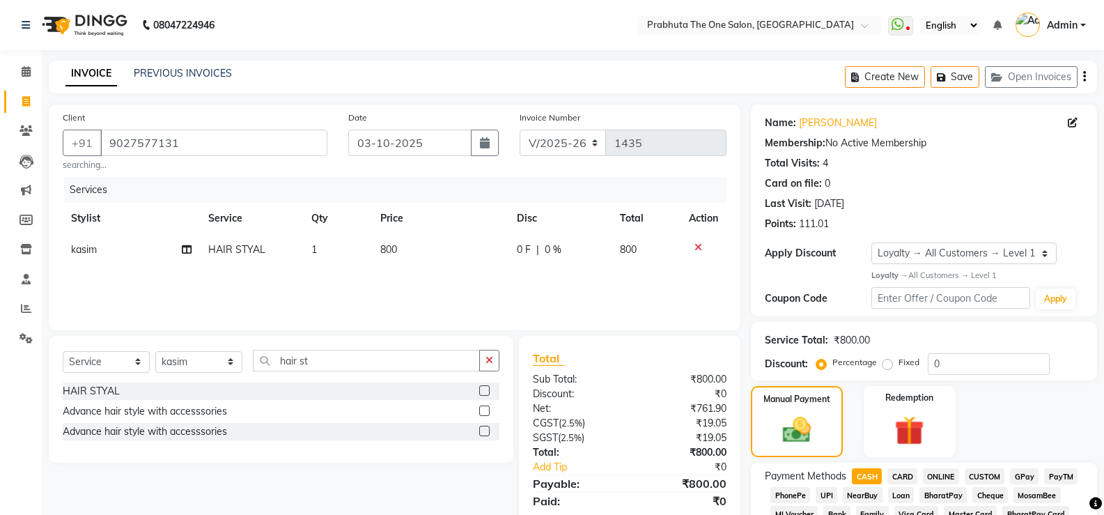
scroll to position [492, 0]
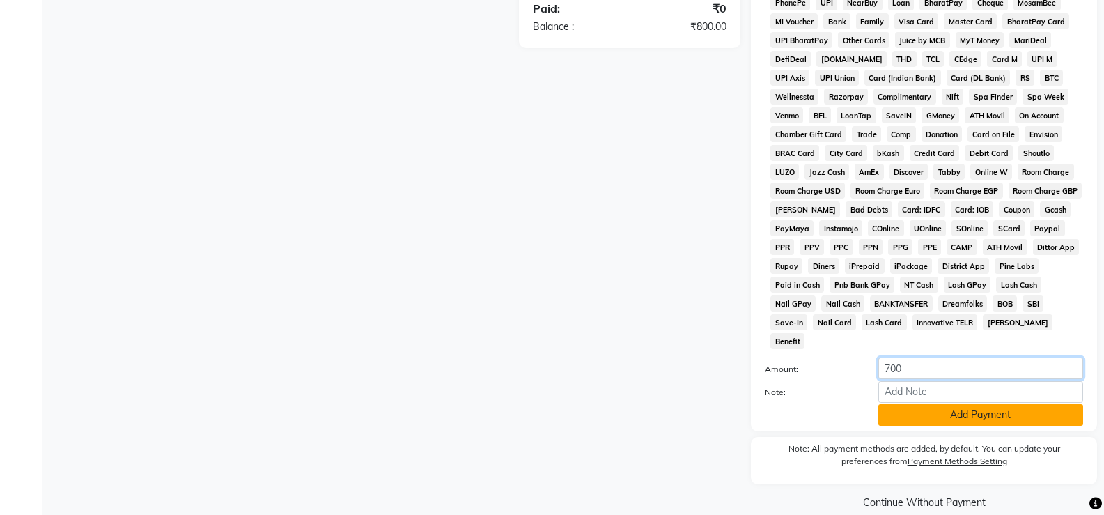
type input "700"
click at [961, 404] on button "Add Payment" at bounding box center [980, 415] width 205 height 22
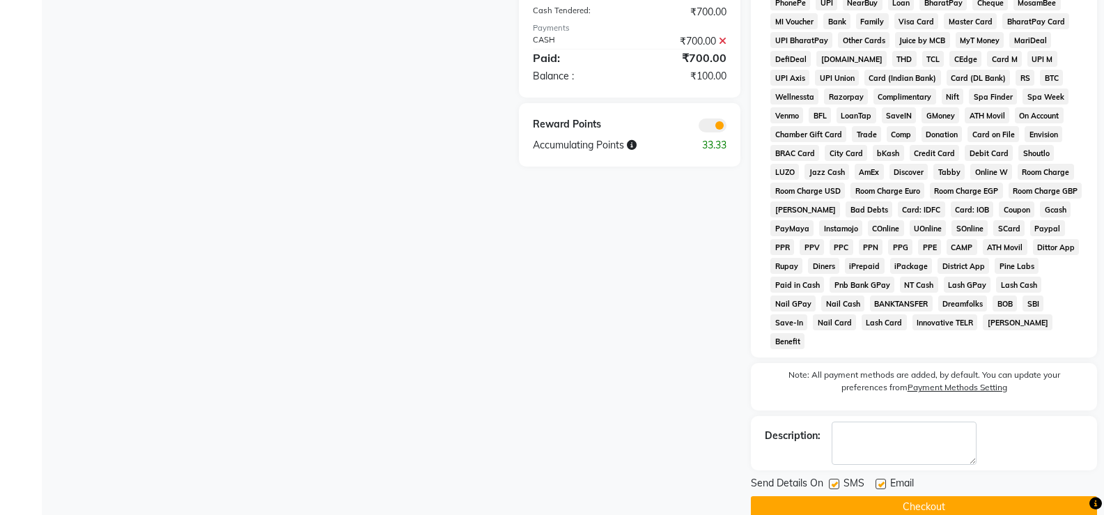
scroll to position [42, 0]
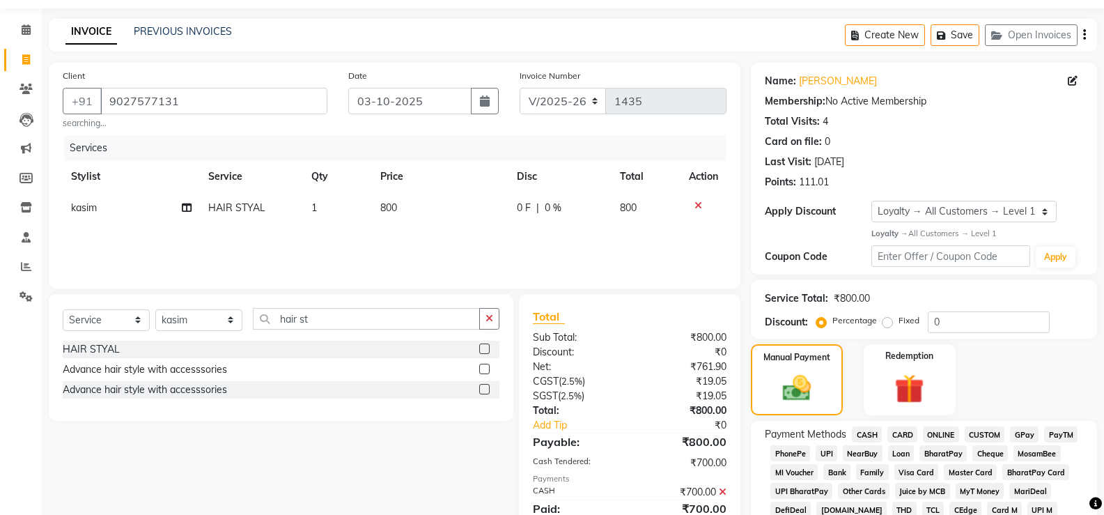
click at [1035, 430] on span "GPay" at bounding box center [1024, 434] width 29 height 16
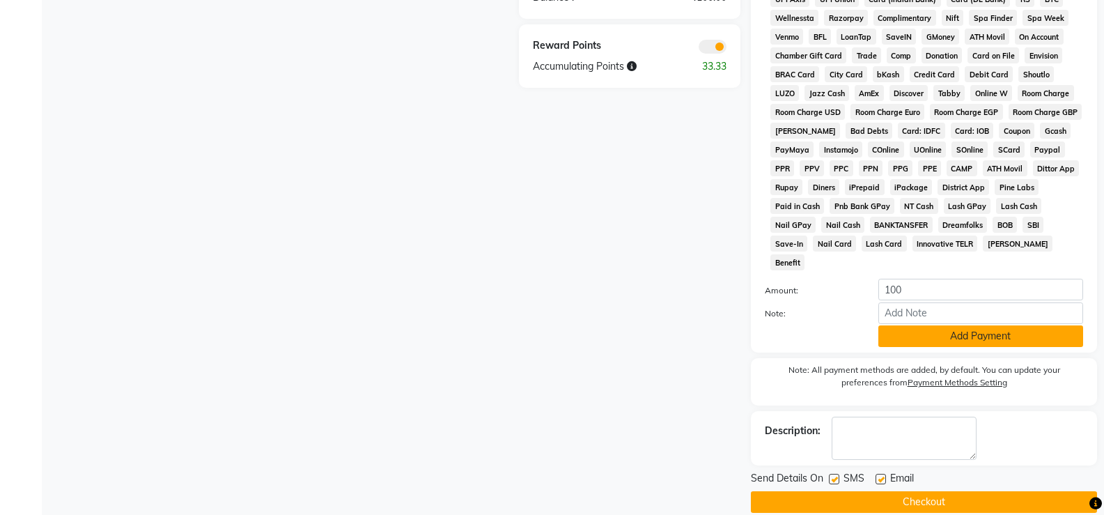
click at [969, 325] on button "Add Payment" at bounding box center [980, 336] width 205 height 22
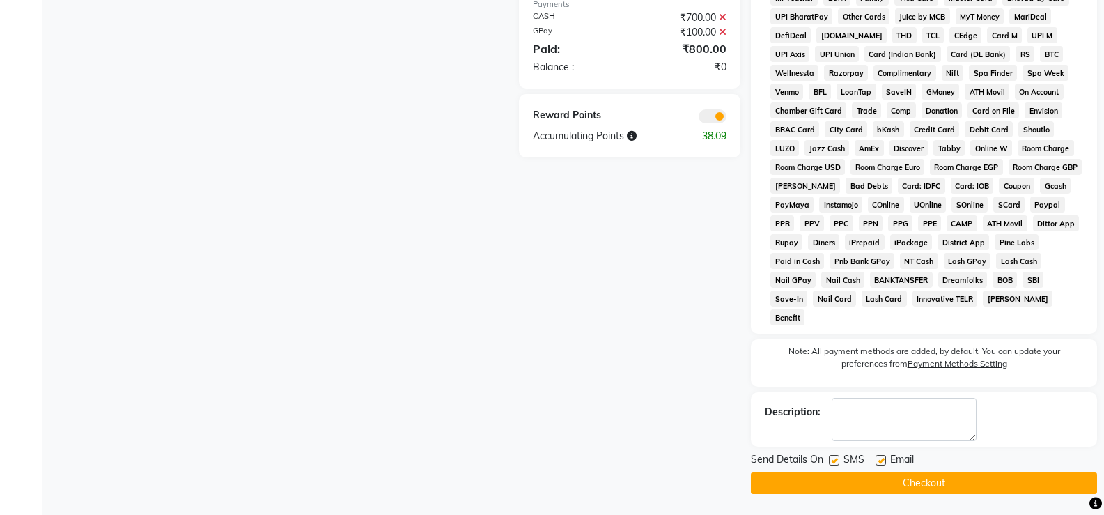
scroll to position [497, 0]
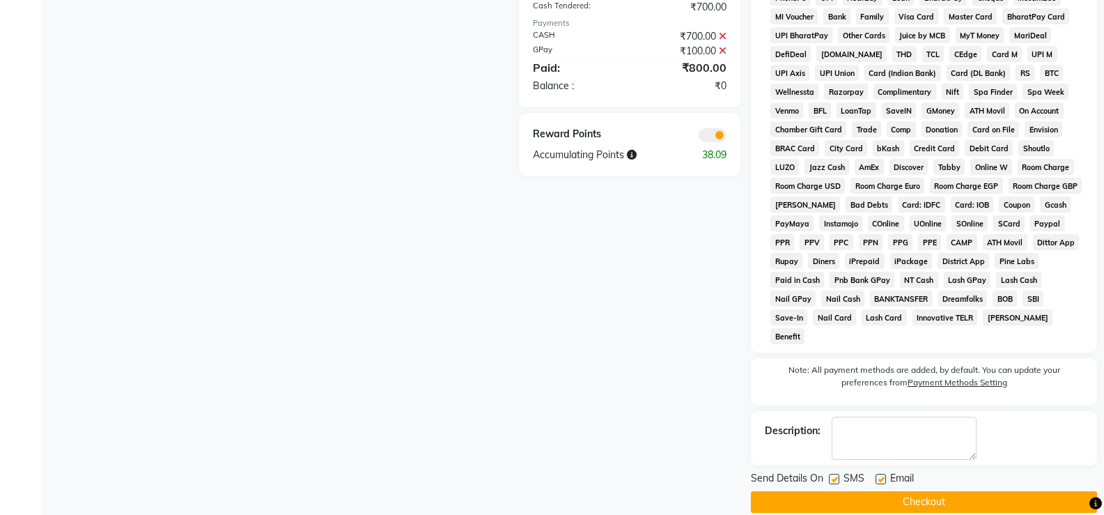
click at [991, 491] on button "Checkout" at bounding box center [924, 502] width 346 height 22
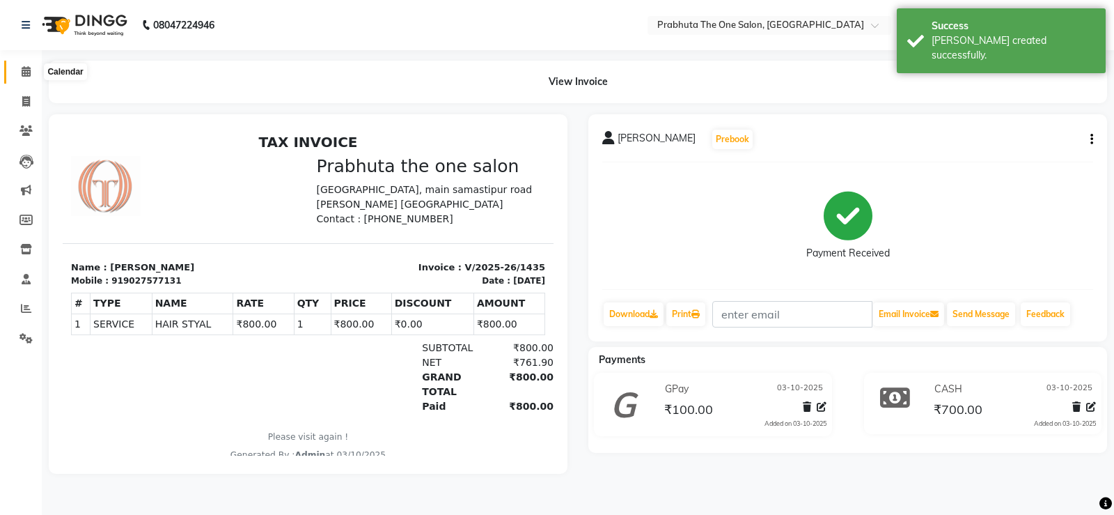
click at [25, 70] on icon at bounding box center [26, 71] width 9 height 10
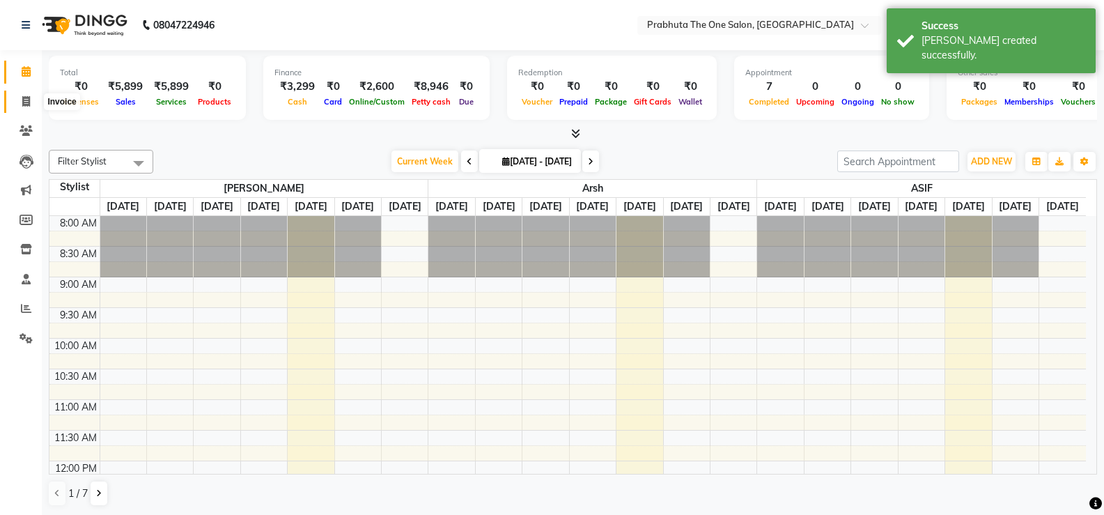
click at [24, 97] on icon at bounding box center [26, 101] width 8 height 10
select select "service"
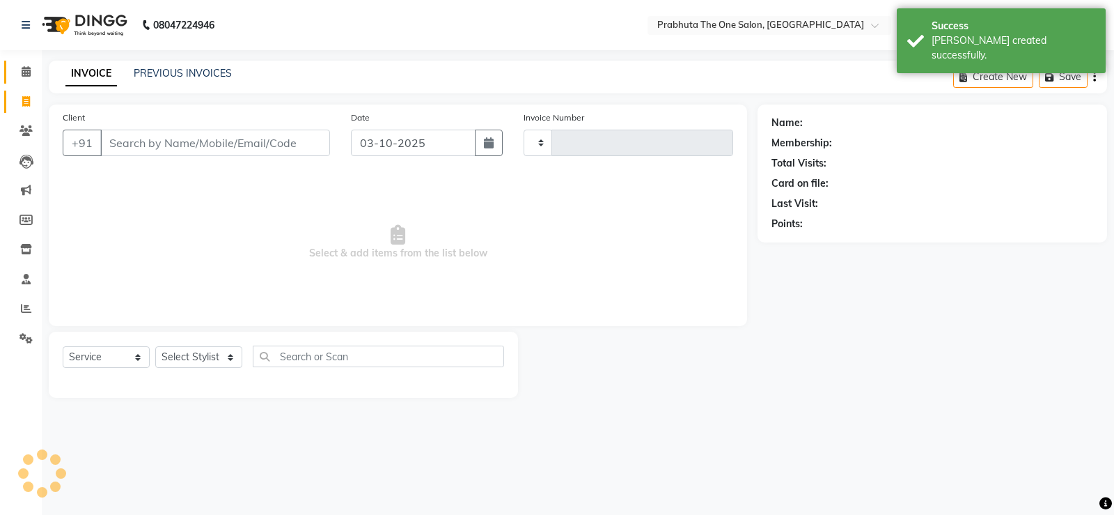
type input "1436"
select select "5326"
click at [201, 143] on input "Client" at bounding box center [215, 143] width 230 height 26
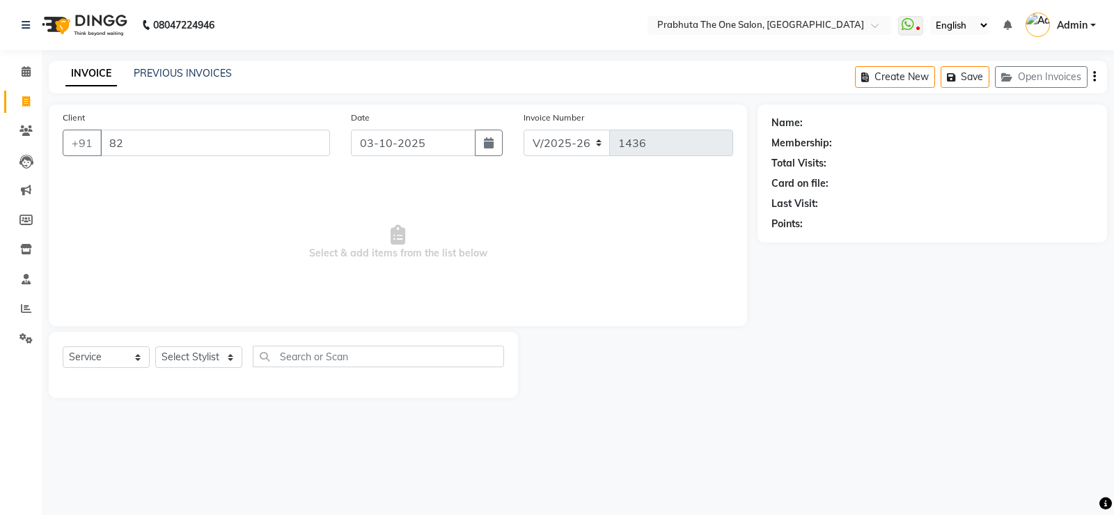
type input "823"
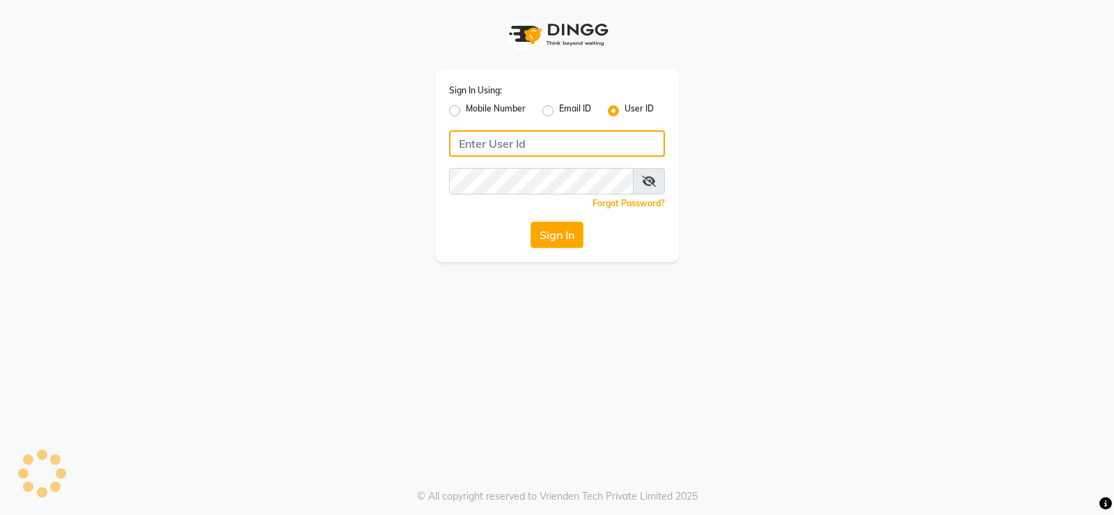
type input "prabhutasalon"
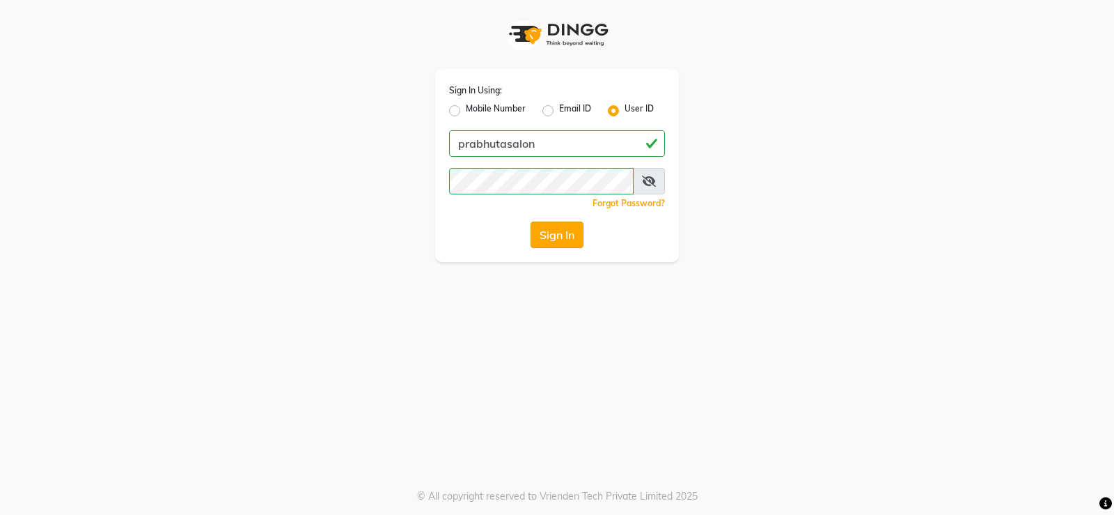
click at [563, 235] on button "Sign In" at bounding box center [557, 234] width 53 height 26
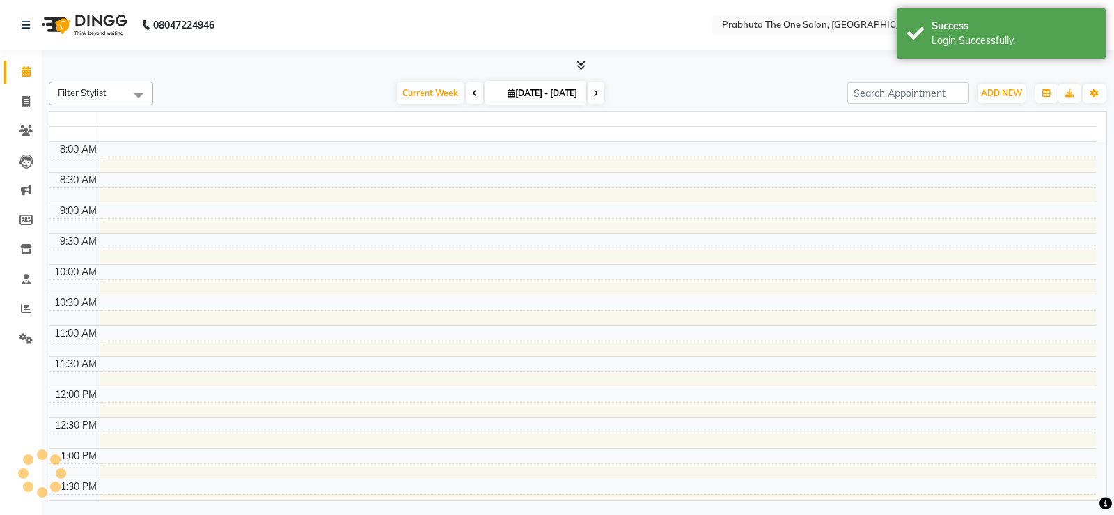
select select "en"
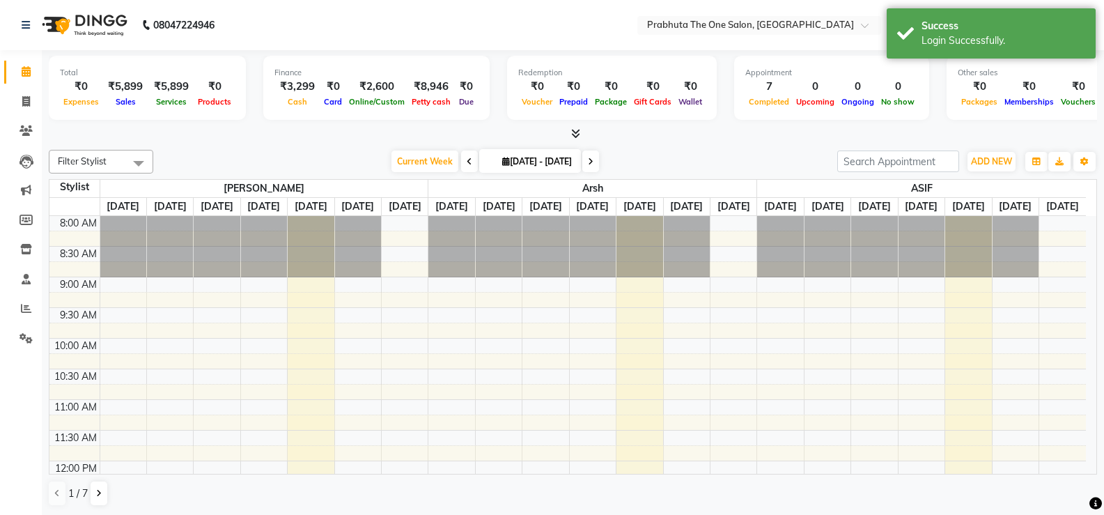
click at [26, 87] on li "Invoice" at bounding box center [21, 102] width 42 height 30
click at [26, 99] on icon at bounding box center [26, 101] width 8 height 10
select select "service"
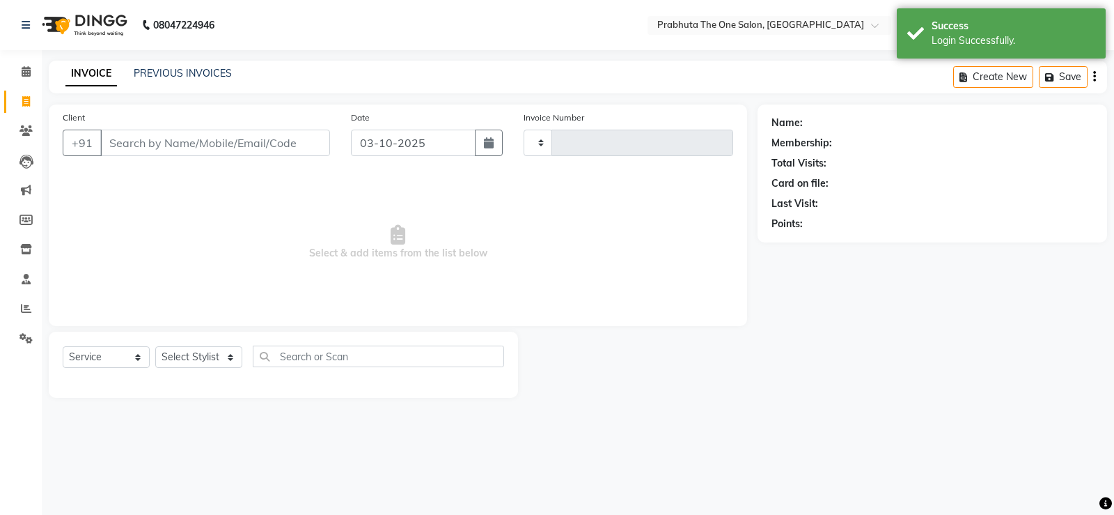
type input "1436"
select select "5326"
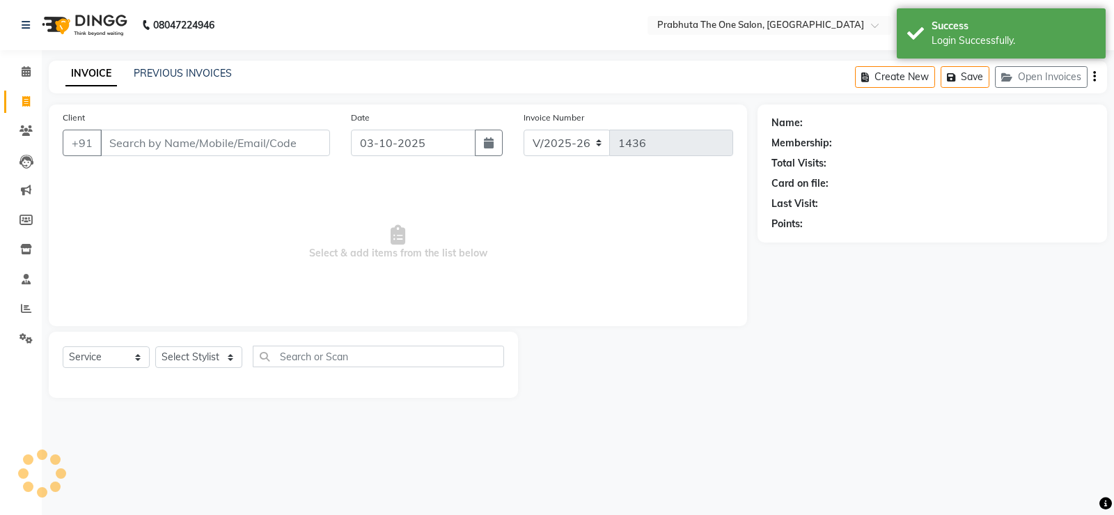
click at [173, 143] on input "Client" at bounding box center [215, 143] width 230 height 26
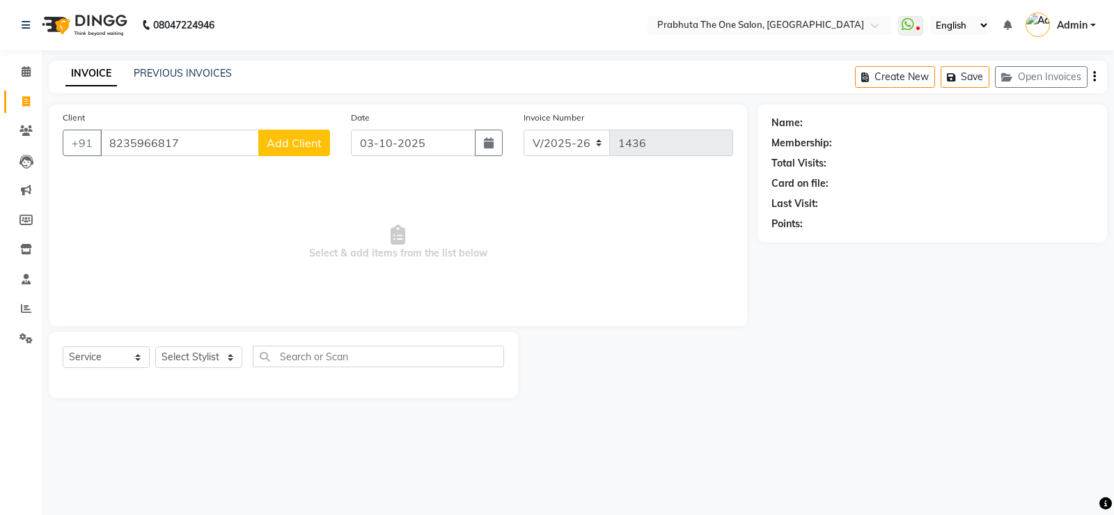
type input "8235966817"
click at [325, 139] on button "Add Client" at bounding box center [294, 143] width 72 height 26
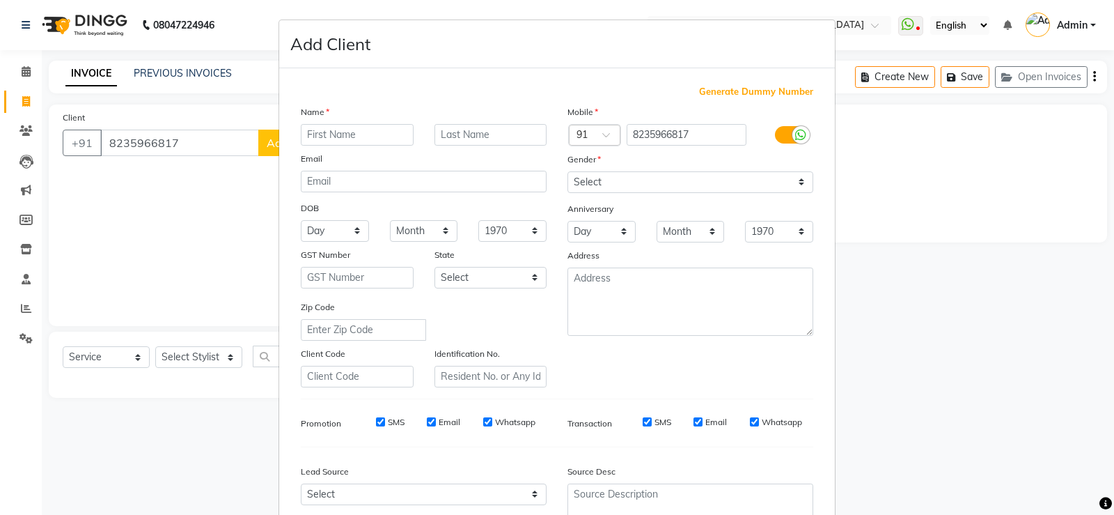
click at [341, 130] on input "text" at bounding box center [357, 135] width 113 height 22
type input "Amit"
click at [655, 182] on select "Select [DEMOGRAPHIC_DATA] [DEMOGRAPHIC_DATA] Other Prefer Not To Say" at bounding box center [691, 182] width 246 height 22
select select "[DEMOGRAPHIC_DATA]"
click at [568, 171] on select "Select [DEMOGRAPHIC_DATA] [DEMOGRAPHIC_DATA] Other Prefer Not To Say" at bounding box center [691, 182] width 246 height 22
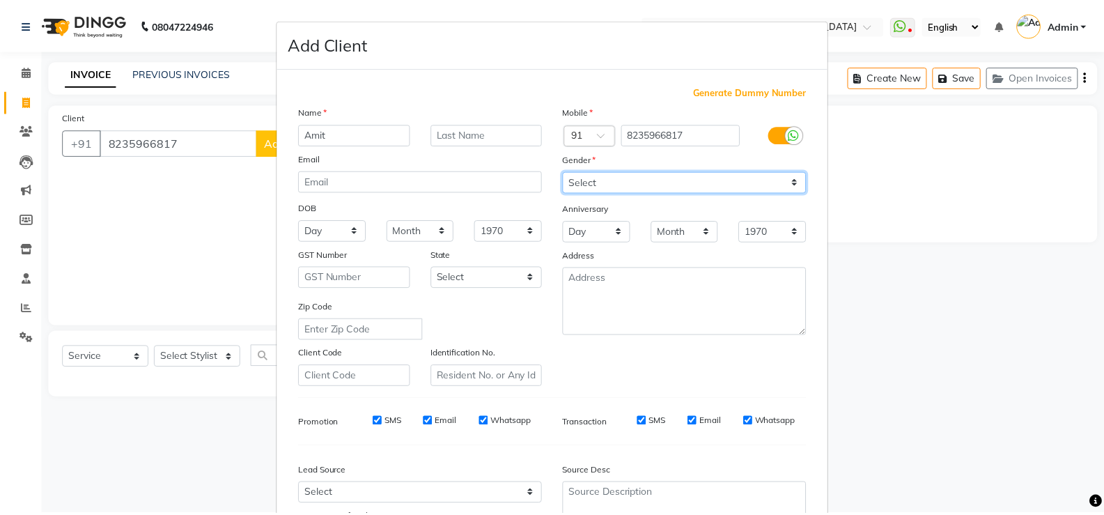
scroll to position [128, 0]
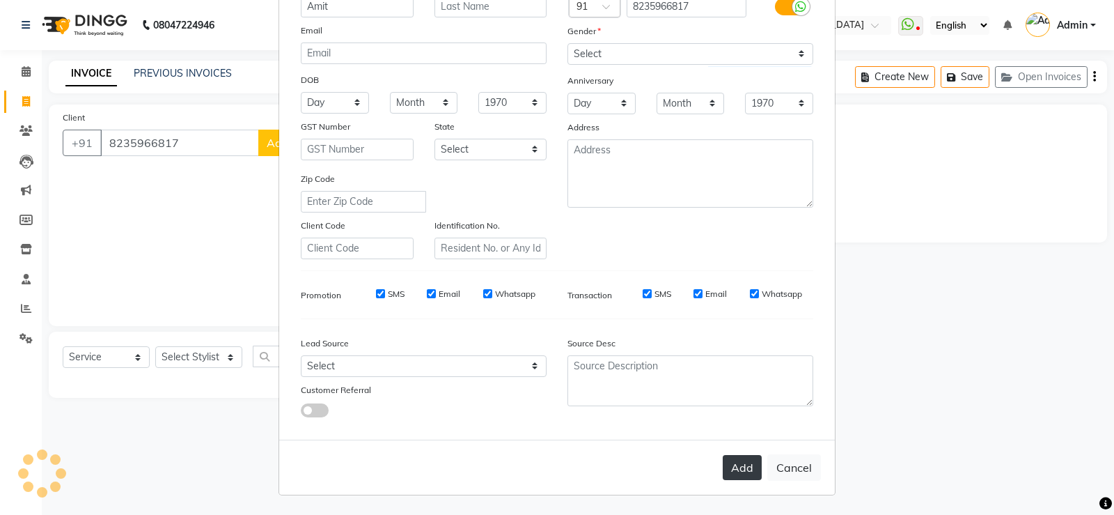
click at [742, 476] on button "Add" at bounding box center [742, 467] width 39 height 25
select select
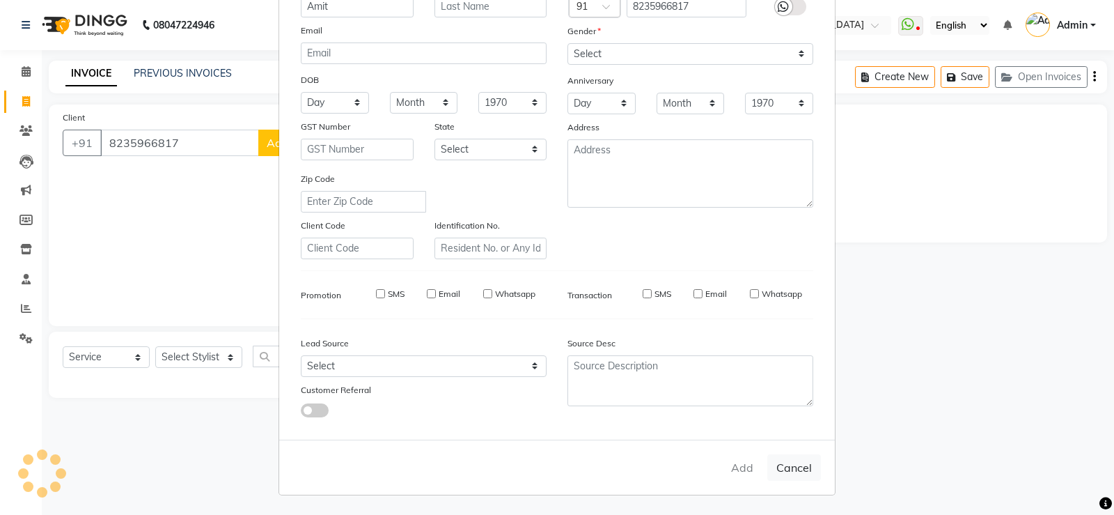
select select
checkbox input "false"
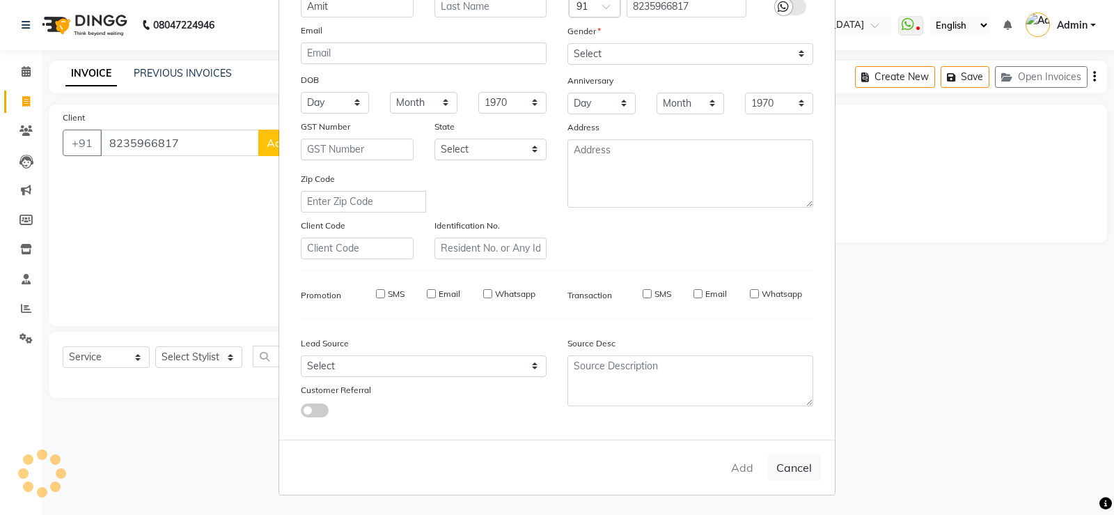
checkbox input "false"
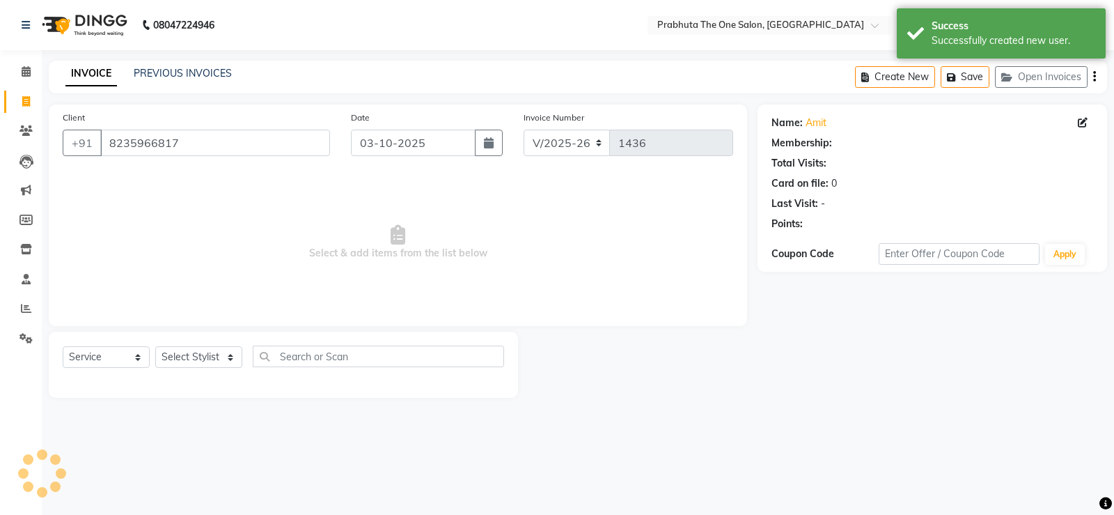
select select "1: Object"
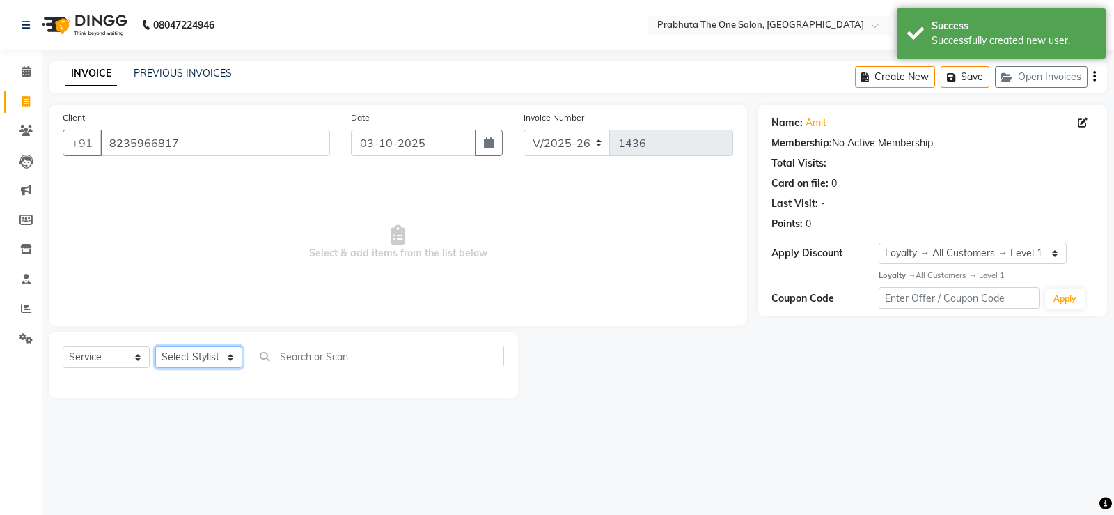
click at [182, 355] on select "Select Stylist [PERSON_NAME] [PERSON_NAME] ausween [PERSON_NAME] [PERSON_NAME] …" at bounding box center [198, 357] width 87 height 22
select select "60971"
click at [155, 346] on select "Select Stylist [PERSON_NAME] [PERSON_NAME] ausween [PERSON_NAME] [PERSON_NAME] …" at bounding box center [198, 357] width 87 height 22
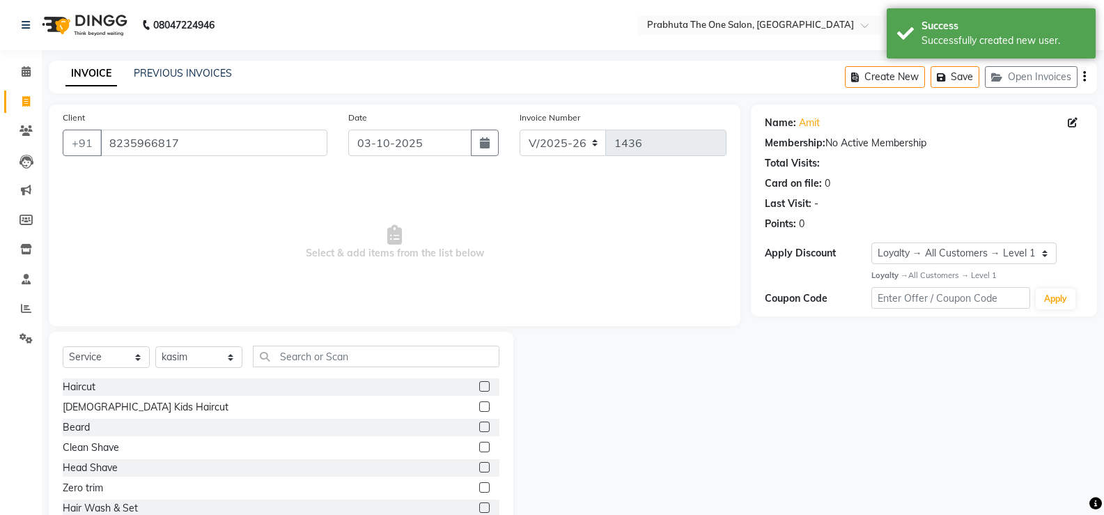
click at [479, 384] on label at bounding box center [484, 386] width 10 height 10
click at [479, 384] on input "checkbox" at bounding box center [483, 386] width 9 height 9
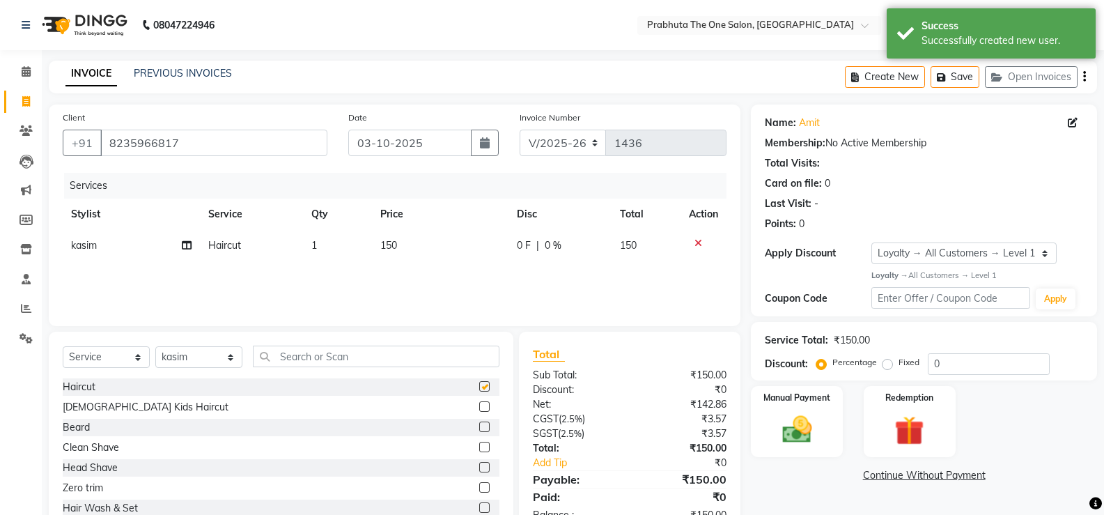
checkbox input "false"
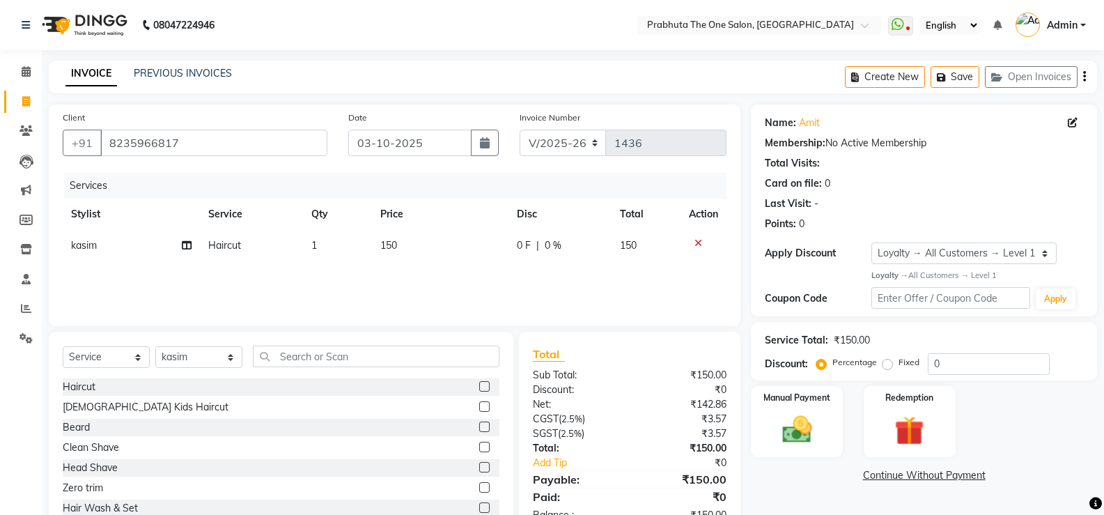
click at [479, 424] on label at bounding box center [484, 426] width 10 height 10
click at [479, 424] on input "checkbox" at bounding box center [483, 427] width 9 height 9
checkbox input "false"
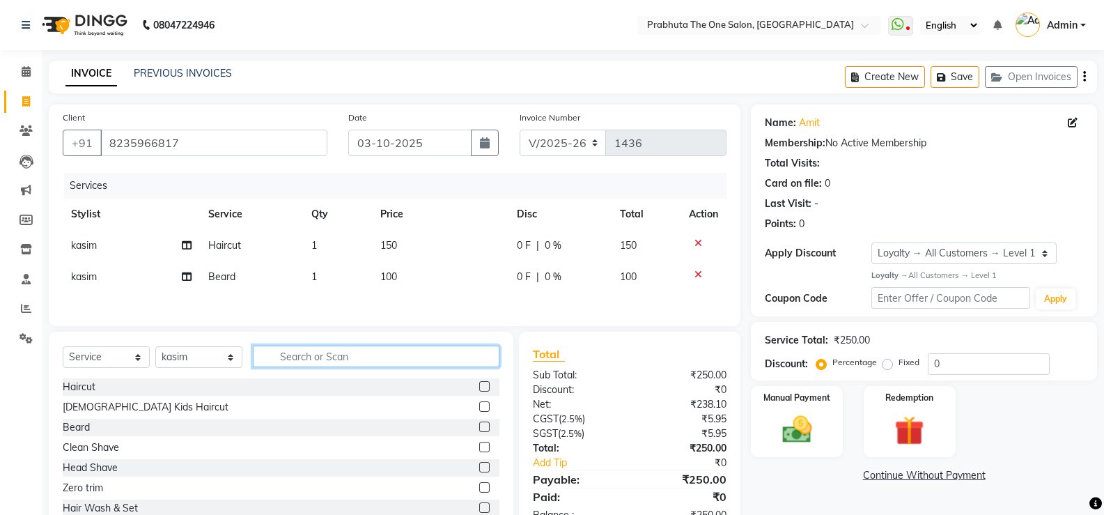
click at [396, 355] on input "text" at bounding box center [376, 356] width 247 height 22
type input "hair sp"
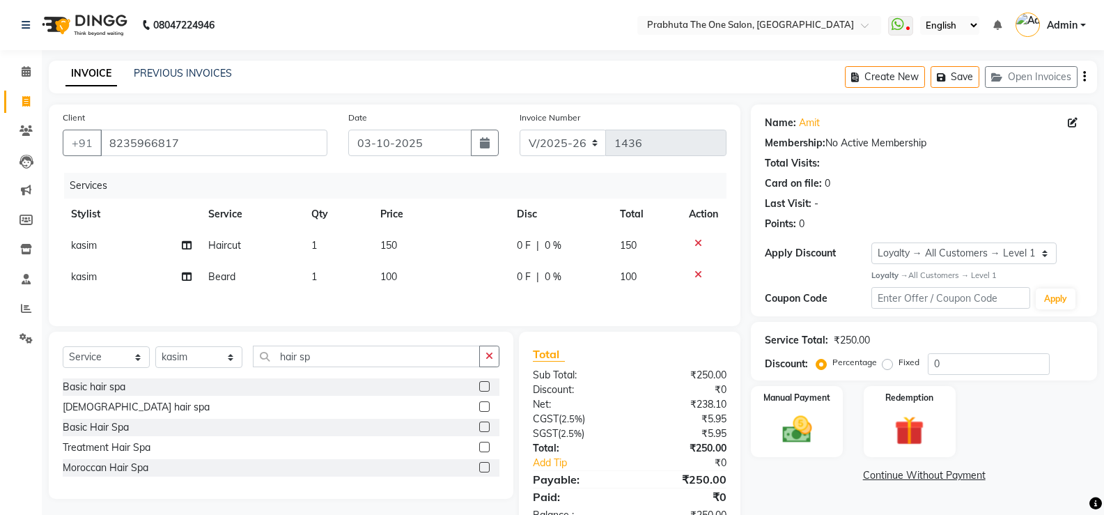
click at [483, 405] on label at bounding box center [484, 406] width 10 height 10
click at [483, 405] on input "checkbox" at bounding box center [483, 407] width 9 height 9
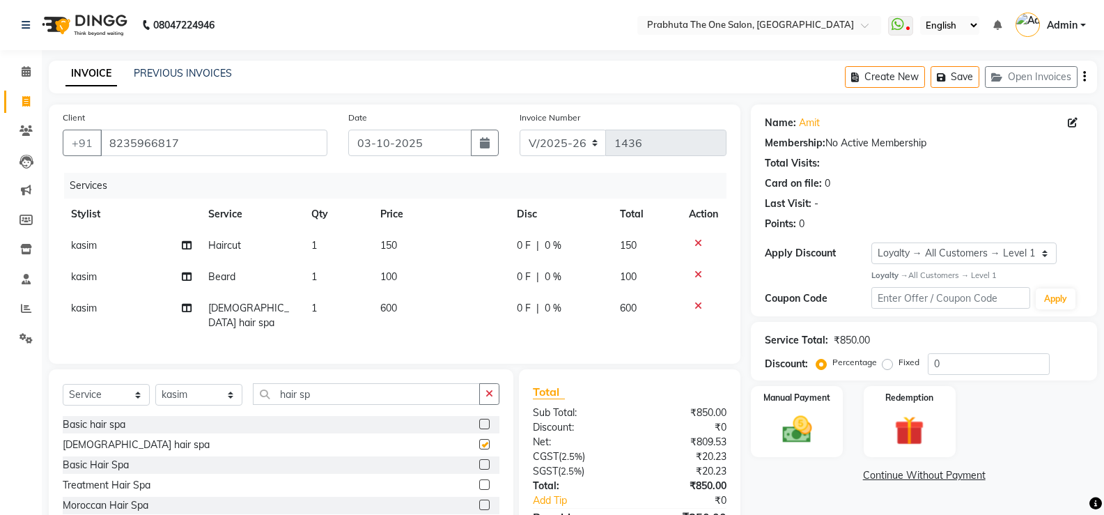
checkbox input "false"
click at [452, 316] on td "600" at bounding box center [440, 316] width 137 height 46
select select "60971"
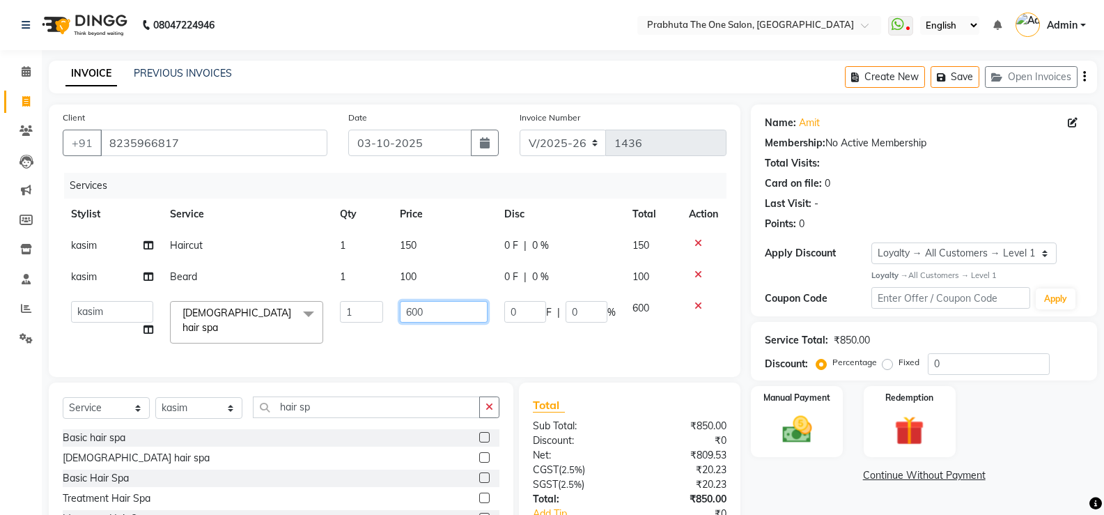
click at [455, 313] on input "600" at bounding box center [443, 312] width 87 height 22
type input "6"
type input "9"
type input "800"
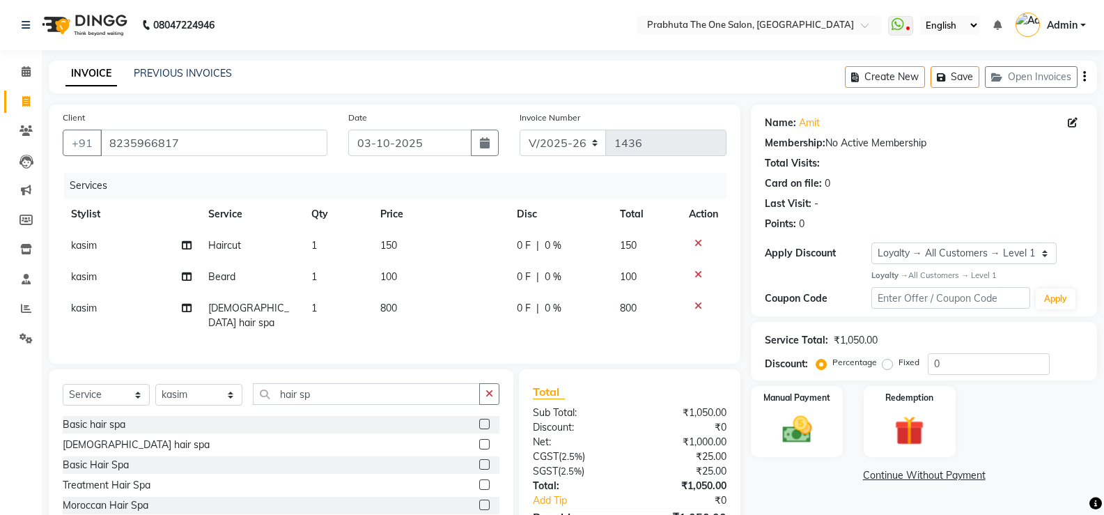
click at [453, 258] on td "150" at bounding box center [440, 245] width 137 height 31
select select "60971"
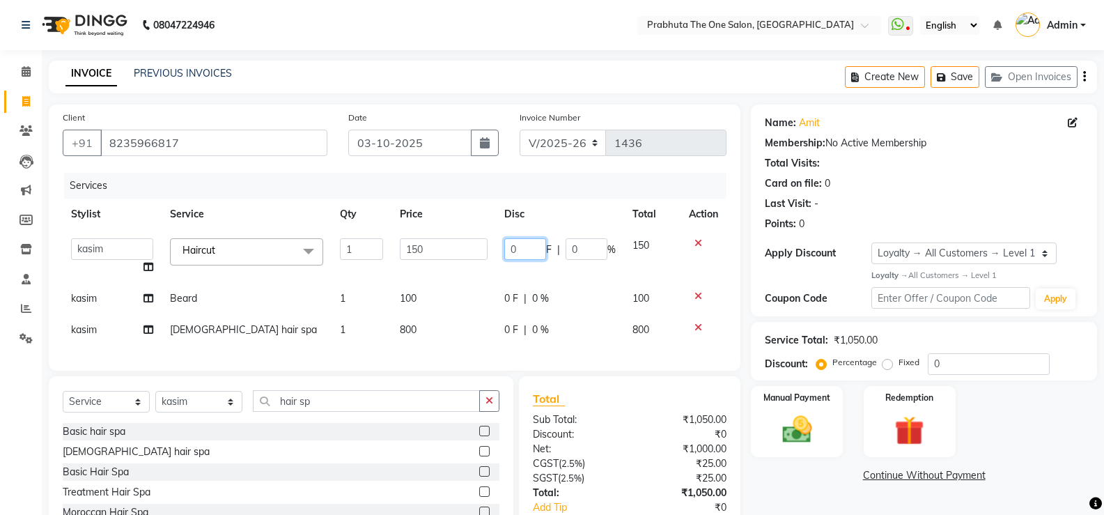
click at [526, 251] on input "0" at bounding box center [525, 249] width 42 height 22
type input "150"
click at [462, 329] on div "Services Stylist Service Qty Price Disc Total Action [PERSON_NAME] [PERSON_NAME…" at bounding box center [395, 265] width 664 height 184
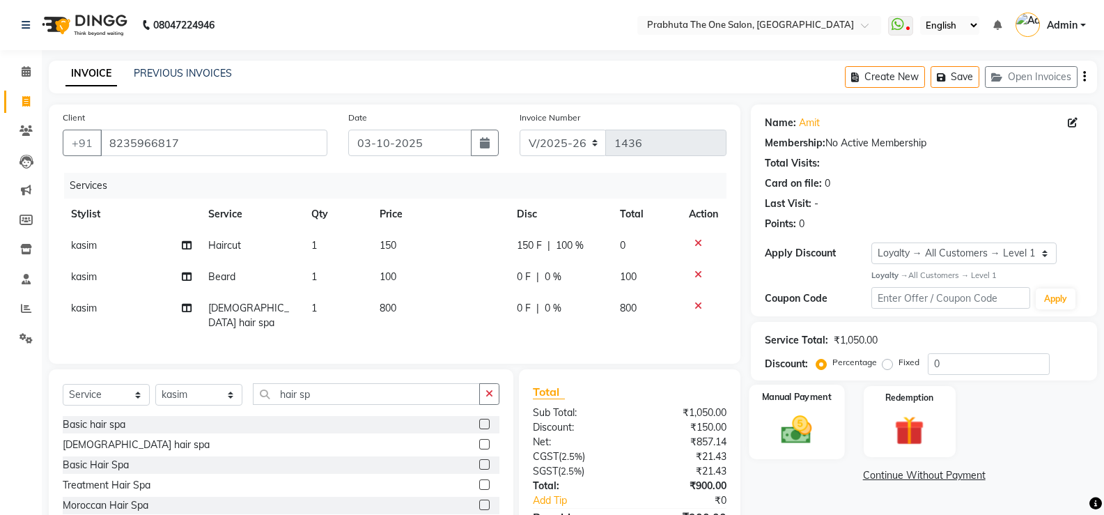
click at [800, 424] on img at bounding box center [796, 430] width 49 height 36
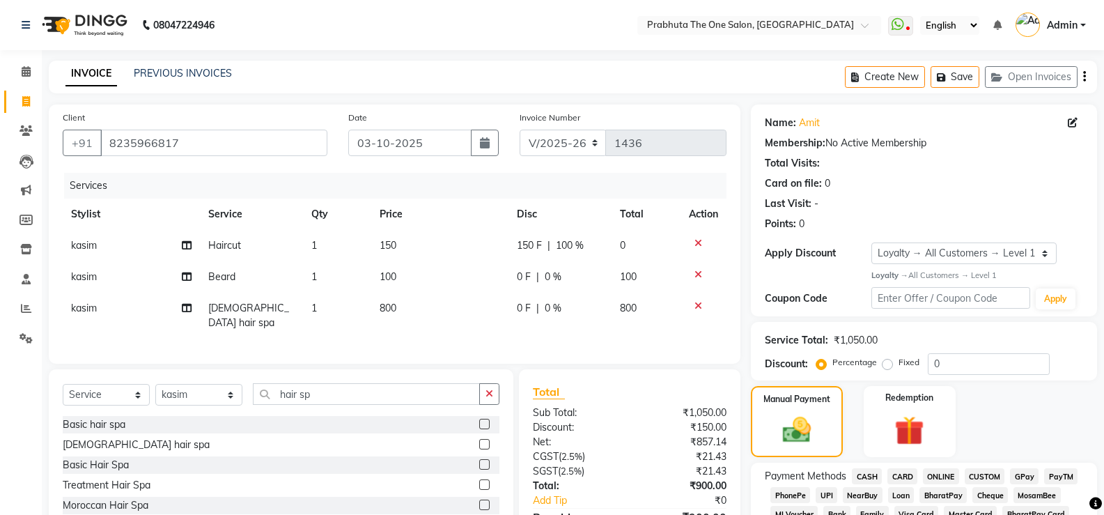
click at [1027, 468] on span "GPay" at bounding box center [1024, 476] width 29 height 16
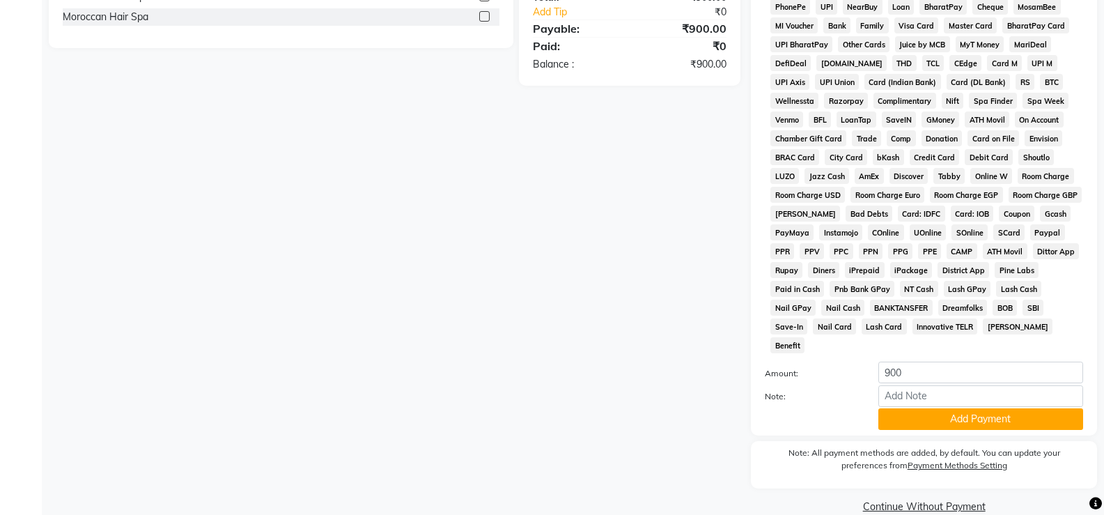
scroll to position [492, 0]
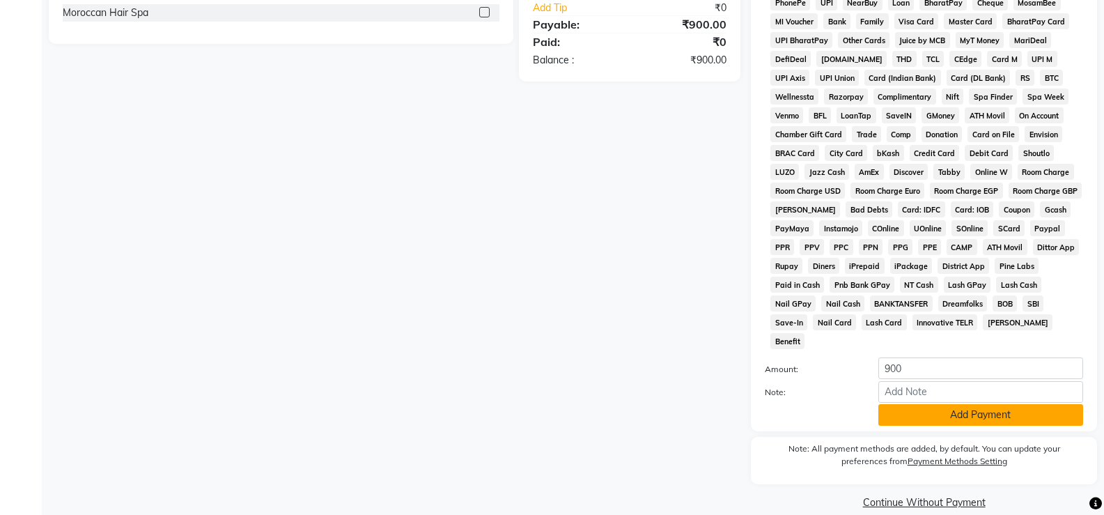
click at [1026, 404] on button "Add Payment" at bounding box center [980, 415] width 205 height 22
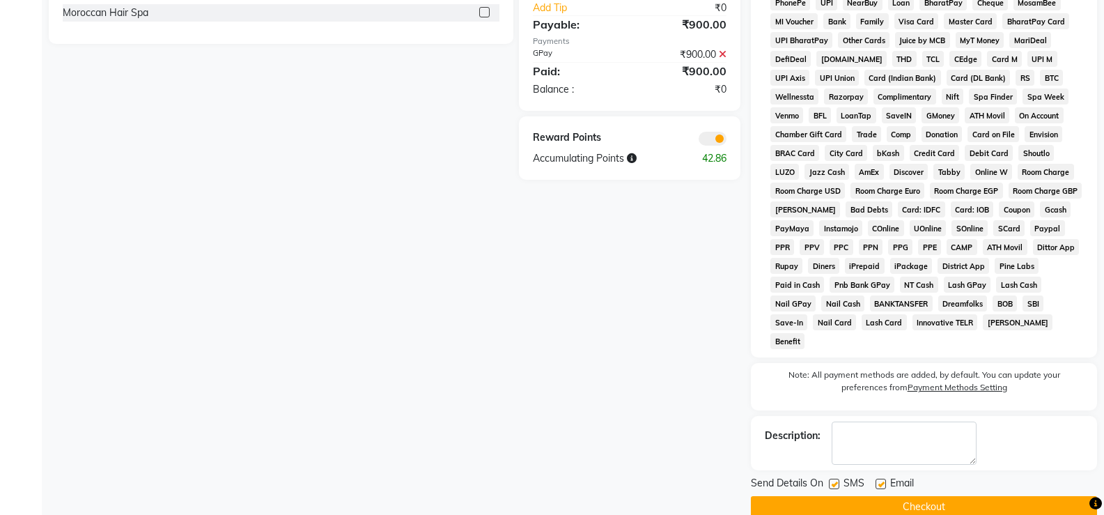
click at [1000, 496] on button "Checkout" at bounding box center [924, 507] width 346 height 22
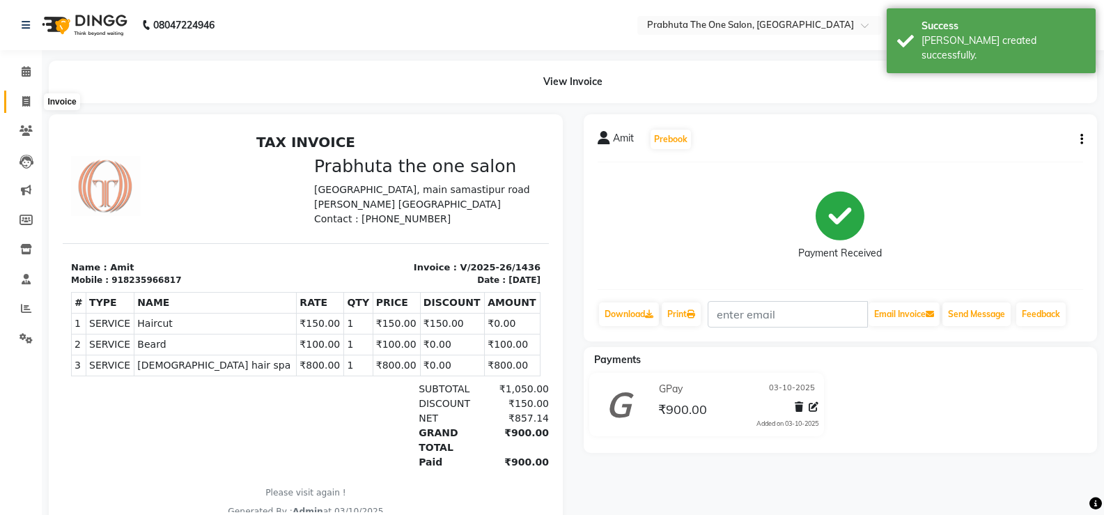
click at [37, 102] on span at bounding box center [26, 102] width 24 height 16
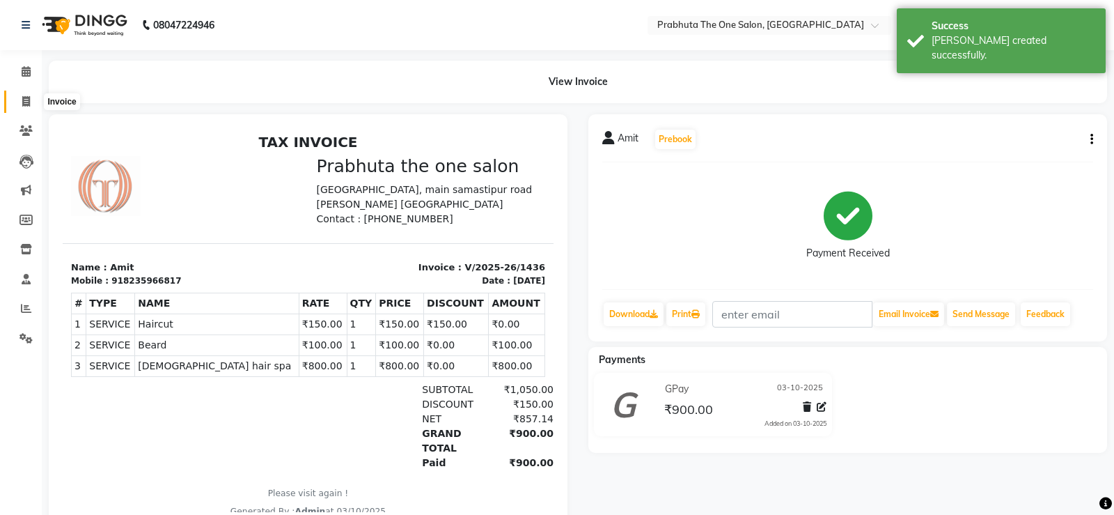
select select "5326"
select select "service"
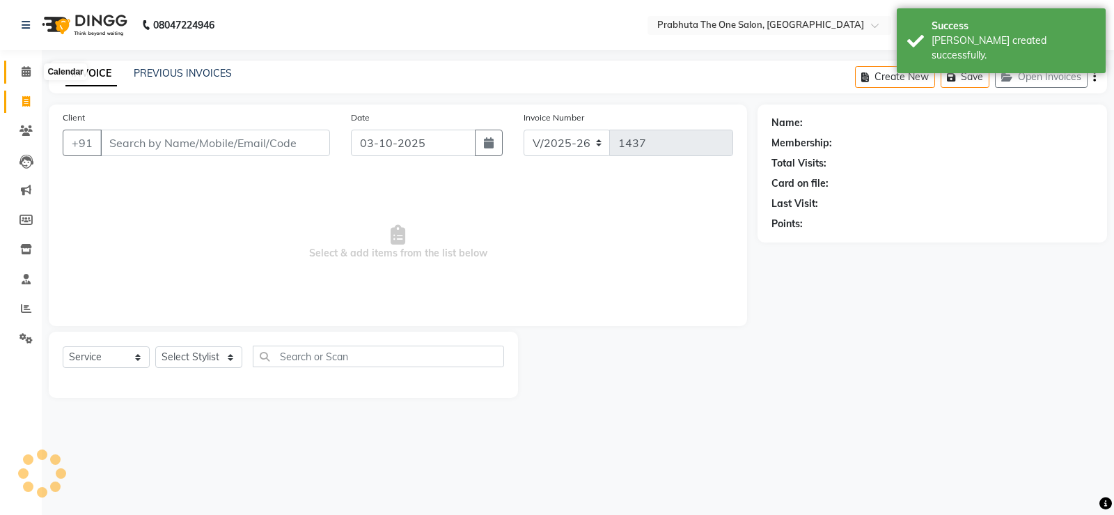
click at [24, 75] on icon at bounding box center [26, 71] width 9 height 10
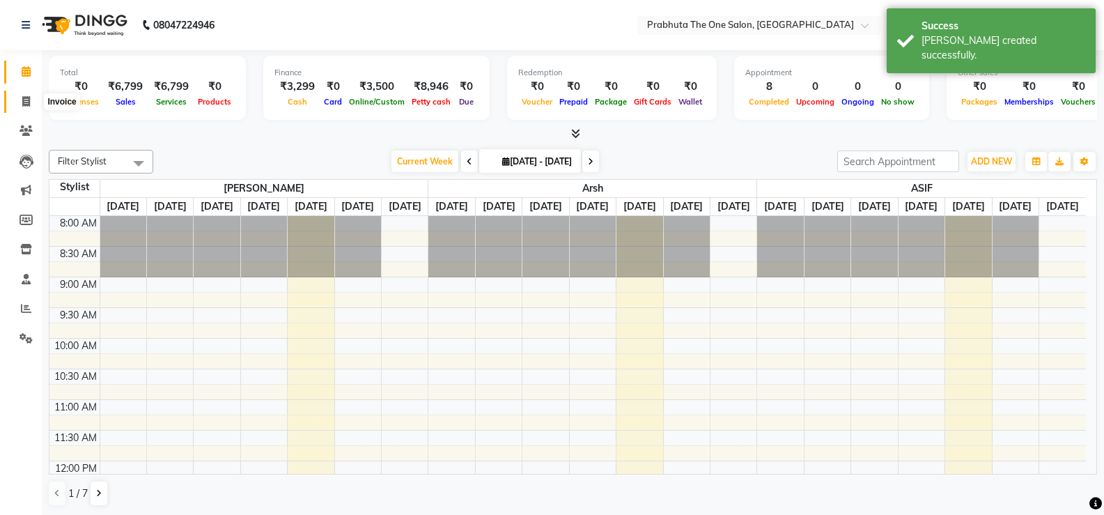
click at [36, 94] on span at bounding box center [26, 102] width 24 height 16
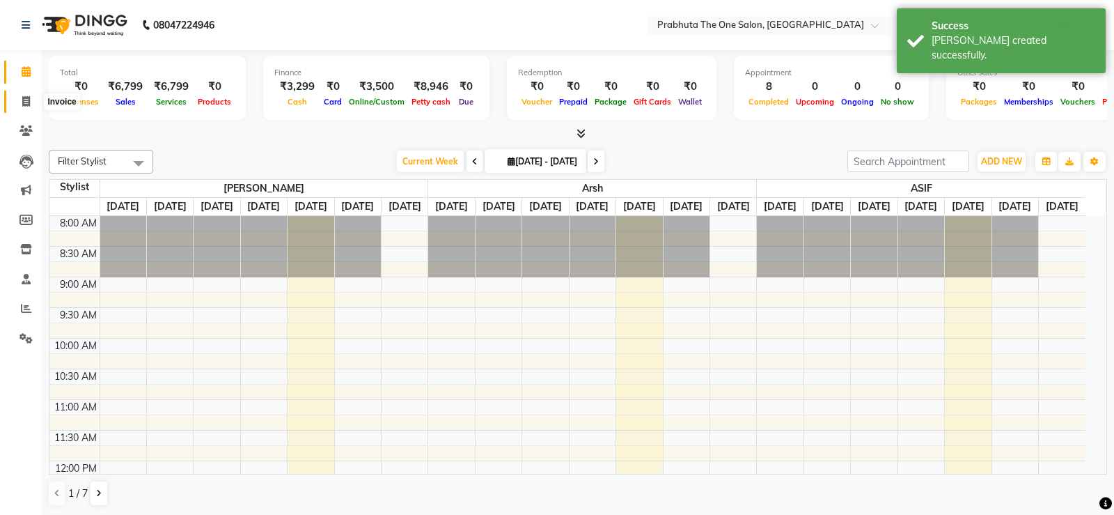
select select "5326"
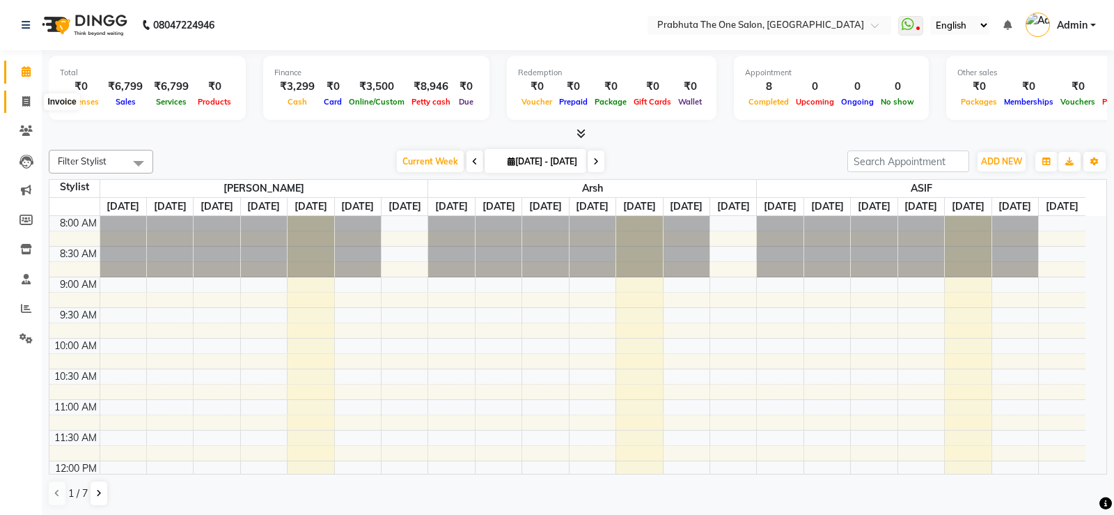
select select "service"
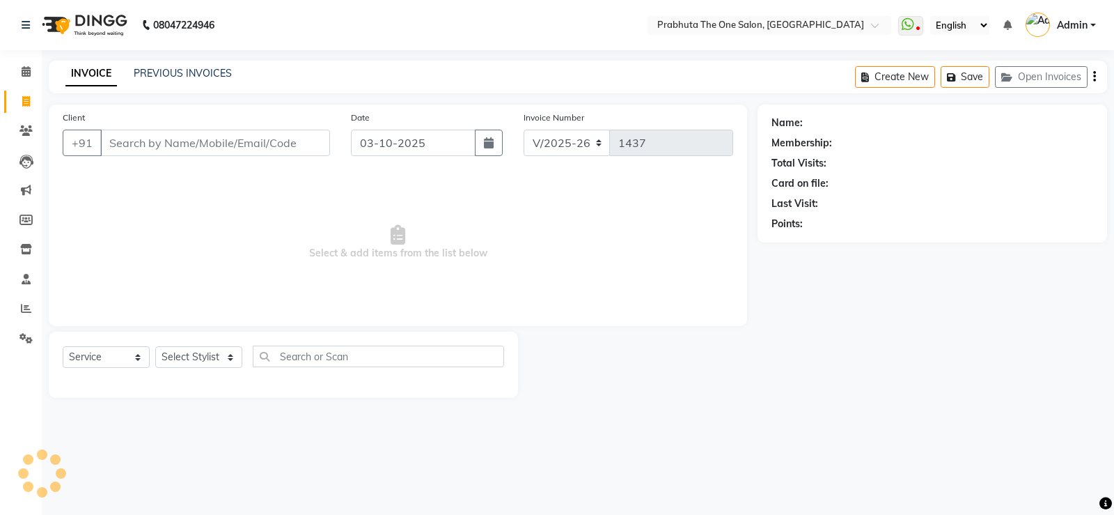
click at [146, 143] on input "Client" at bounding box center [215, 143] width 230 height 26
click at [172, 361] on select "Select Stylist [PERSON_NAME] [PERSON_NAME] ausween [PERSON_NAME] [PERSON_NAME] …" at bounding box center [198, 357] width 87 height 22
select select "60971"
click at [155, 346] on select "Select Stylist [PERSON_NAME] [PERSON_NAME] ausween [PERSON_NAME] [PERSON_NAME] …" at bounding box center [198, 357] width 87 height 22
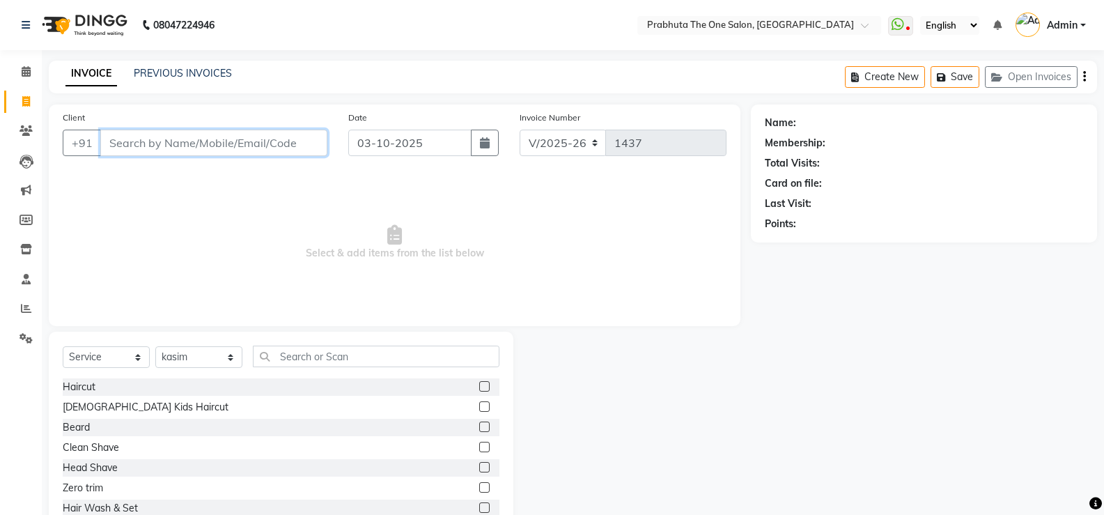
click at [210, 138] on input "Client" at bounding box center [213, 143] width 227 height 26
type input "7837010298"
click at [297, 133] on button "Add Client" at bounding box center [292, 143] width 72 height 26
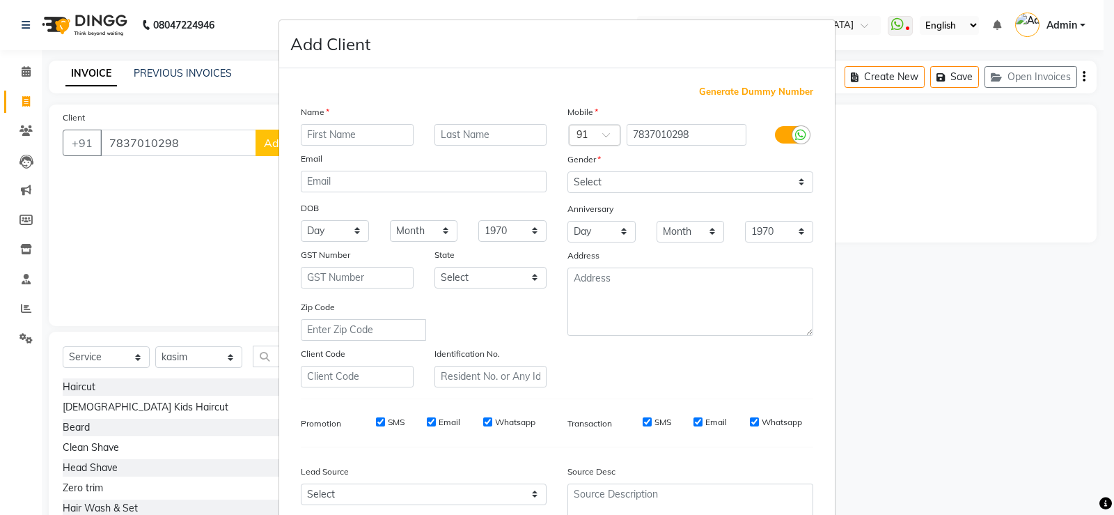
click at [336, 132] on input "text" at bounding box center [357, 135] width 113 height 22
type input "a"
type input "Amar"
click at [596, 181] on select "Select [DEMOGRAPHIC_DATA] [DEMOGRAPHIC_DATA] Other Prefer Not To Say" at bounding box center [691, 182] width 246 height 22
click at [568, 171] on select "Select [DEMOGRAPHIC_DATA] [DEMOGRAPHIC_DATA] Other Prefer Not To Say" at bounding box center [691, 182] width 246 height 22
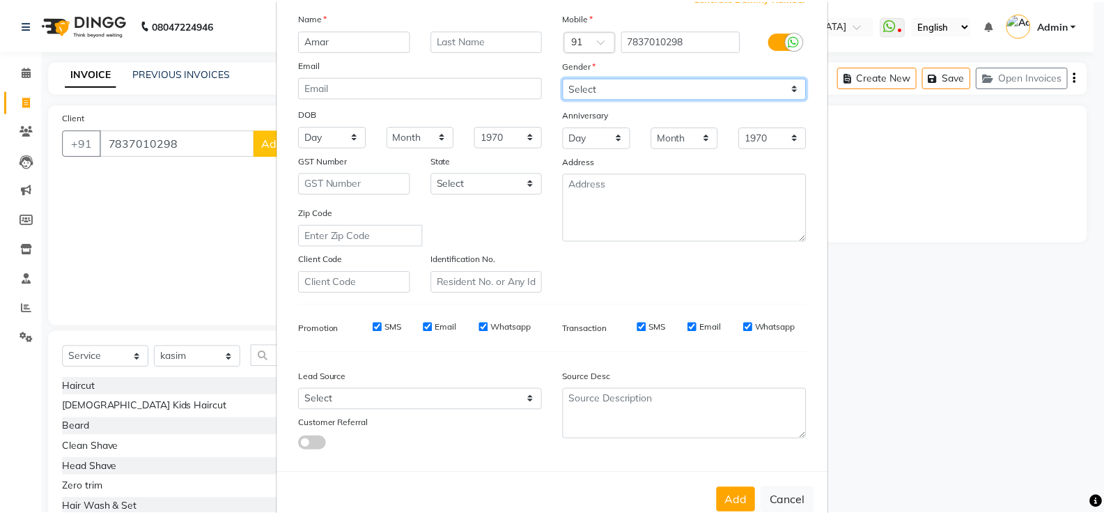
scroll to position [128, 0]
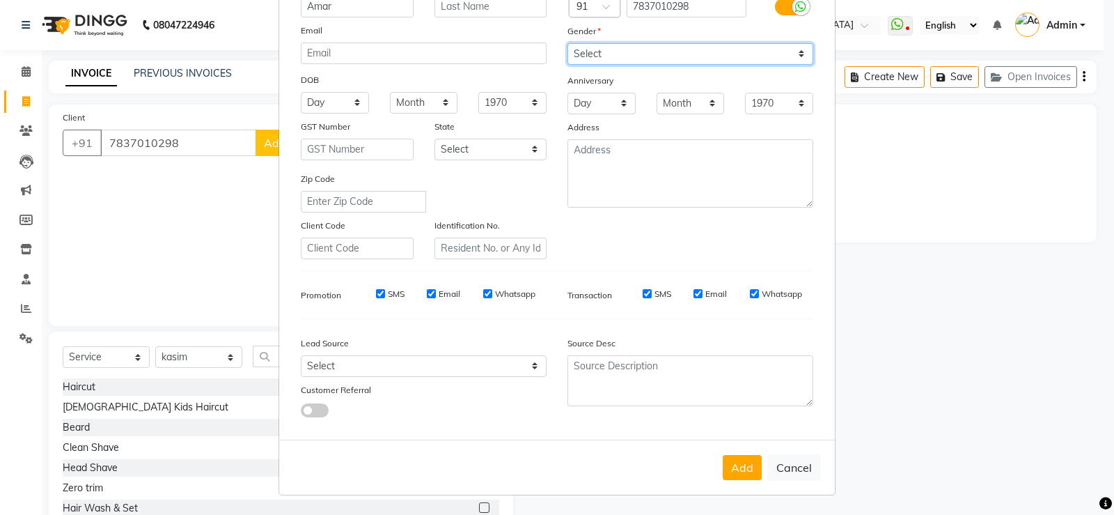
click at [784, 47] on select "Select [DEMOGRAPHIC_DATA] [DEMOGRAPHIC_DATA] Other Prefer Not To Say" at bounding box center [691, 54] width 246 height 22
select select "[DEMOGRAPHIC_DATA]"
click at [568, 43] on select "Select [DEMOGRAPHIC_DATA] [DEMOGRAPHIC_DATA] Other Prefer Not To Say" at bounding box center [691, 54] width 246 height 22
click at [745, 466] on button "Add" at bounding box center [742, 467] width 39 height 25
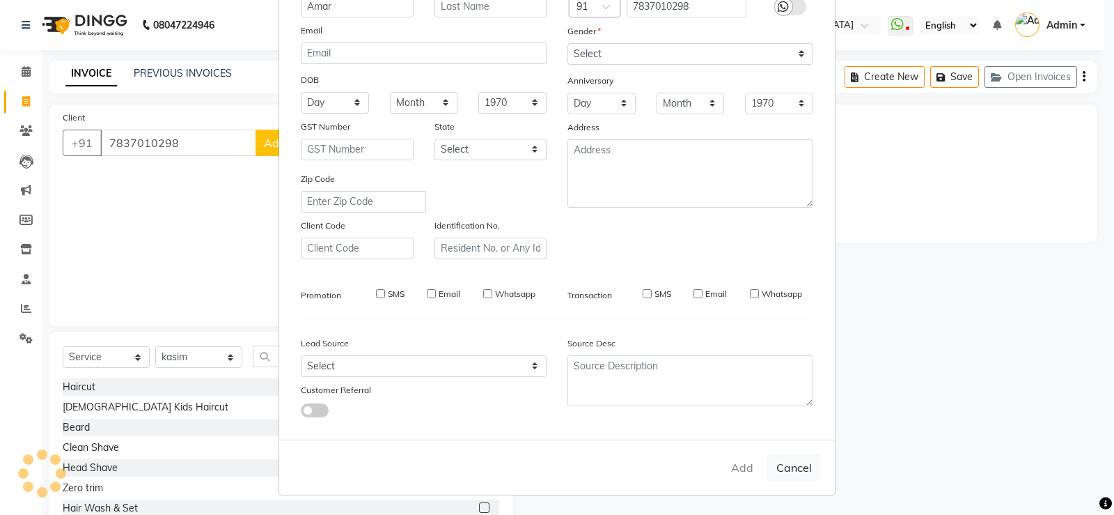
select select
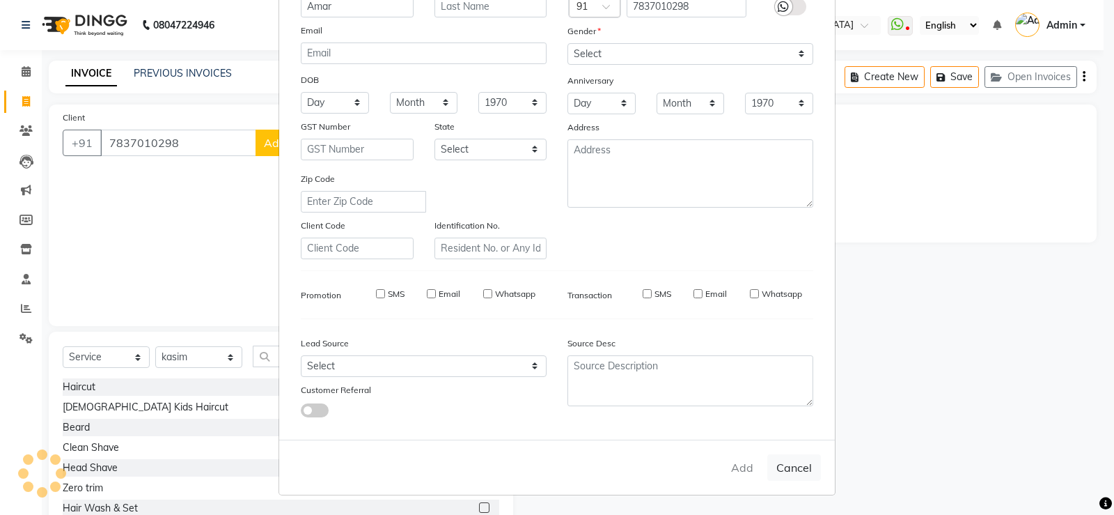
select select
checkbox input "false"
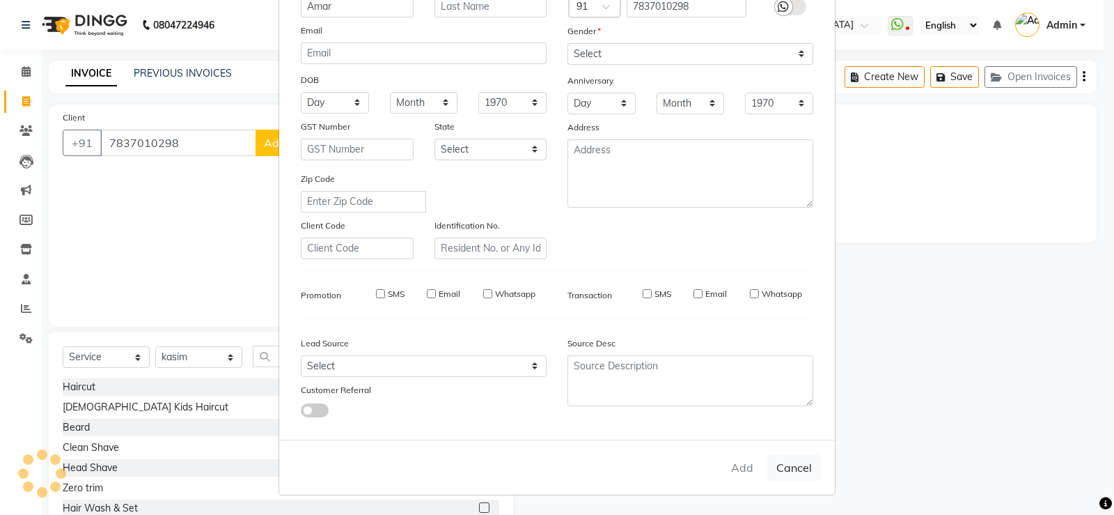
checkbox input "false"
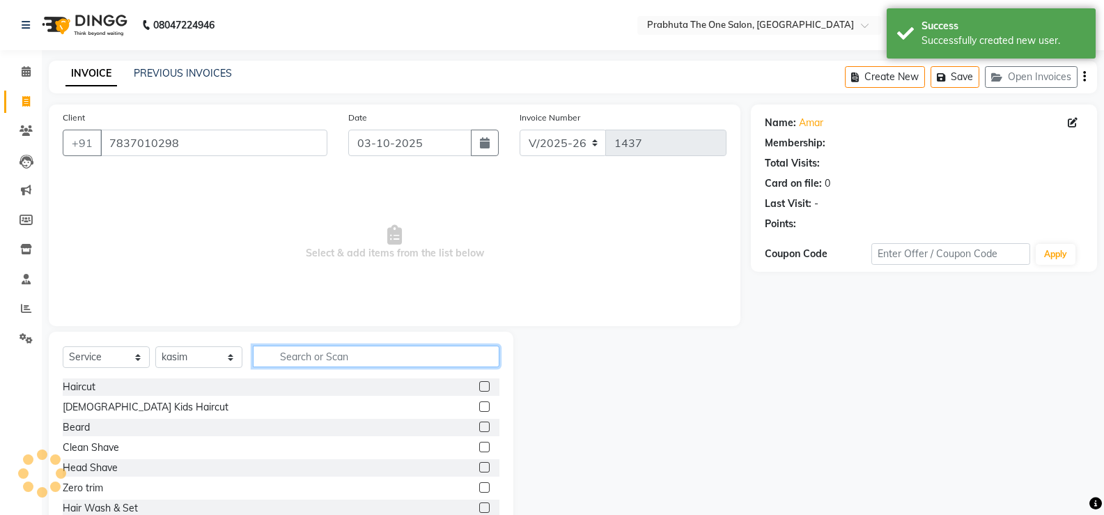
click at [309, 354] on input "text" at bounding box center [376, 356] width 247 height 22
select select "1: Object"
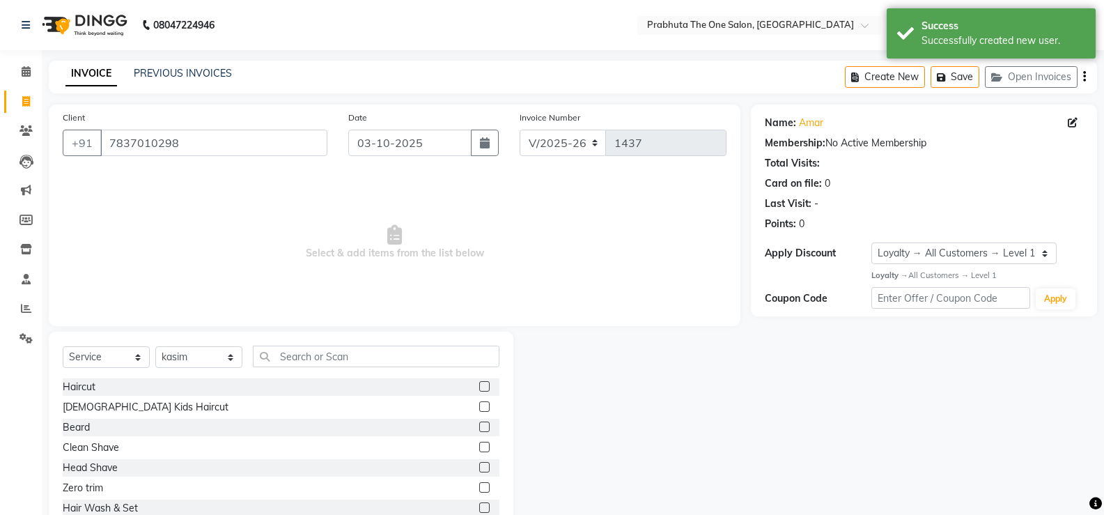
click at [479, 387] on label at bounding box center [484, 386] width 10 height 10
click at [479, 387] on input "checkbox" at bounding box center [483, 386] width 9 height 9
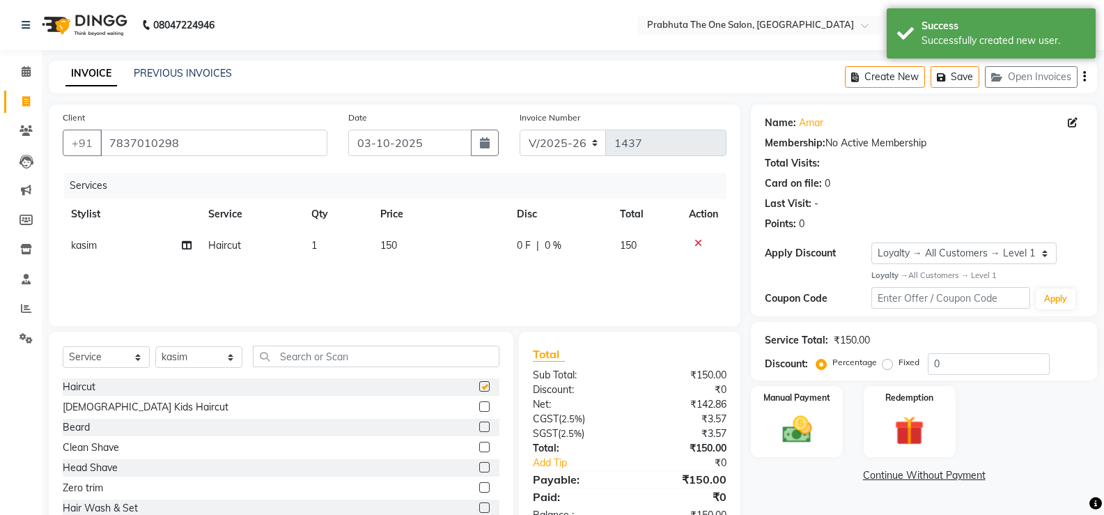
checkbox input "false"
click at [531, 242] on td "0 F | 0 %" at bounding box center [559, 245] width 103 height 31
select select "60971"
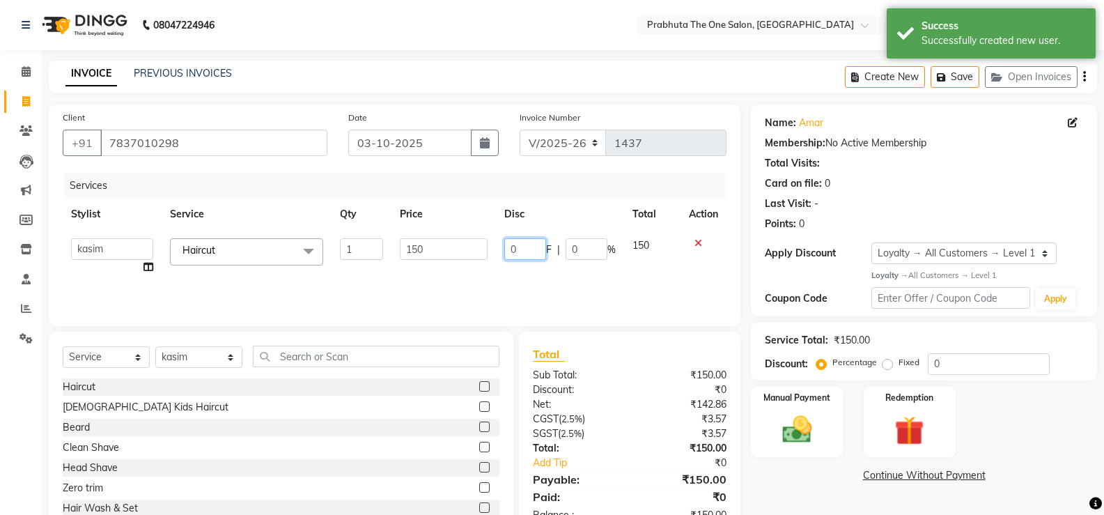
click at [531, 242] on input "0" at bounding box center [525, 249] width 42 height 22
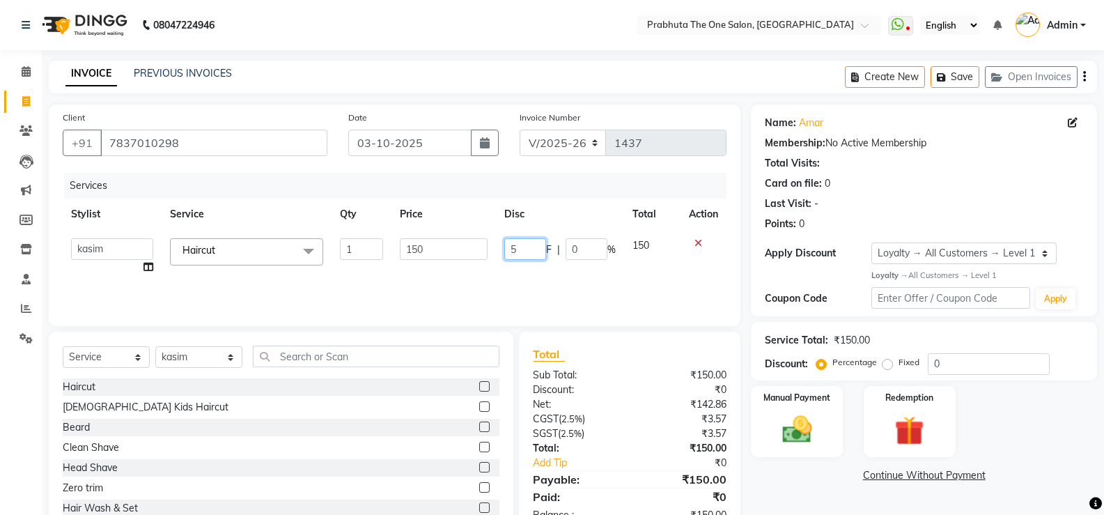
type input "50"
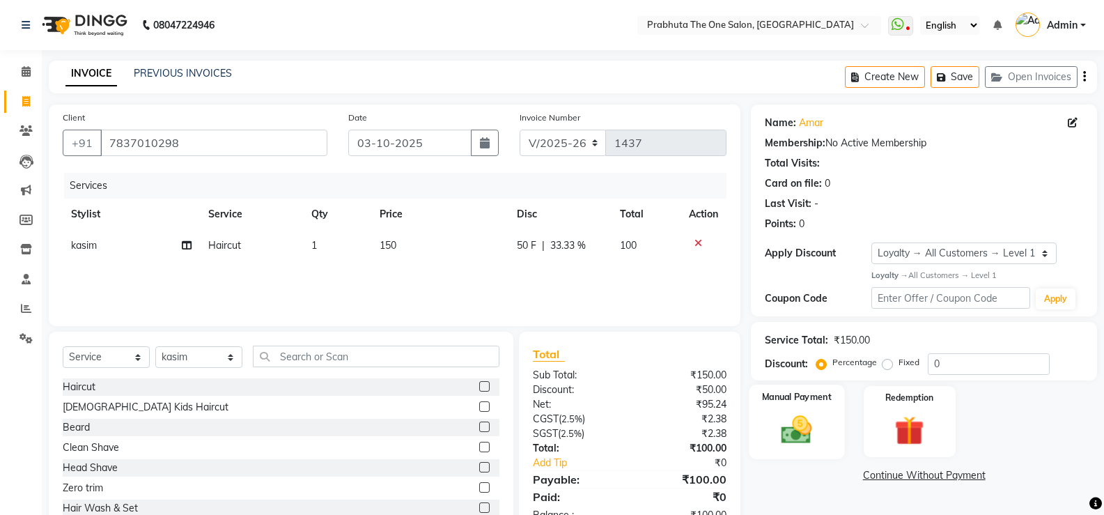
click at [797, 393] on label "Manual Payment" at bounding box center [797, 396] width 70 height 13
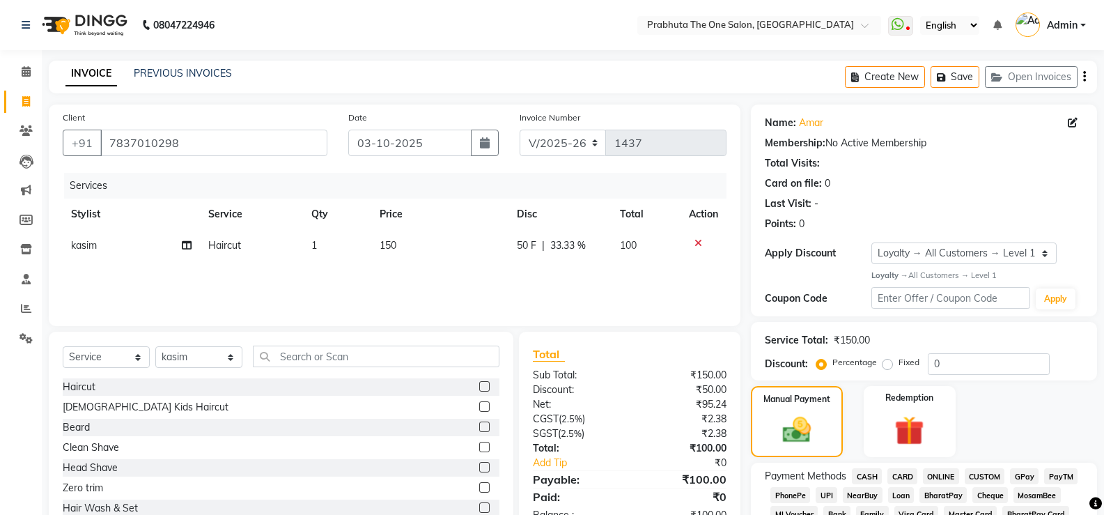
click at [1022, 474] on span "GPay" at bounding box center [1024, 476] width 29 height 16
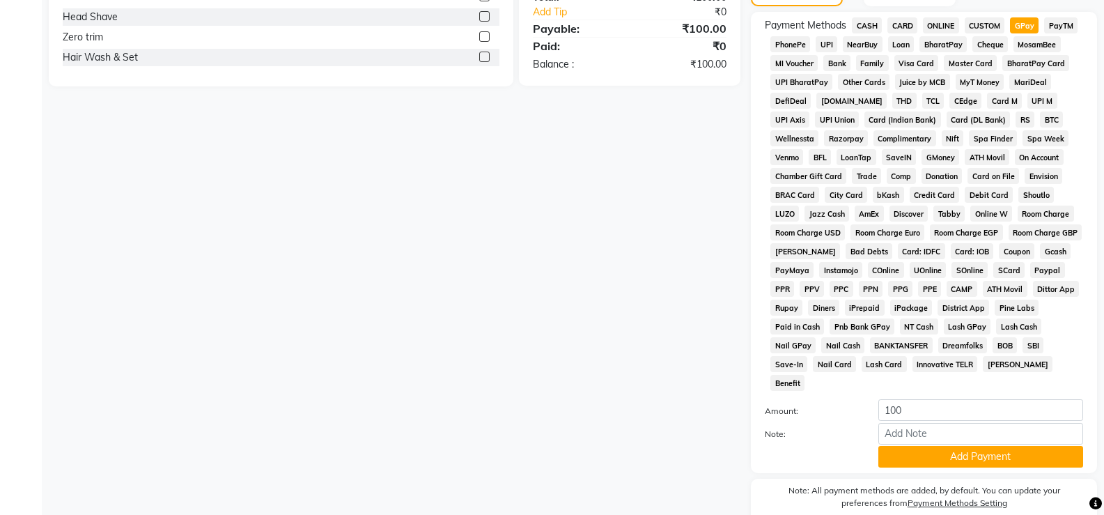
click at [1036, 426] on div "Note:" at bounding box center [923, 435] width 339 height 24
click at [1039, 446] on button "Add Payment" at bounding box center [980, 457] width 205 height 22
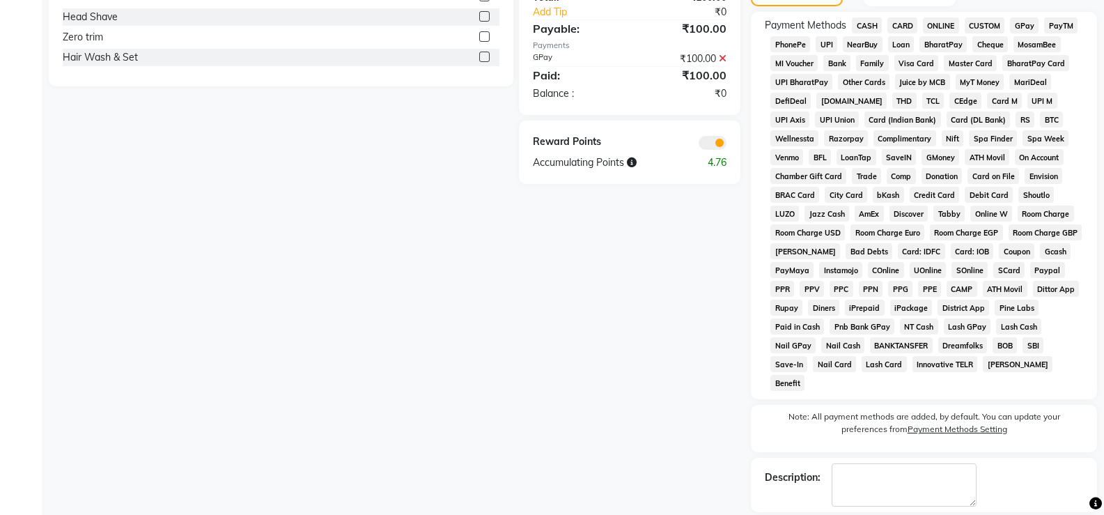
scroll to position [497, 0]
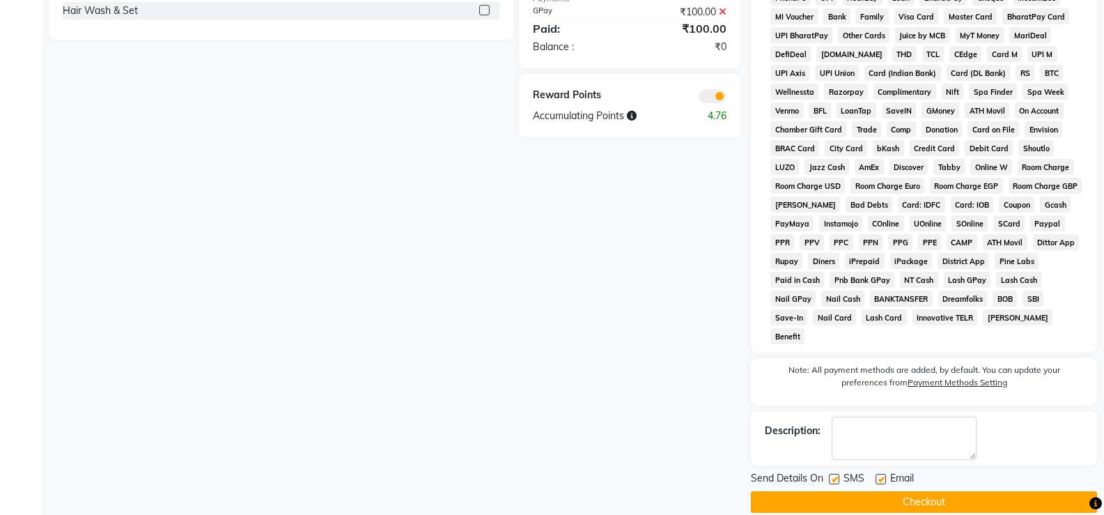
click at [1055, 491] on button "Checkout" at bounding box center [924, 502] width 346 height 22
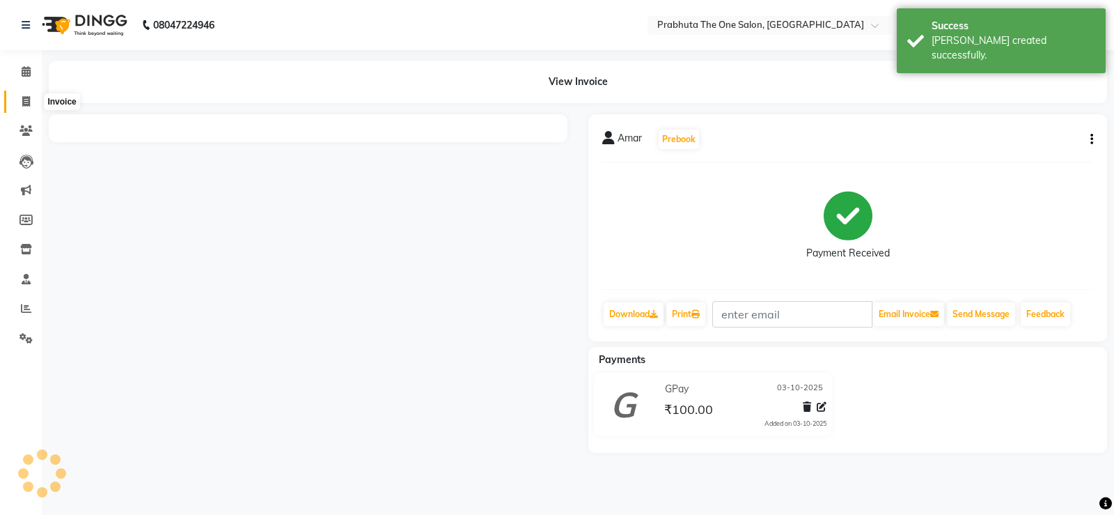
click at [23, 105] on icon at bounding box center [26, 101] width 8 height 10
select select "5326"
select select "service"
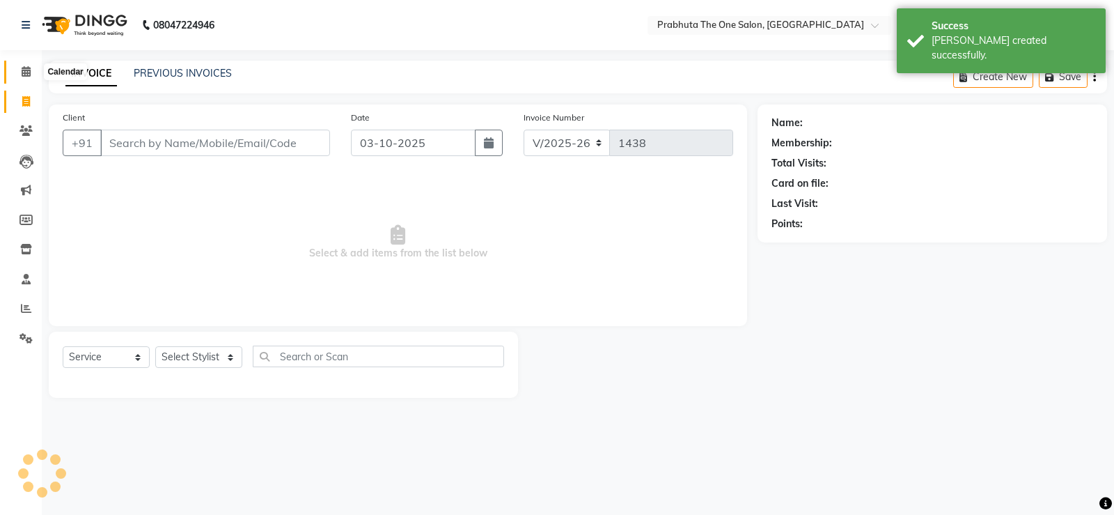
click at [24, 70] on icon at bounding box center [26, 71] width 9 height 10
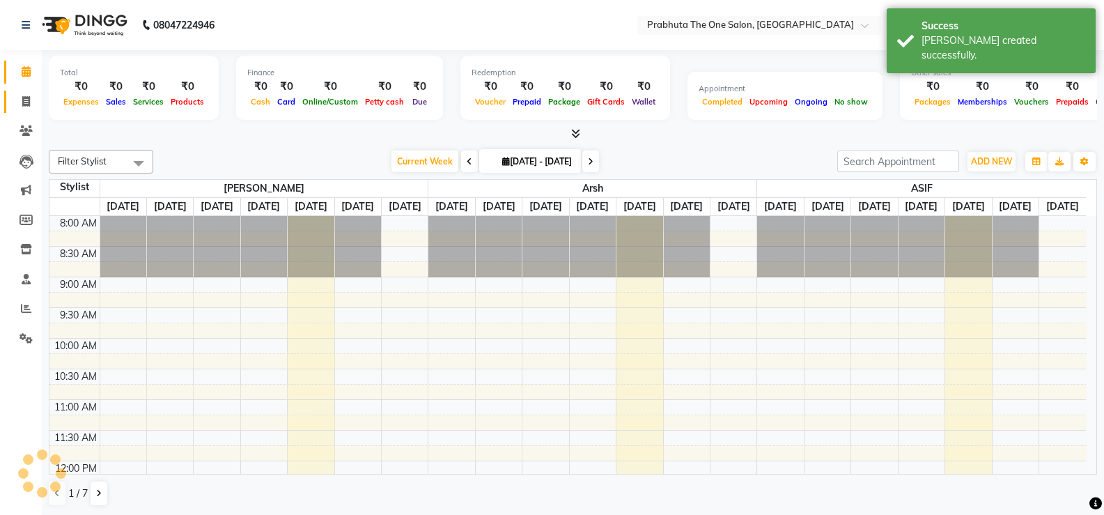
click at [26, 91] on link "Invoice" at bounding box center [20, 102] width 33 height 23
select select "service"
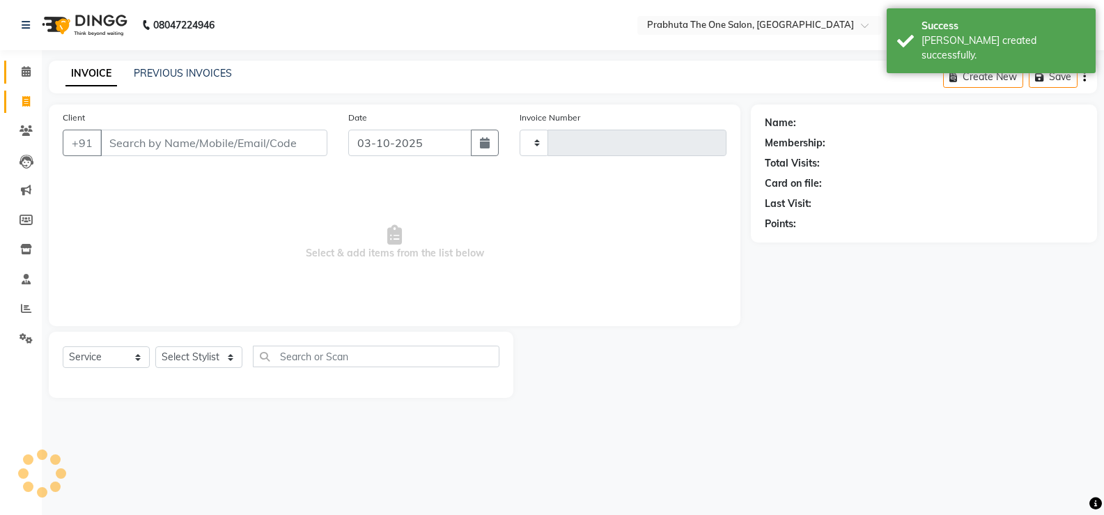
type input "1438"
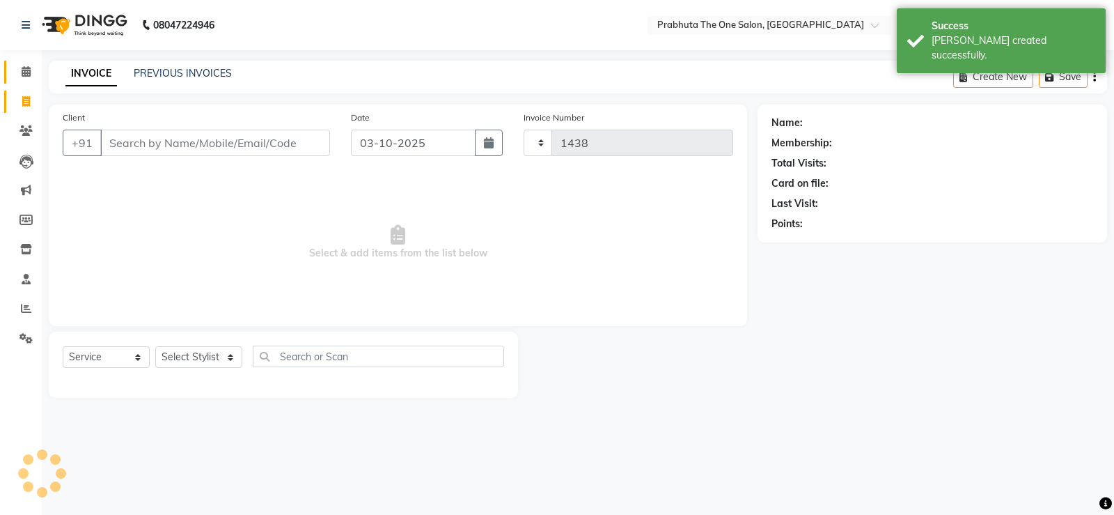
select select "5326"
click at [29, 80] on link "Calendar" at bounding box center [20, 72] width 33 height 23
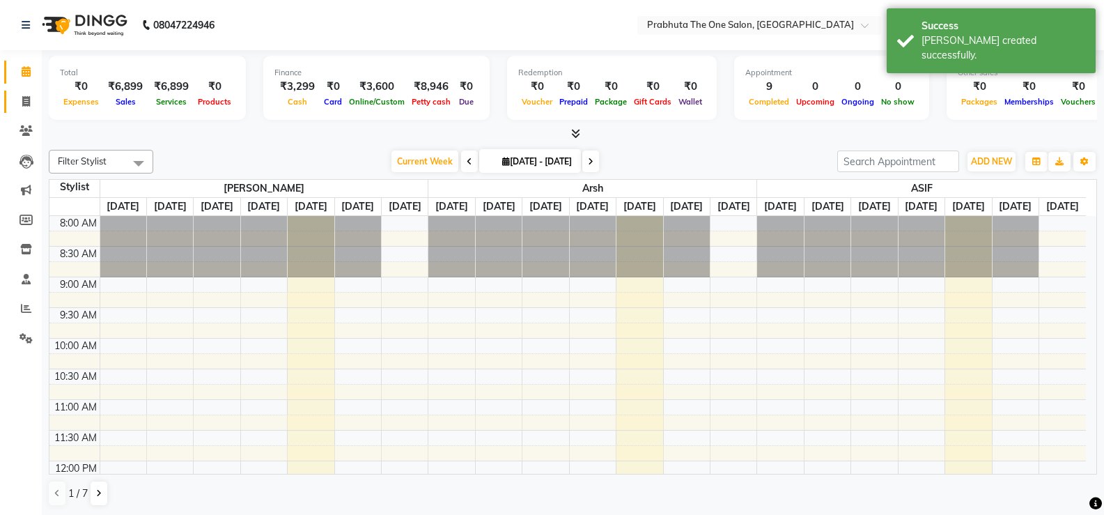
click at [32, 109] on span at bounding box center [26, 102] width 24 height 16
select select "service"
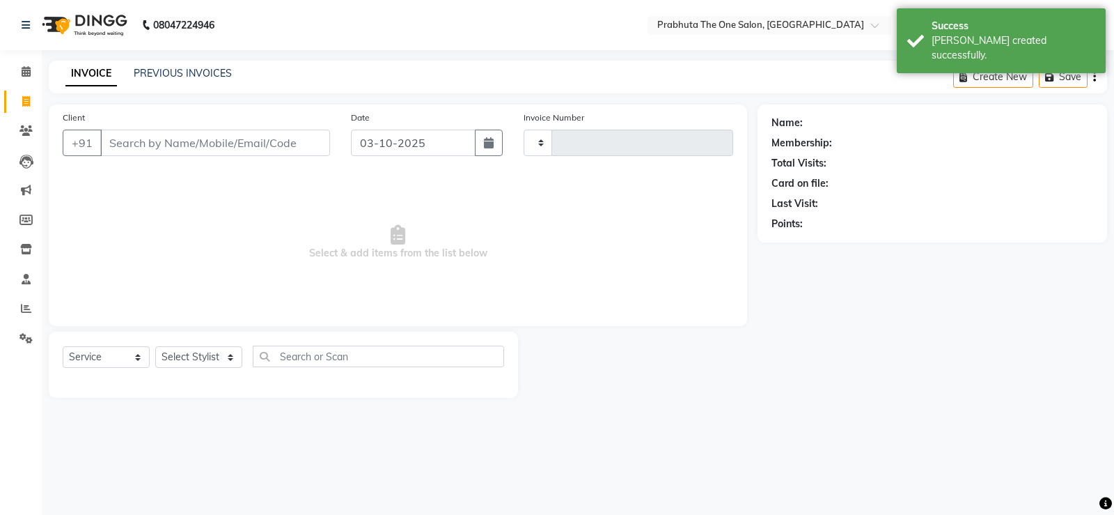
type input "1438"
select select "5326"
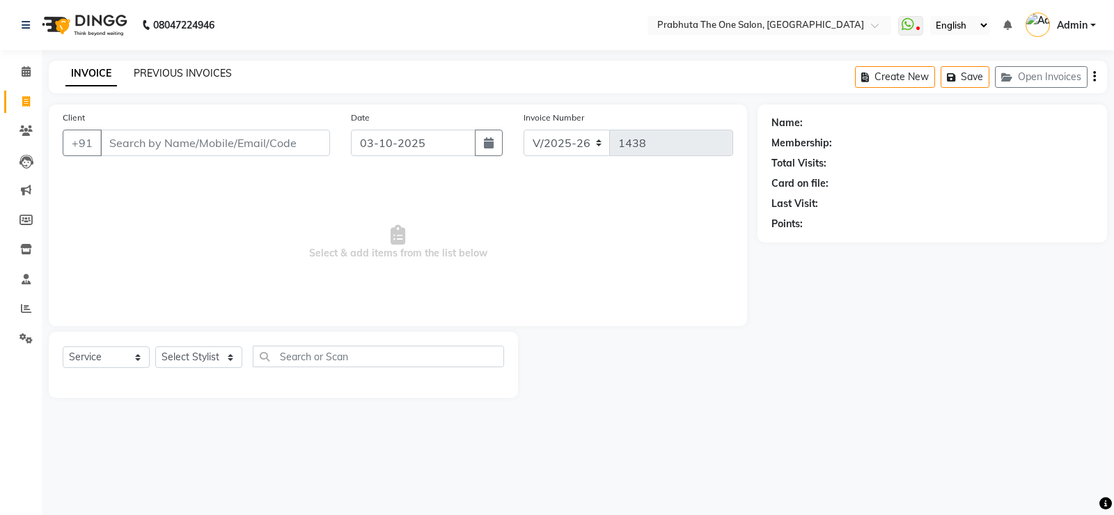
click at [212, 73] on link "PREVIOUS INVOICES" at bounding box center [183, 73] width 98 height 13
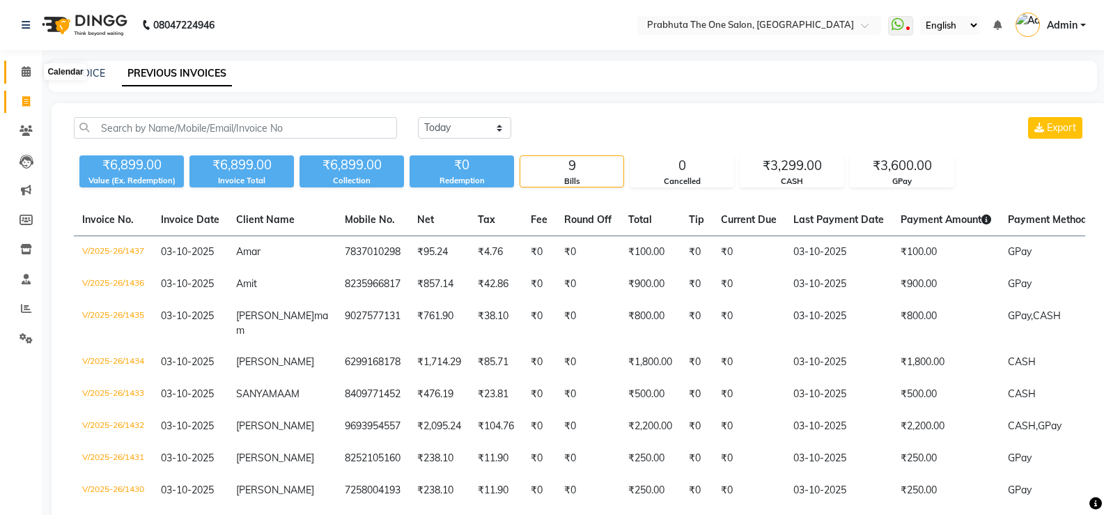
click at [27, 69] on icon at bounding box center [26, 71] width 9 height 10
